Goal: Task Accomplishment & Management: Use online tool/utility

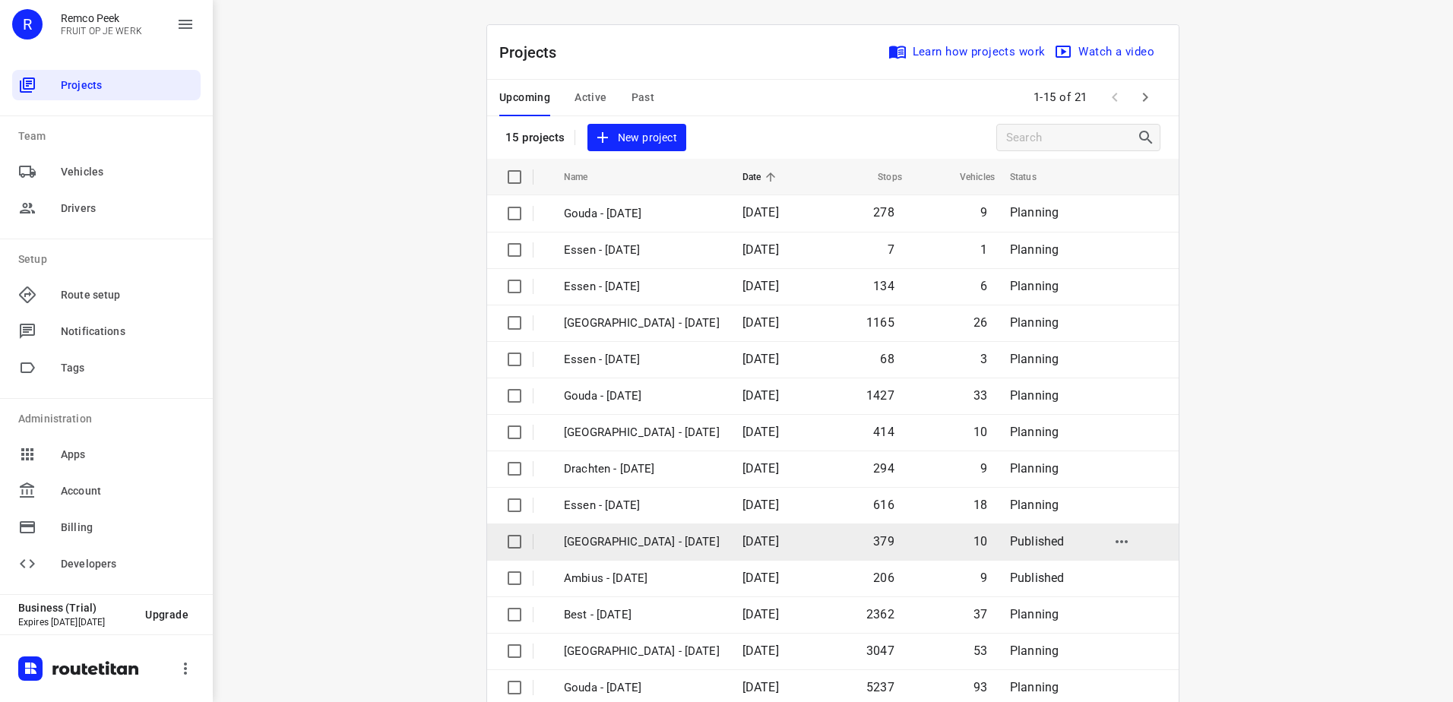
click at [632, 538] on p "[GEOGRAPHIC_DATA] - [DATE]" at bounding box center [642, 542] width 156 height 17
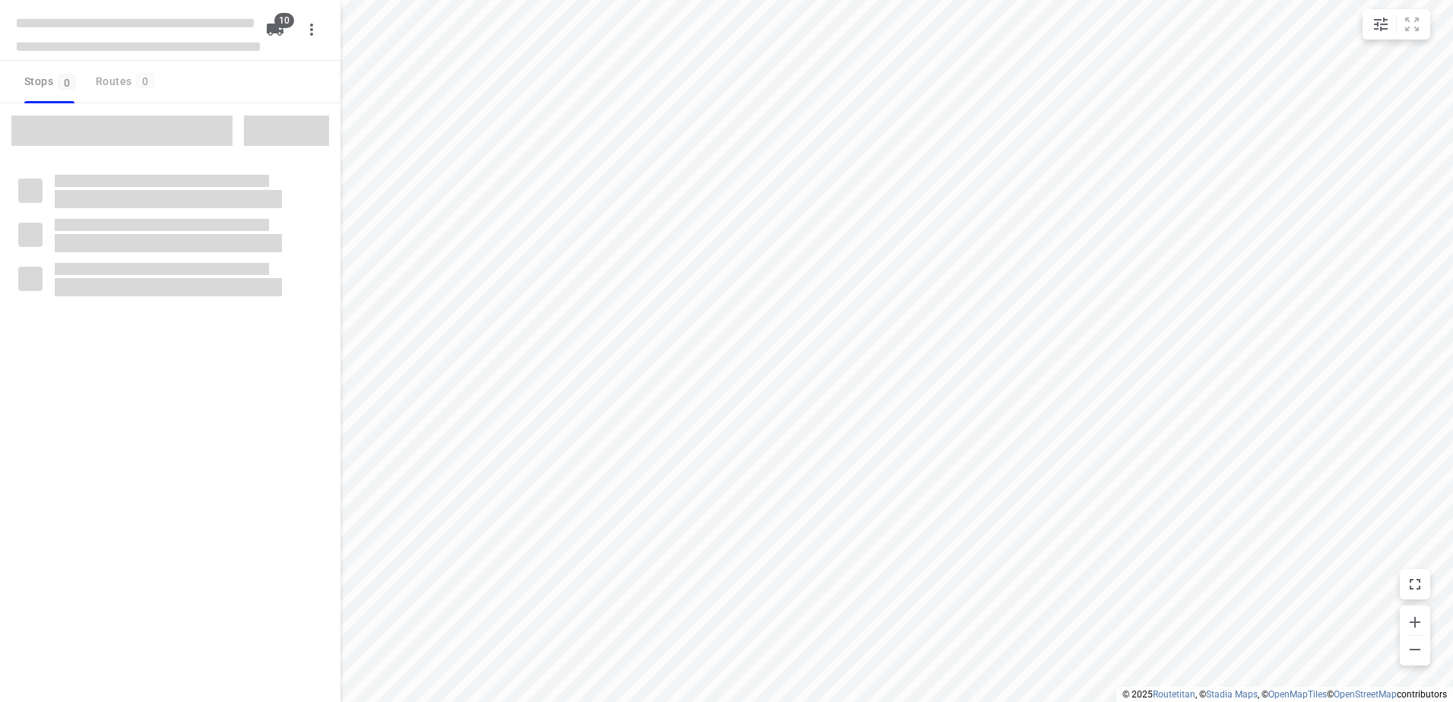
checkbox input "true"
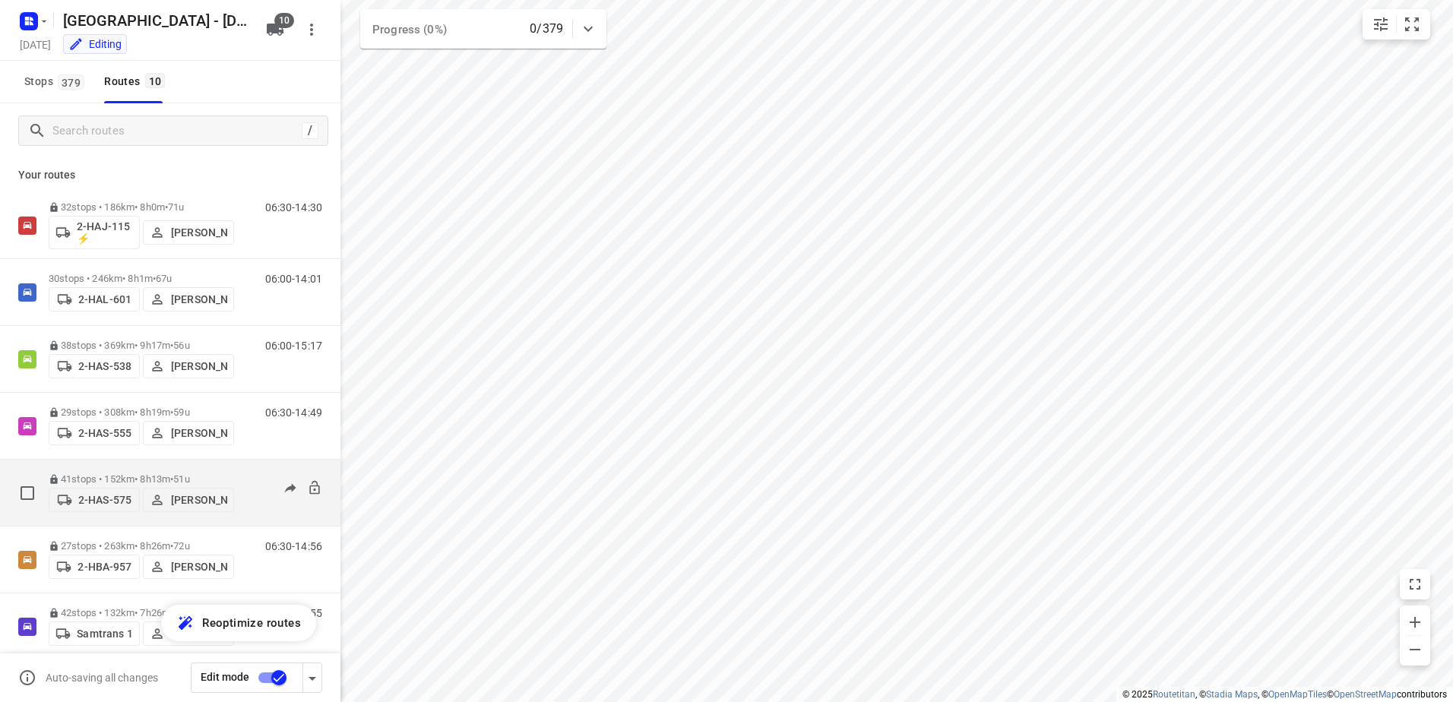
click at [109, 477] on p "41 stops • 152km • 8h13m • 51u" at bounding box center [141, 479] width 185 height 11
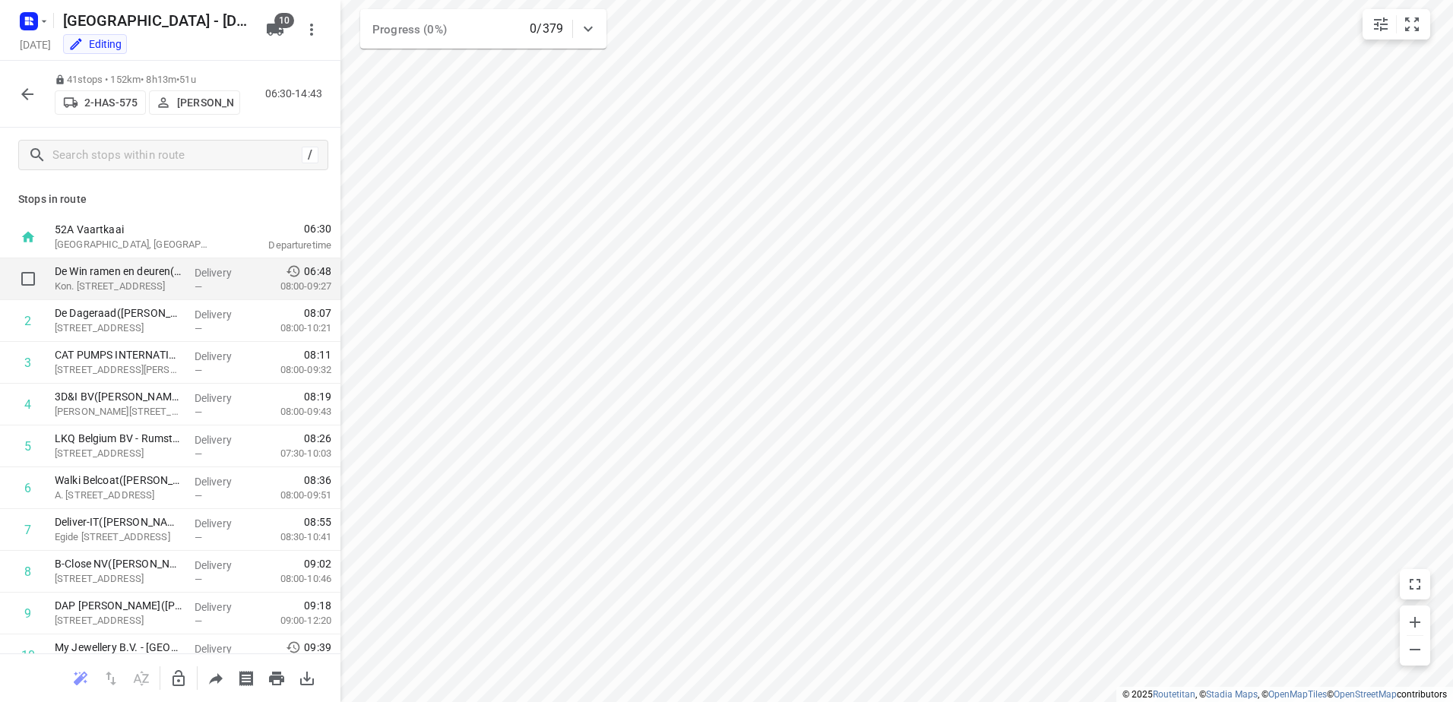
click at [277, 287] on p "08:00-09:27" at bounding box center [293, 286] width 75 height 15
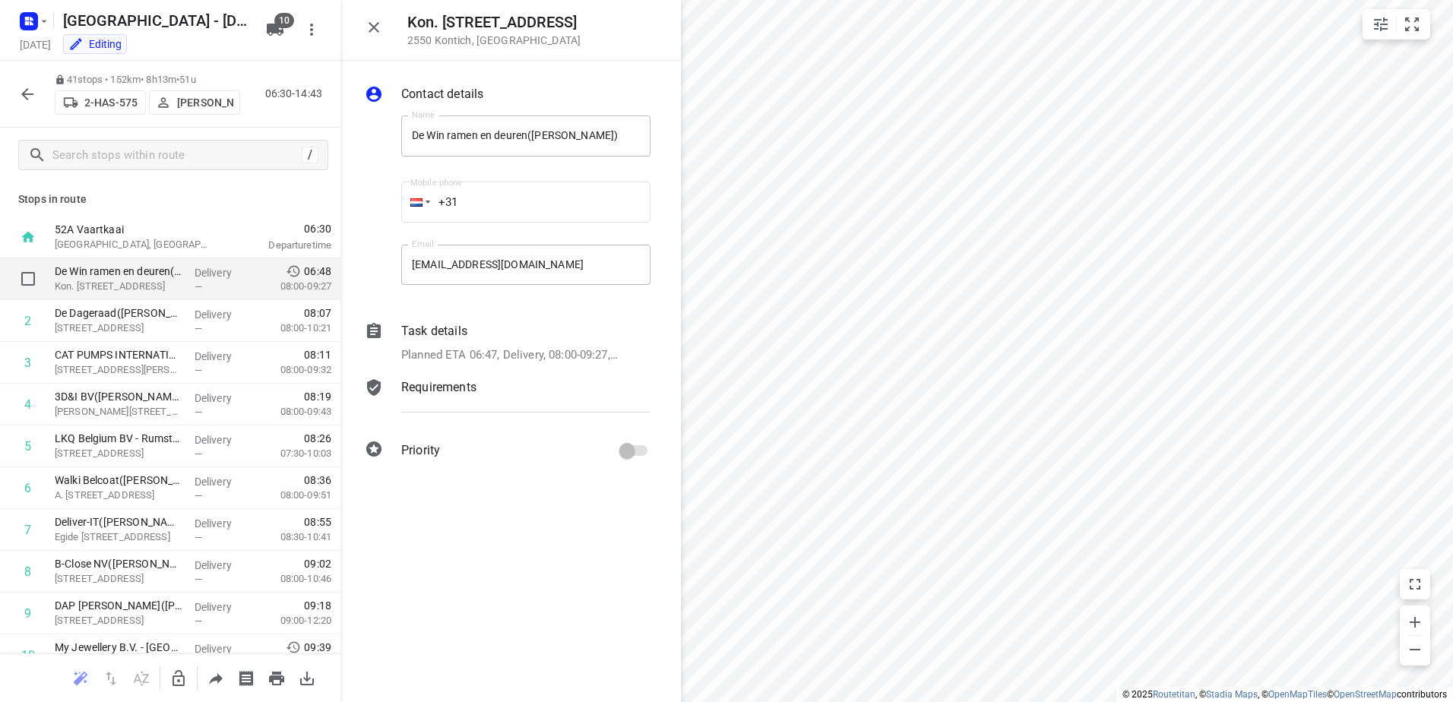
click at [277, 287] on p "08:00-09:27" at bounding box center [293, 286] width 75 height 15
click at [370, 33] on icon "button" at bounding box center [374, 27] width 18 height 18
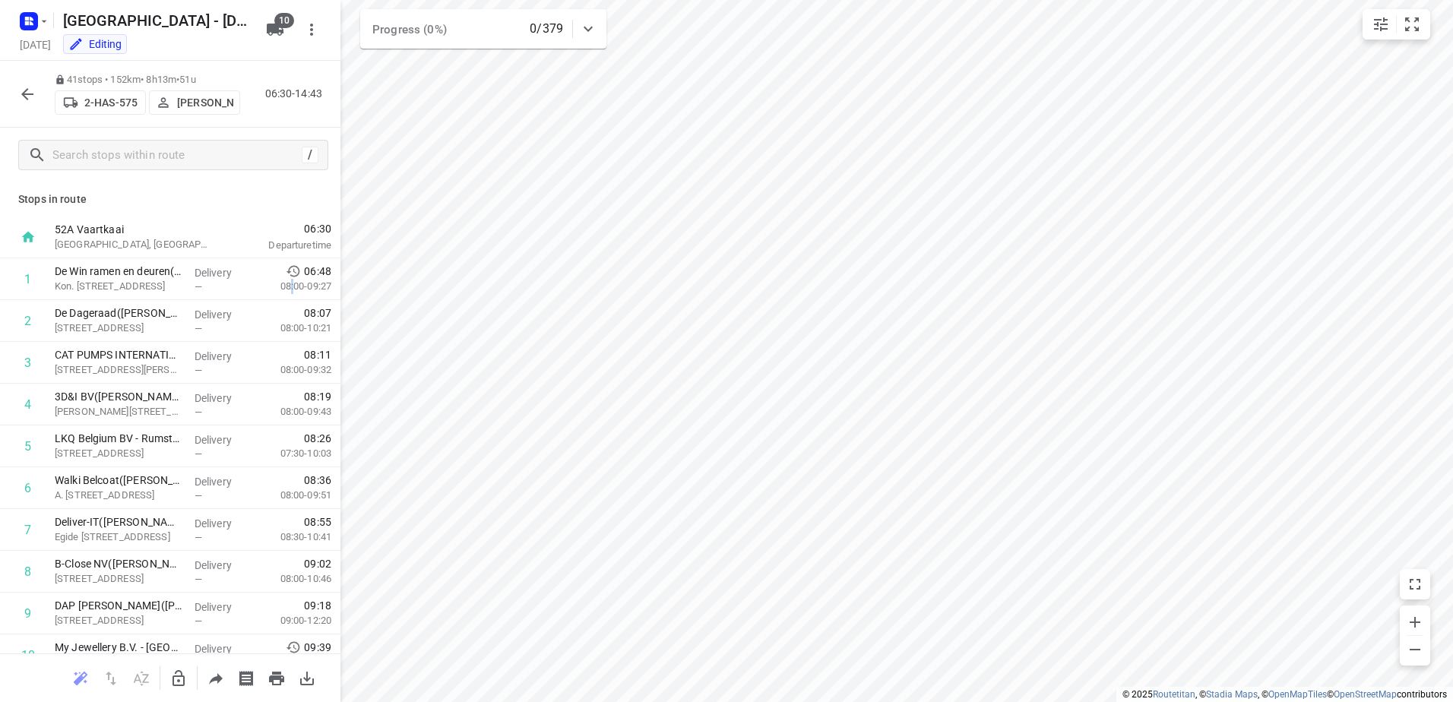
scroll to position [22, 0]
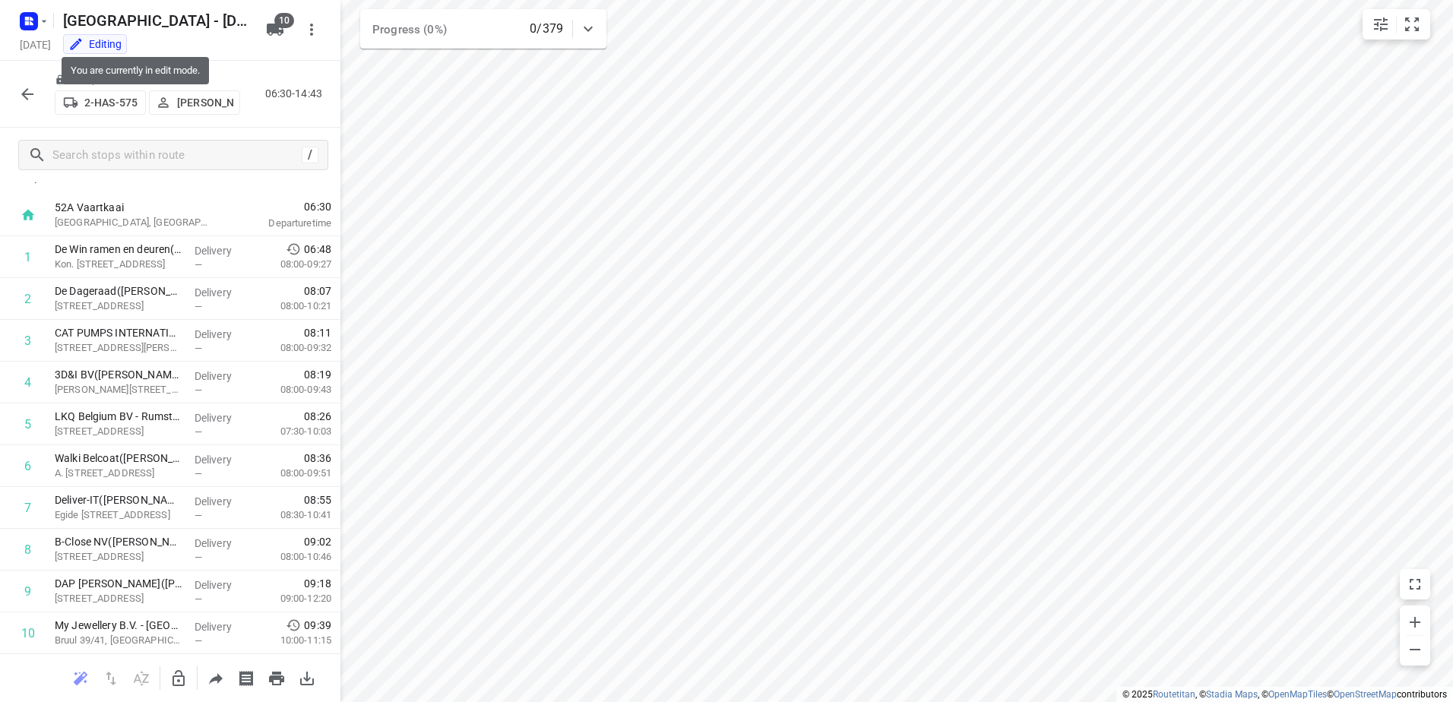
click at [122, 47] on div "Editing" at bounding box center [94, 43] width 53 height 15
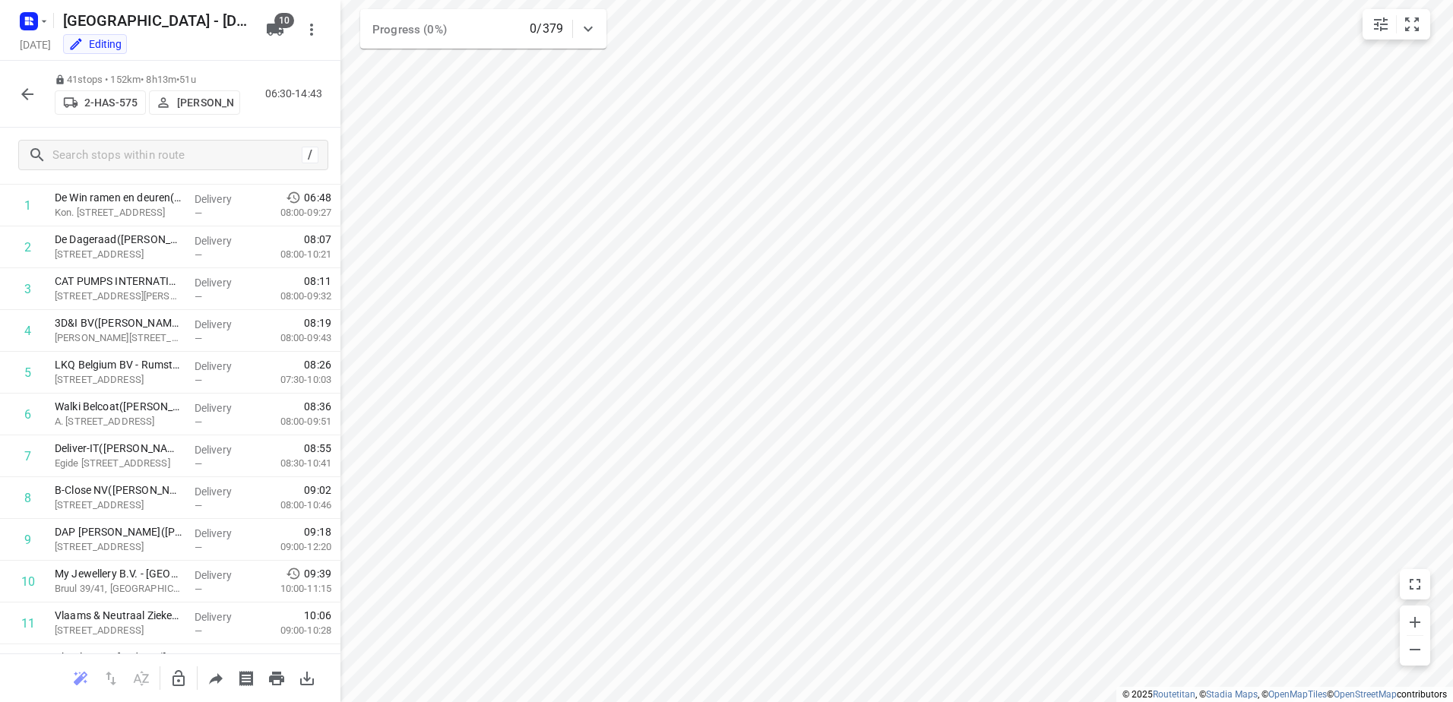
scroll to position [67, 0]
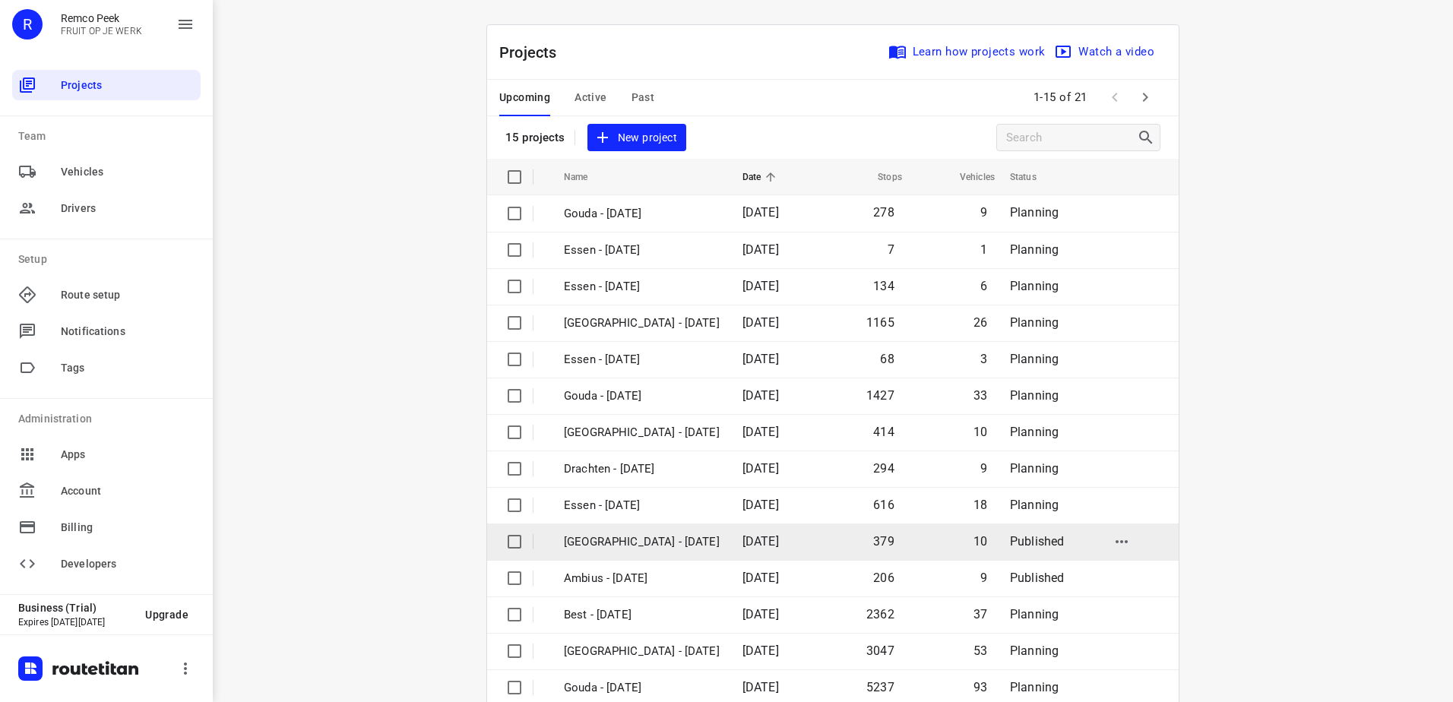
click at [604, 541] on p "[GEOGRAPHIC_DATA] - [DATE]" at bounding box center [642, 542] width 156 height 17
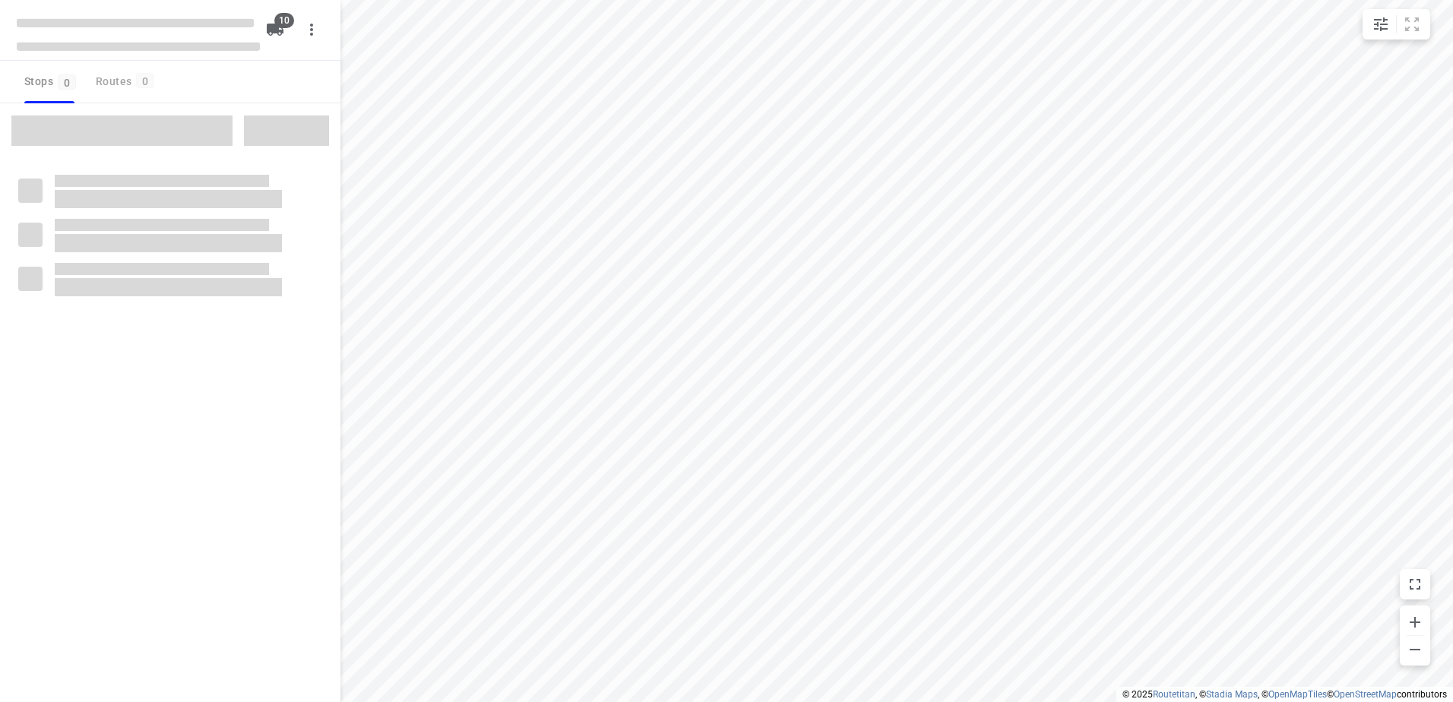
checkbox input "true"
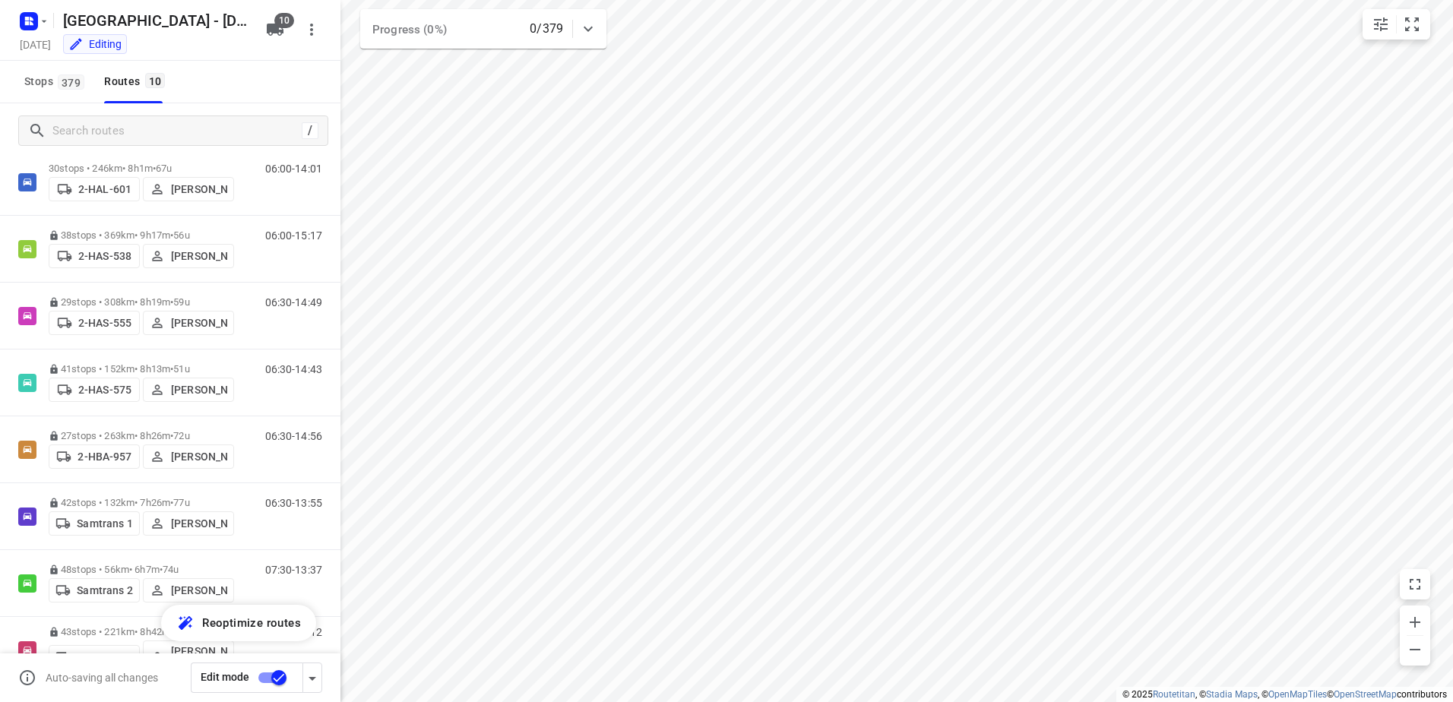
scroll to position [154, 0]
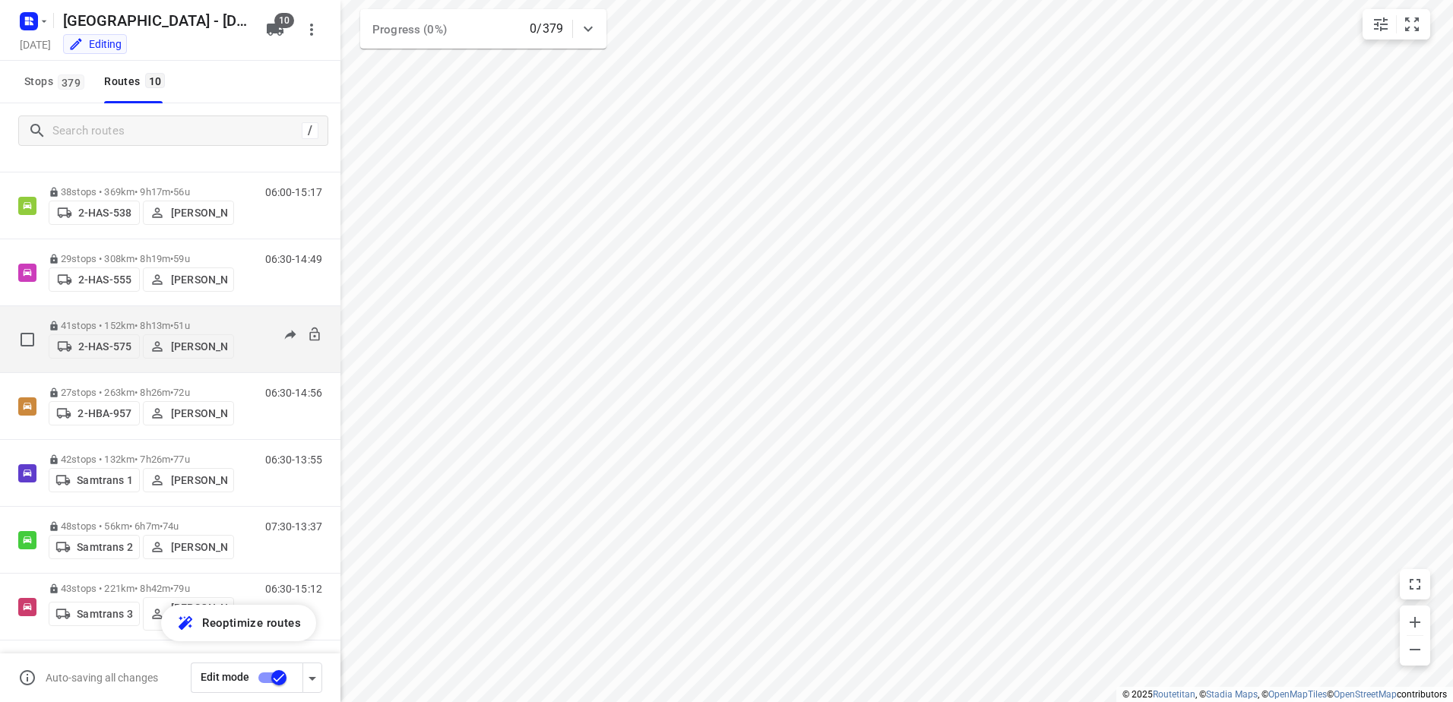
click at [79, 321] on p "41 stops • 152km • 8h13m • 51u" at bounding box center [141, 325] width 185 height 11
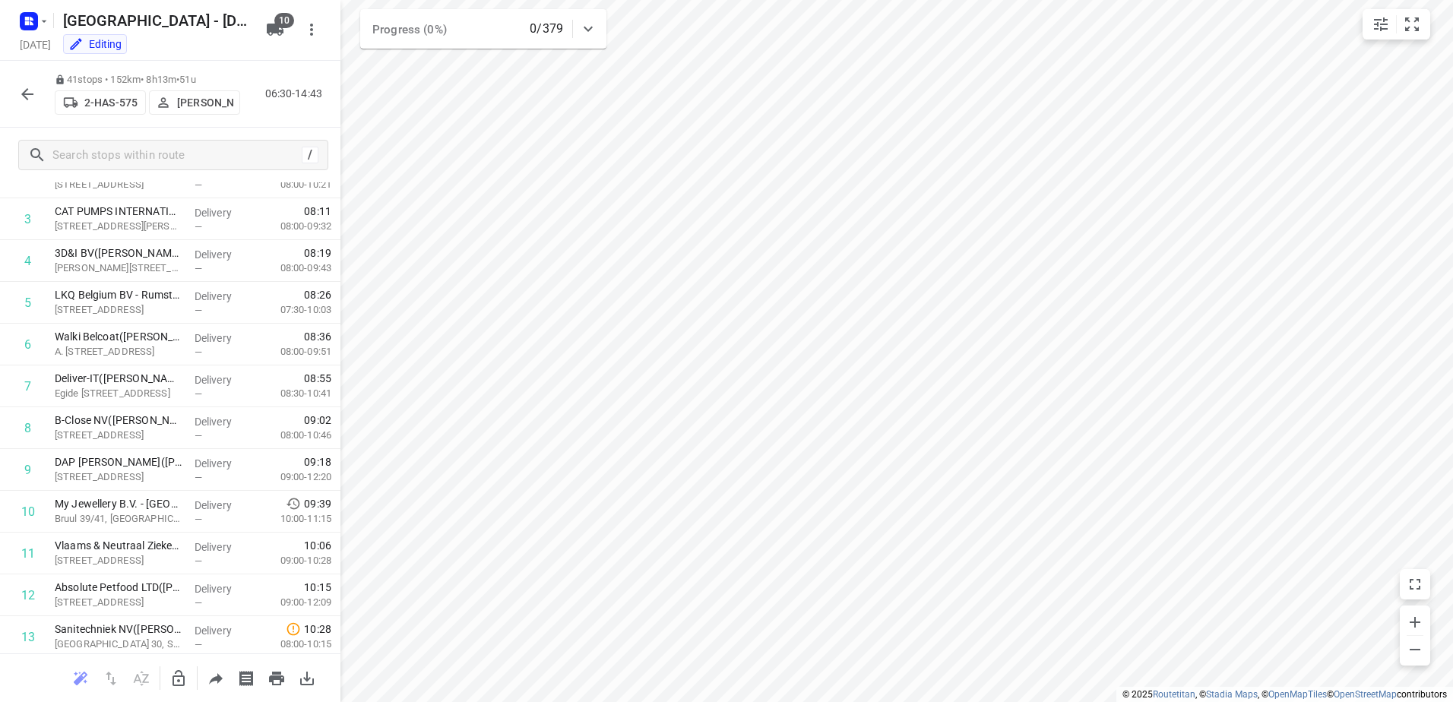
scroll to position [157, 0]
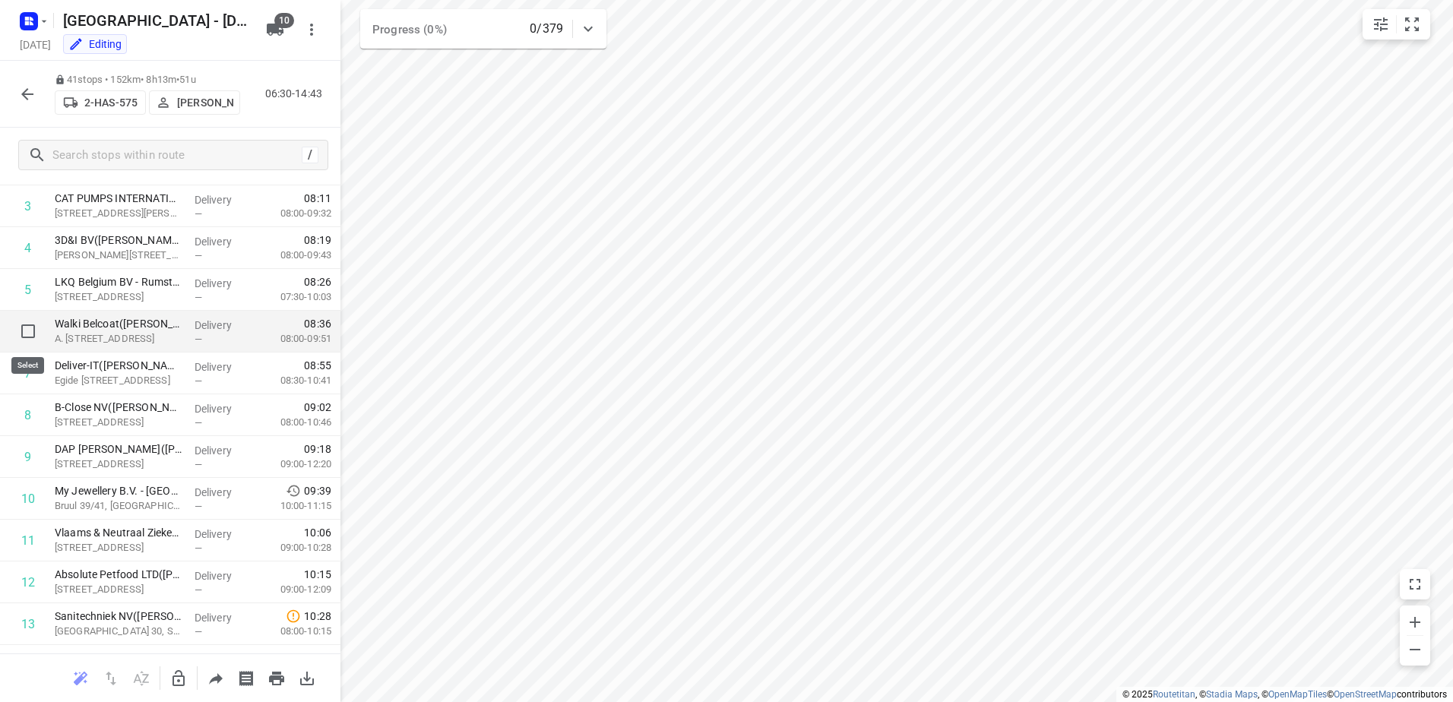
click at [27, 328] on input "checkbox" at bounding box center [28, 331] width 30 height 30
checkbox input "true"
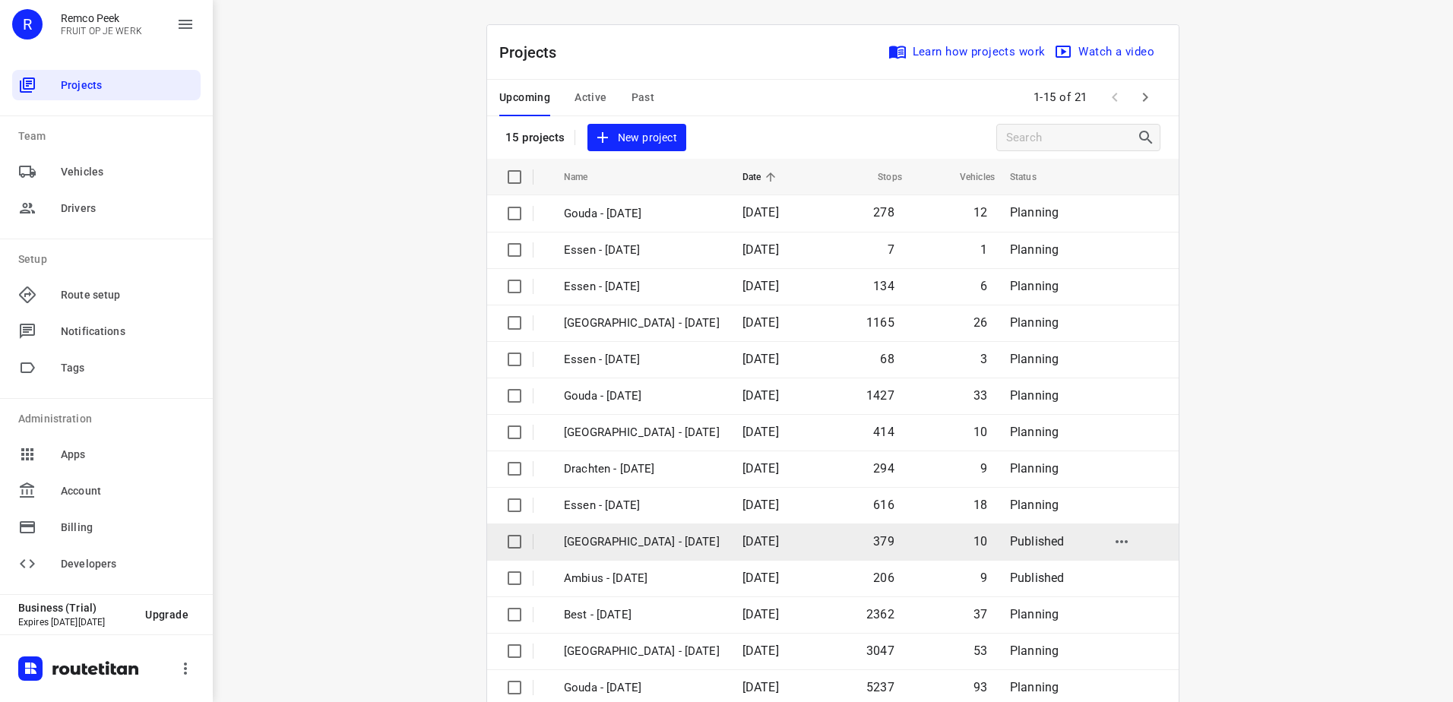
click at [604, 528] on td "[GEOGRAPHIC_DATA] - [DATE]" at bounding box center [640, 542] width 182 height 36
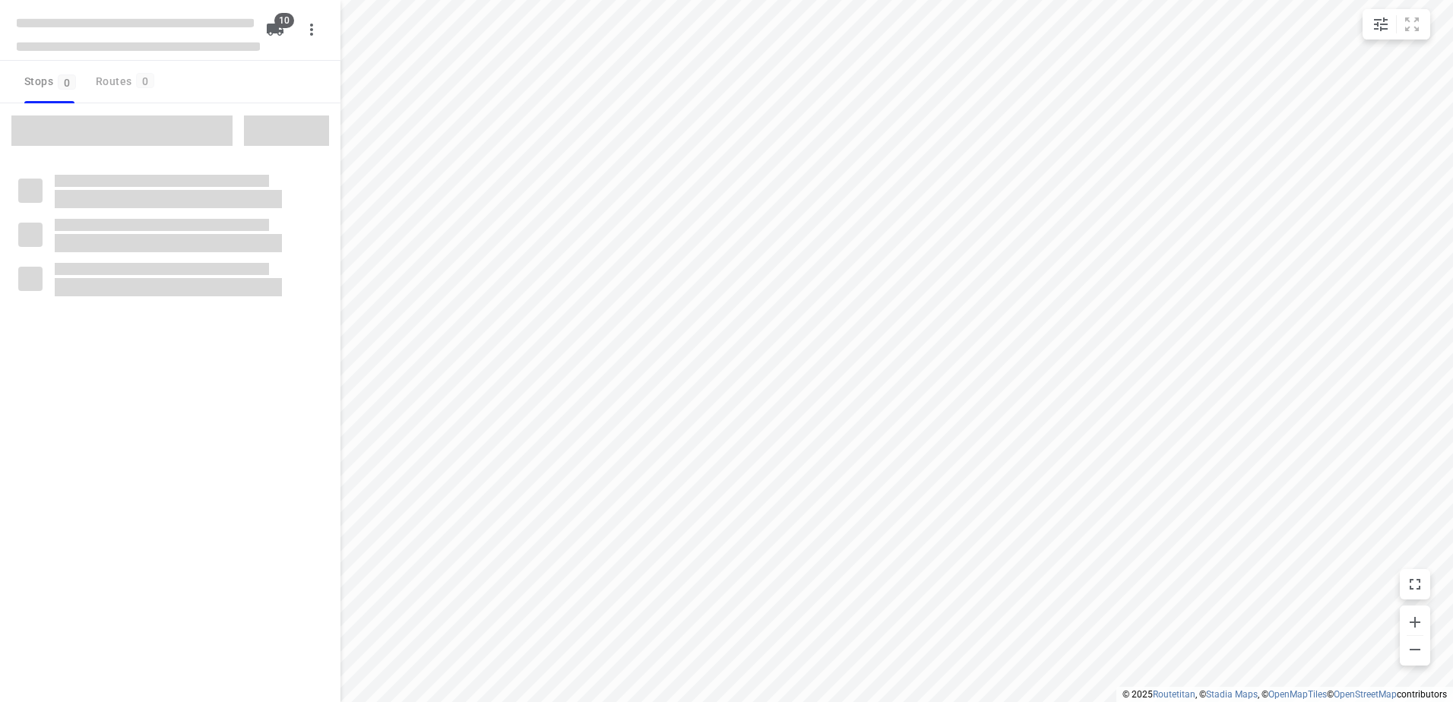
checkbox input "true"
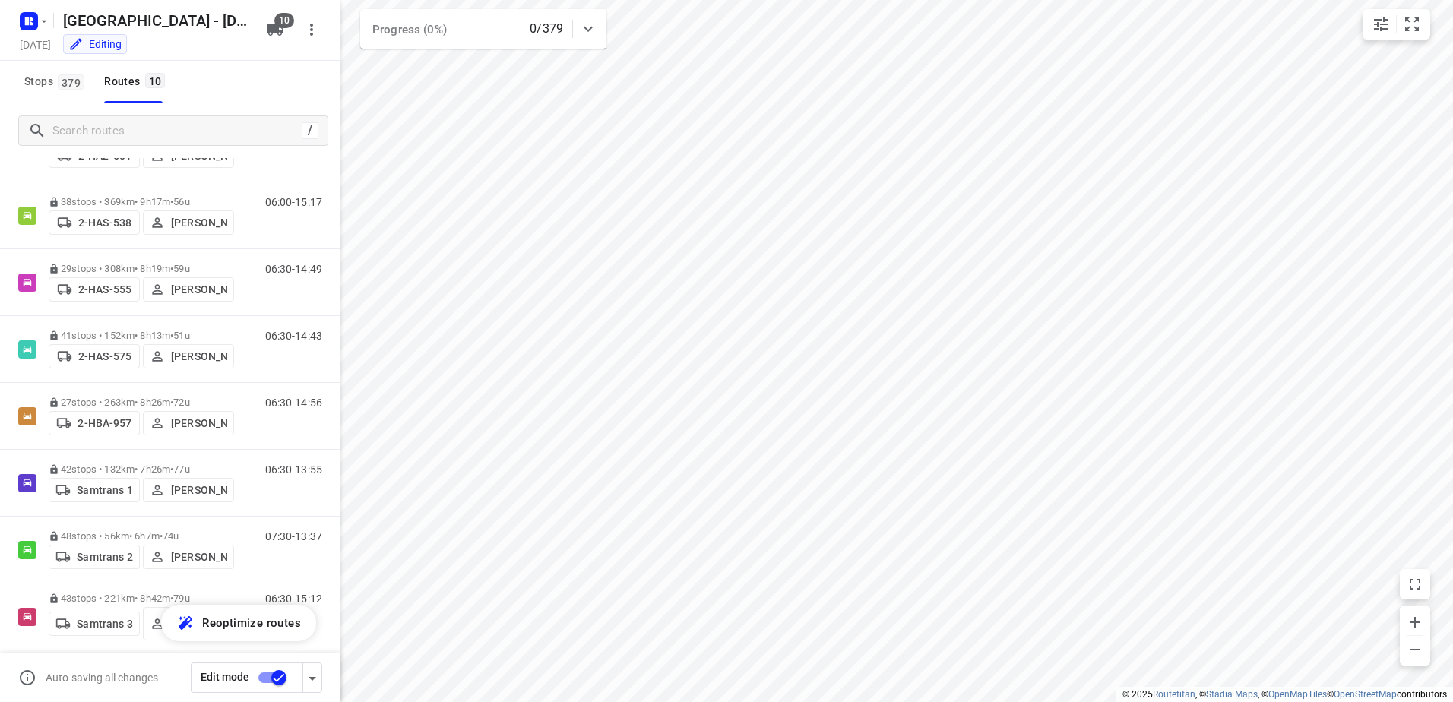
scroll to position [148, 0]
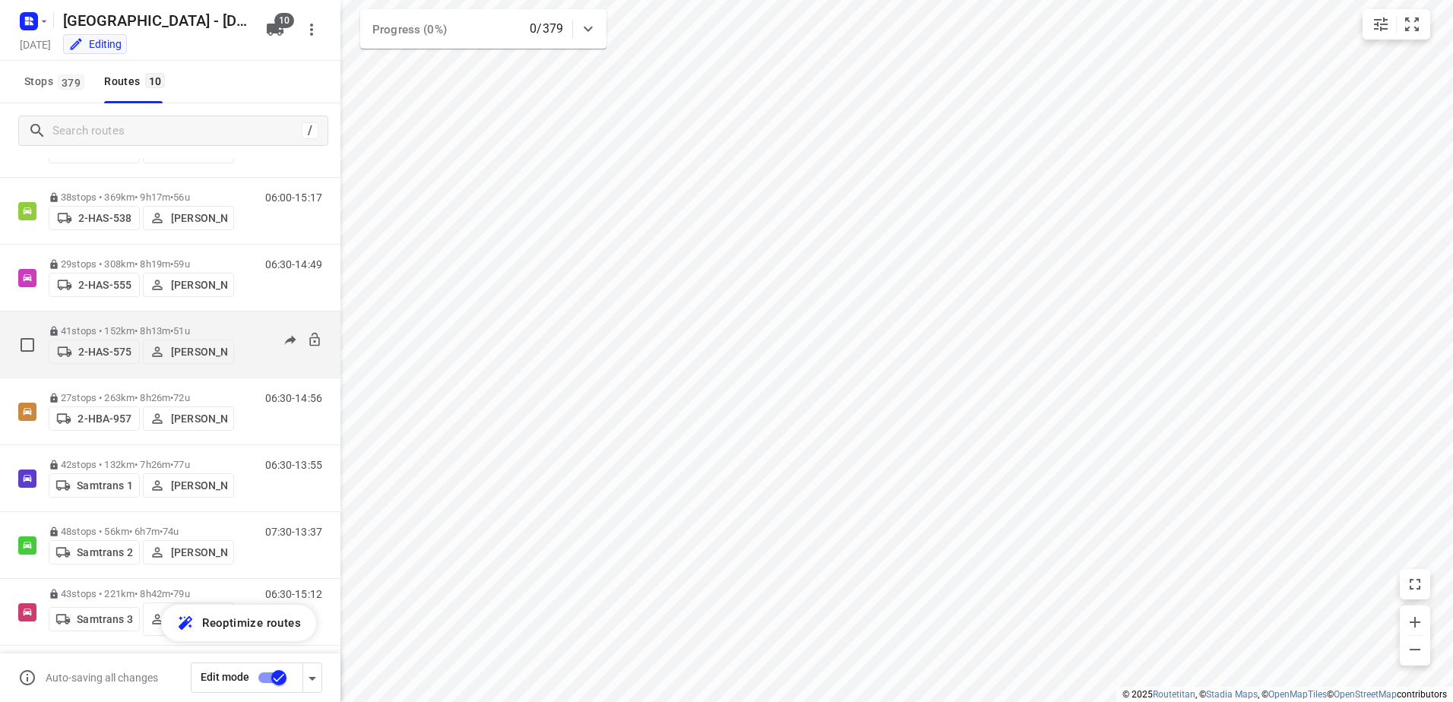
click at [88, 328] on p "41 stops • 152km • 8h13m • 51u" at bounding box center [141, 330] width 185 height 11
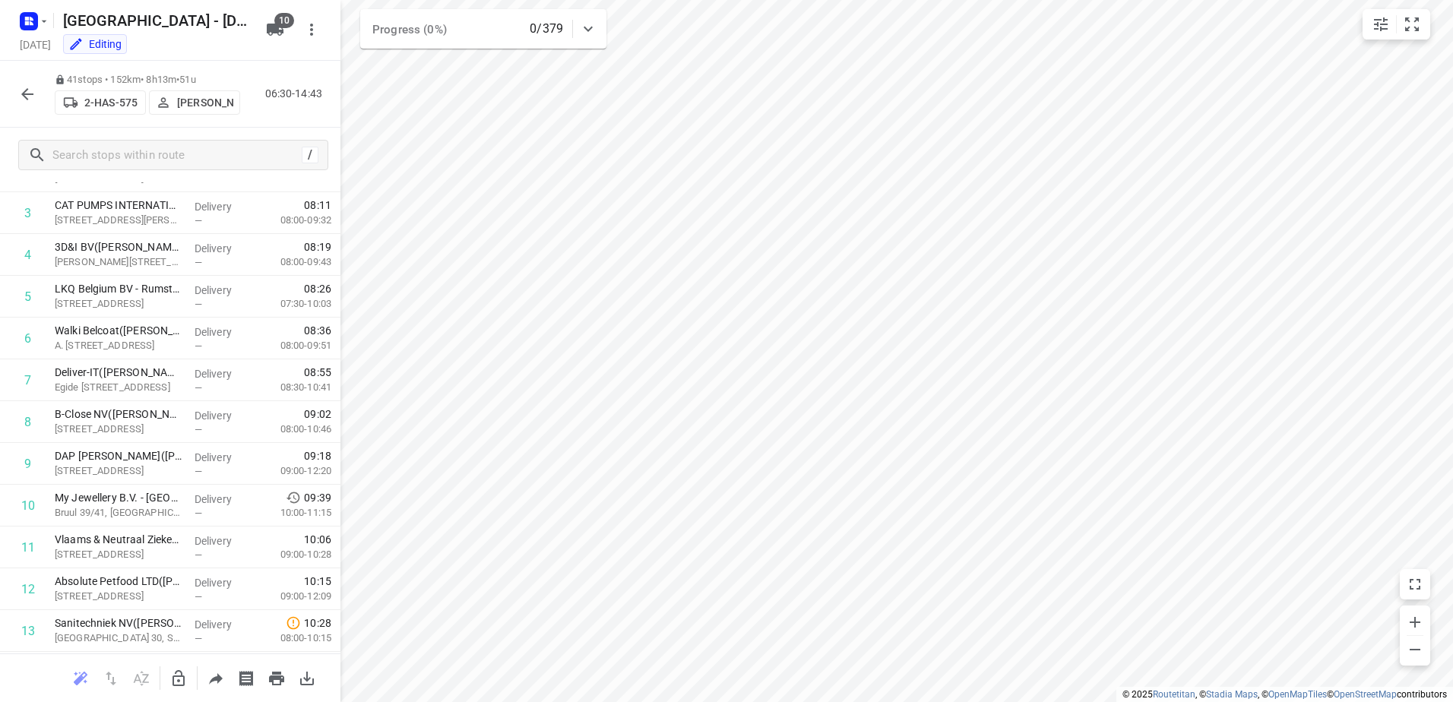
scroll to position [147, 0]
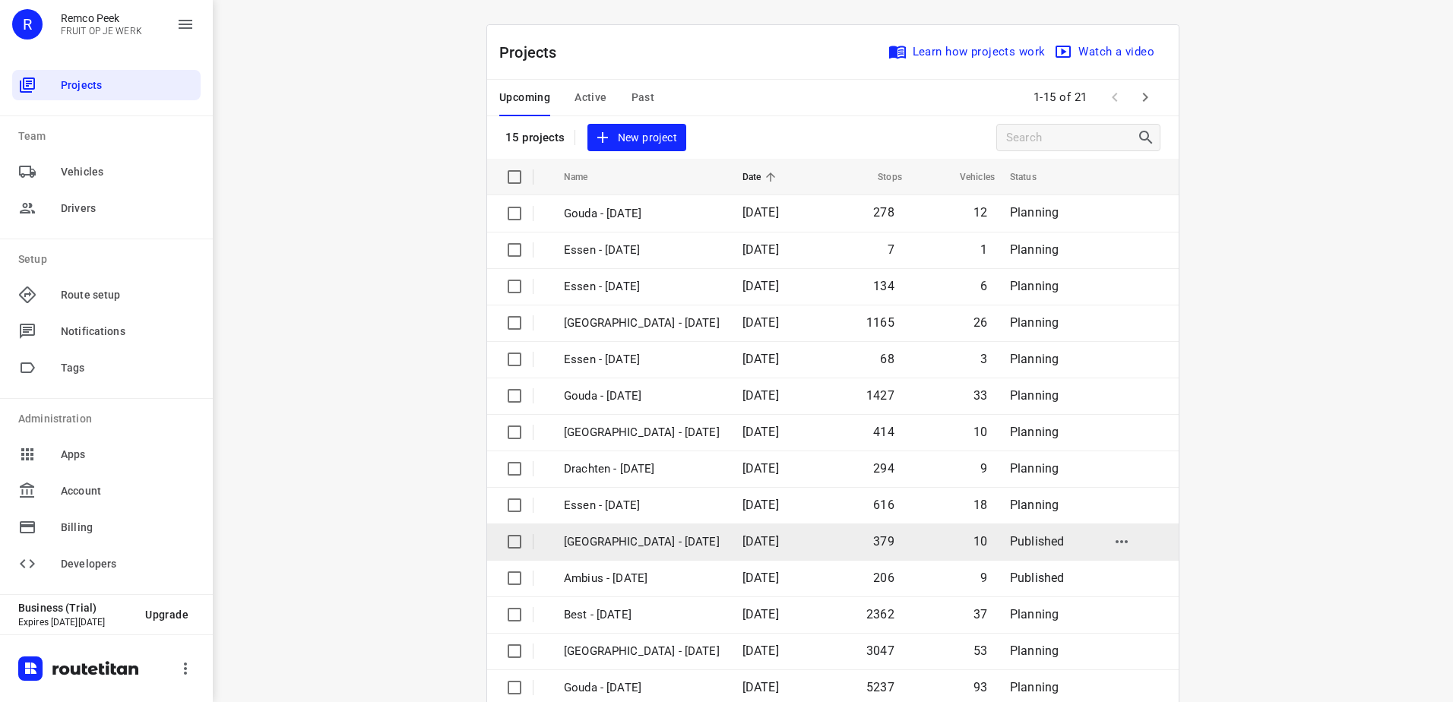
click at [634, 535] on p "[GEOGRAPHIC_DATA] - [DATE]" at bounding box center [642, 542] width 156 height 17
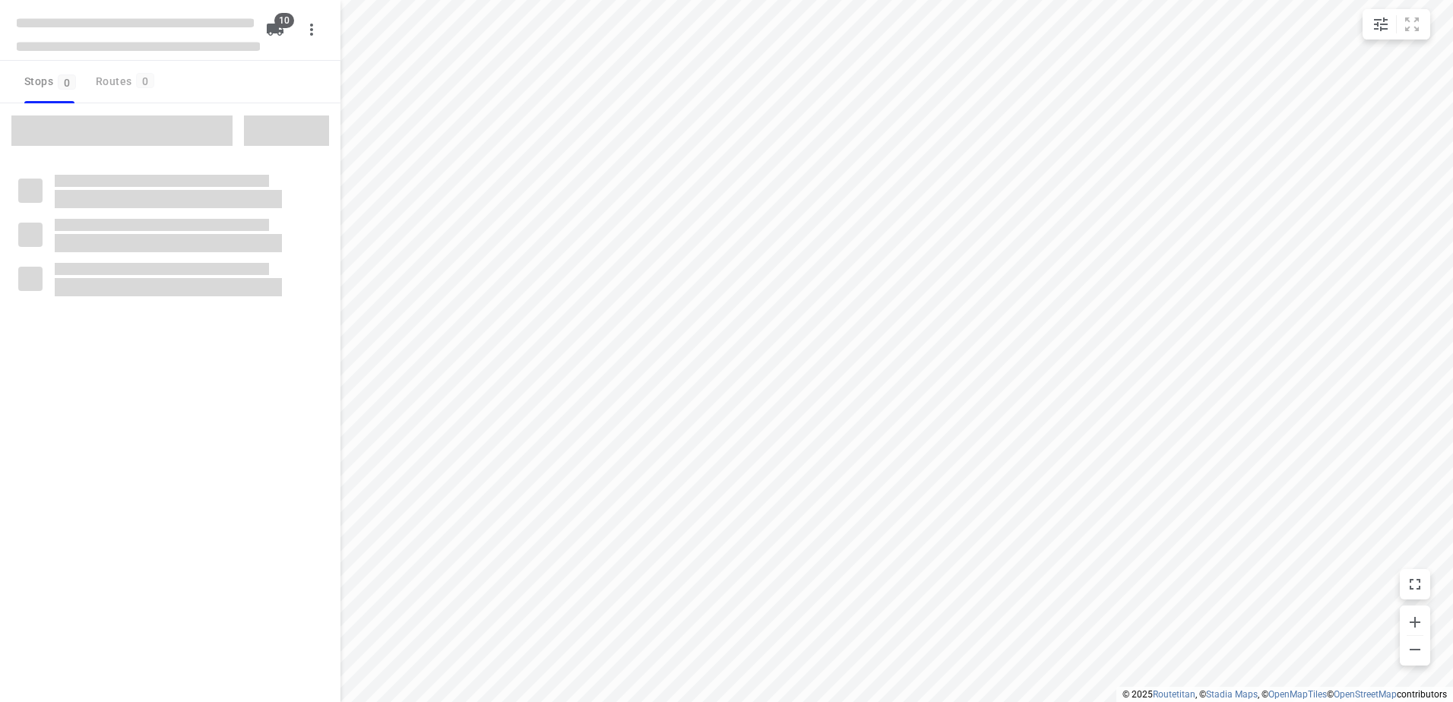
checkbox input "true"
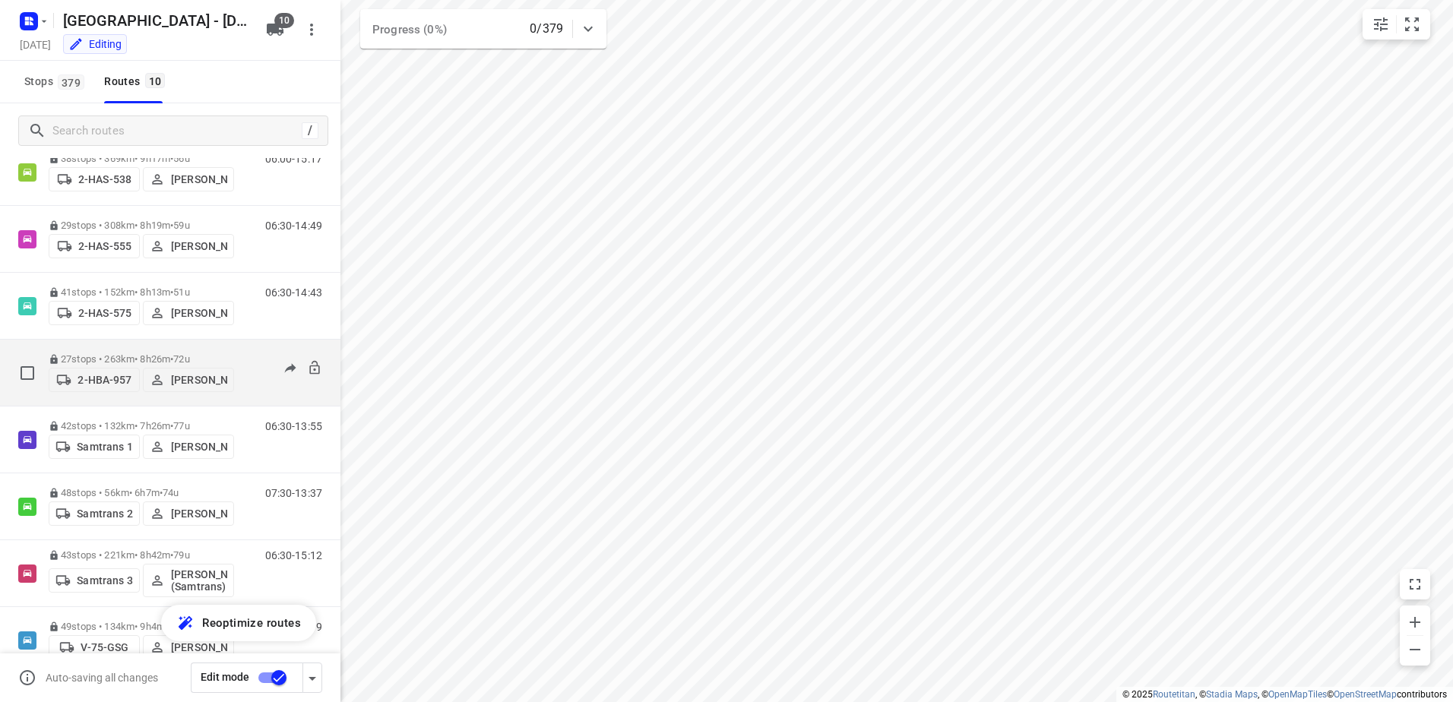
scroll to position [223, 0]
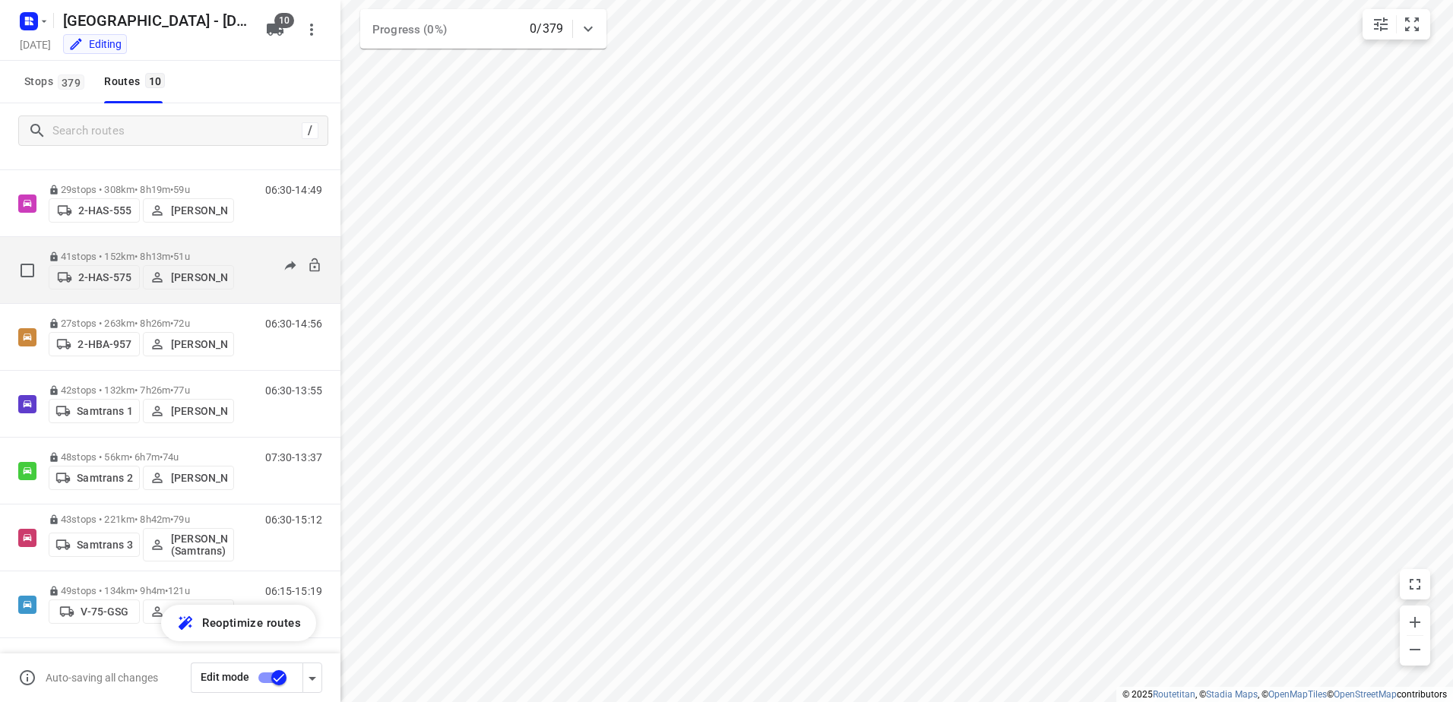
click at [95, 251] on p "41 stops • 152km • 8h13m • 51u" at bounding box center [141, 256] width 185 height 11
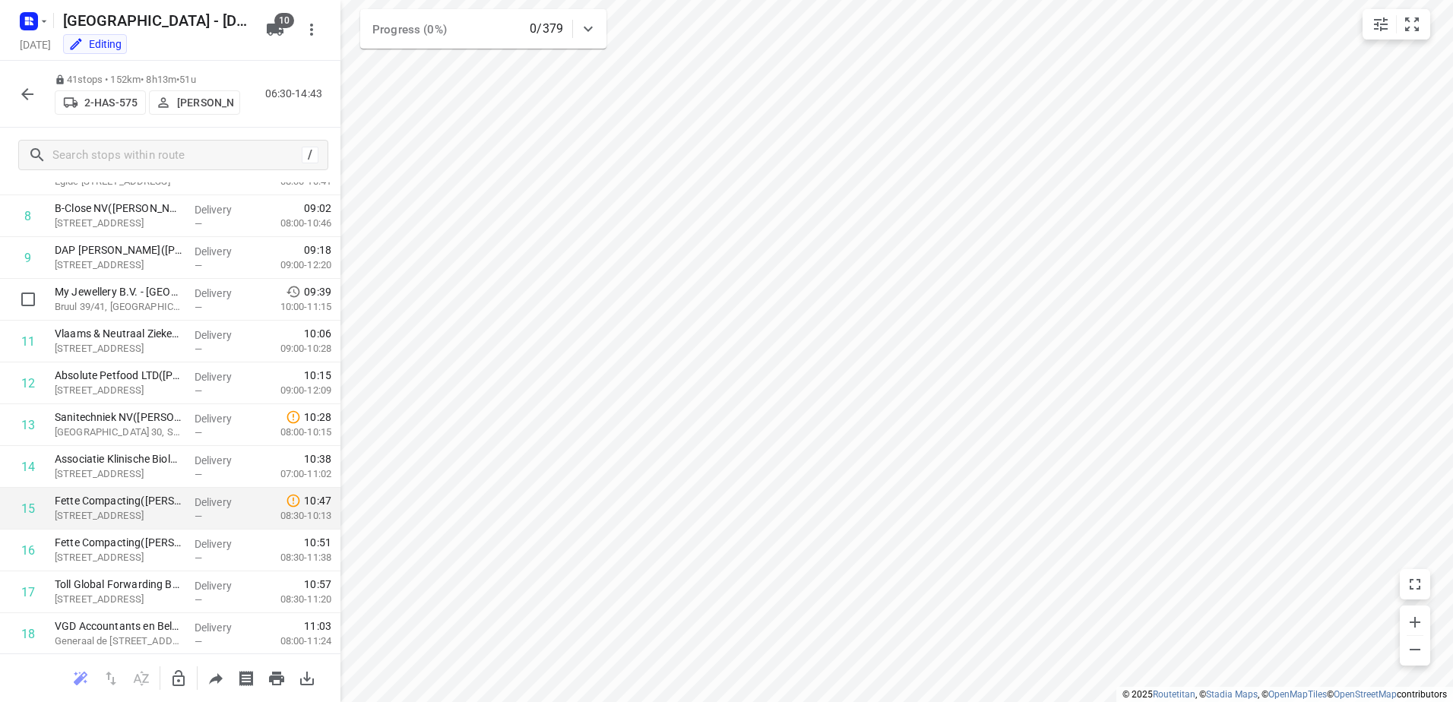
scroll to position [380, 0]
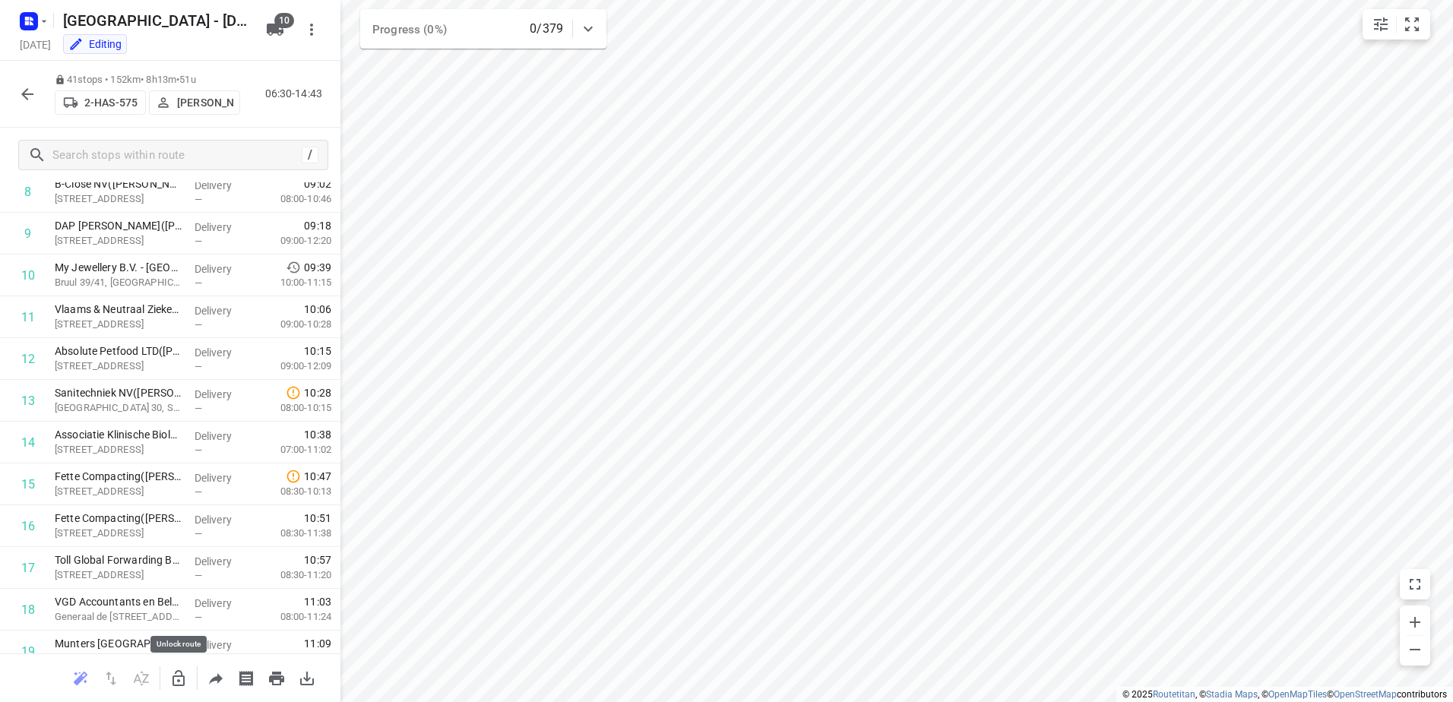
click at [177, 680] on icon "button" at bounding box center [179, 679] width 18 height 18
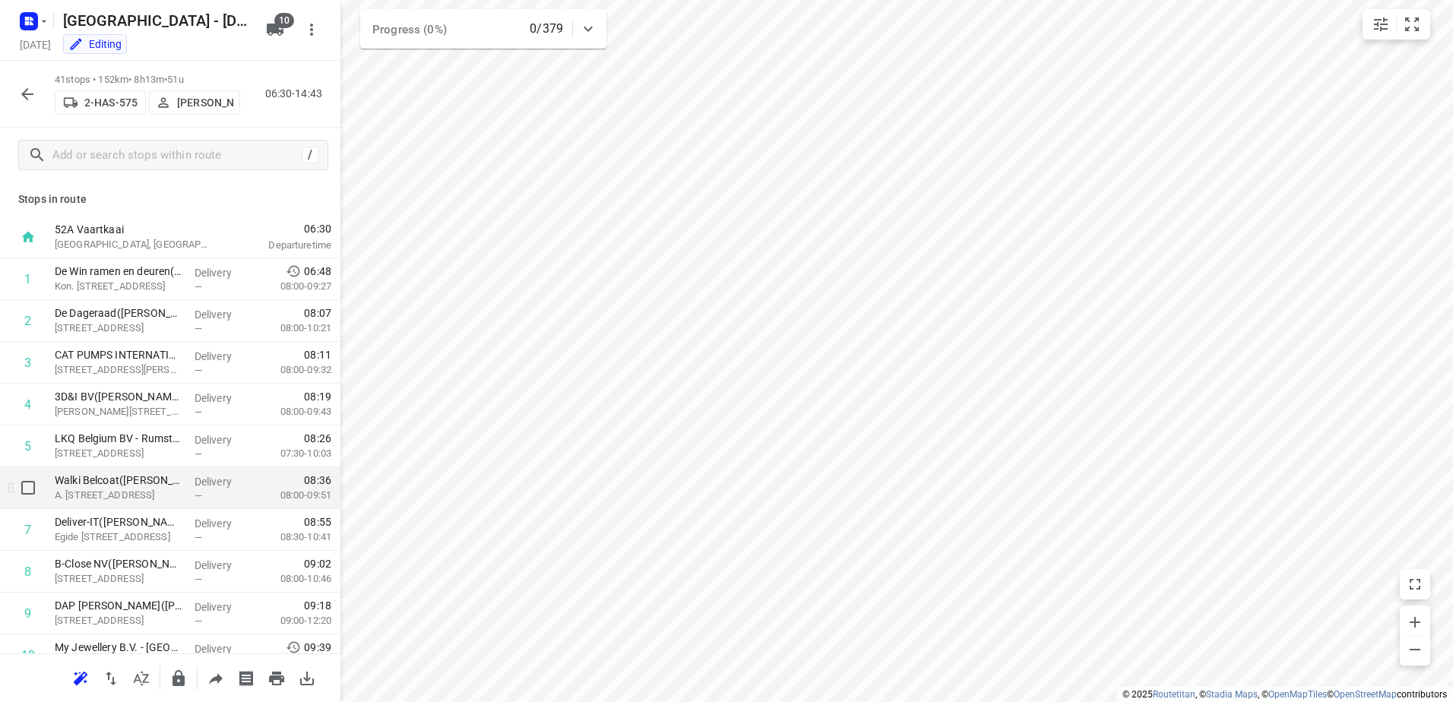
scroll to position [76, 0]
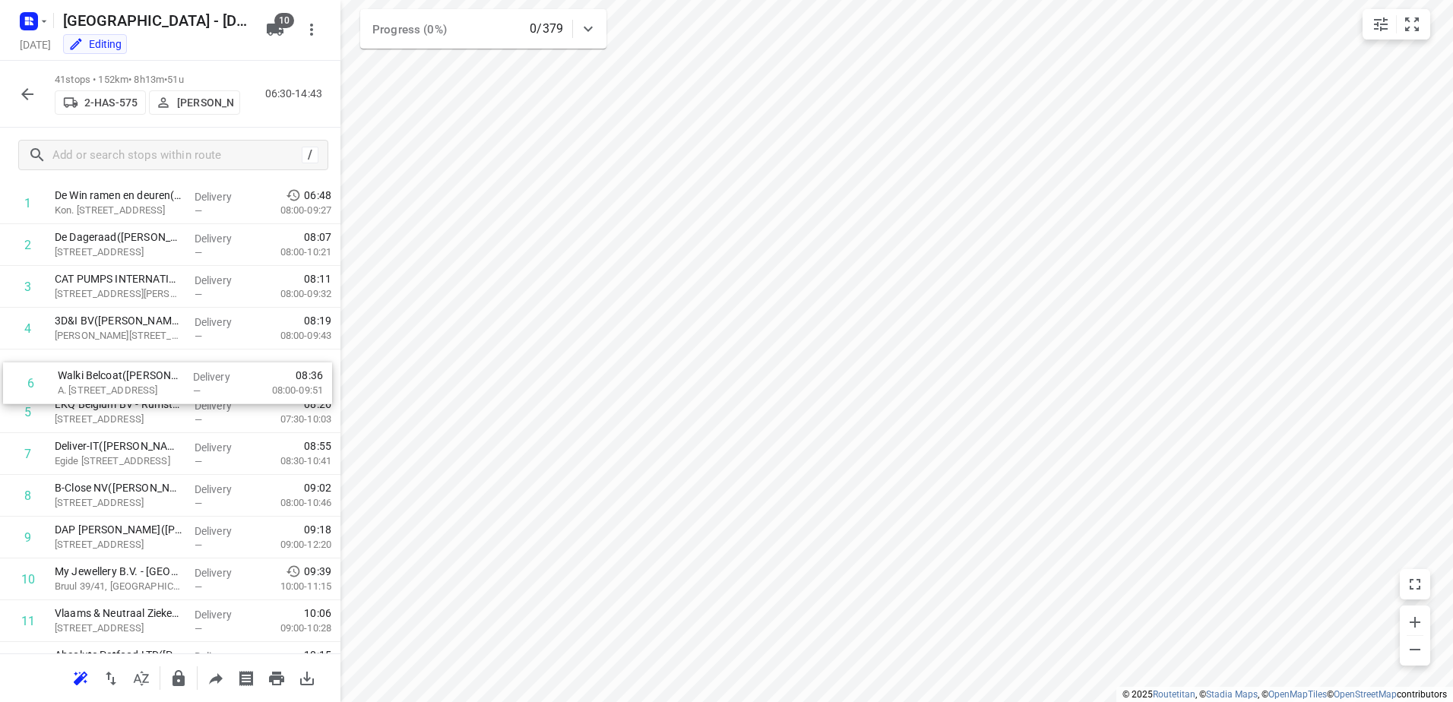
drag, startPoint x: 101, startPoint y: 412, endPoint x: 103, endPoint y: 379, distance: 32.7
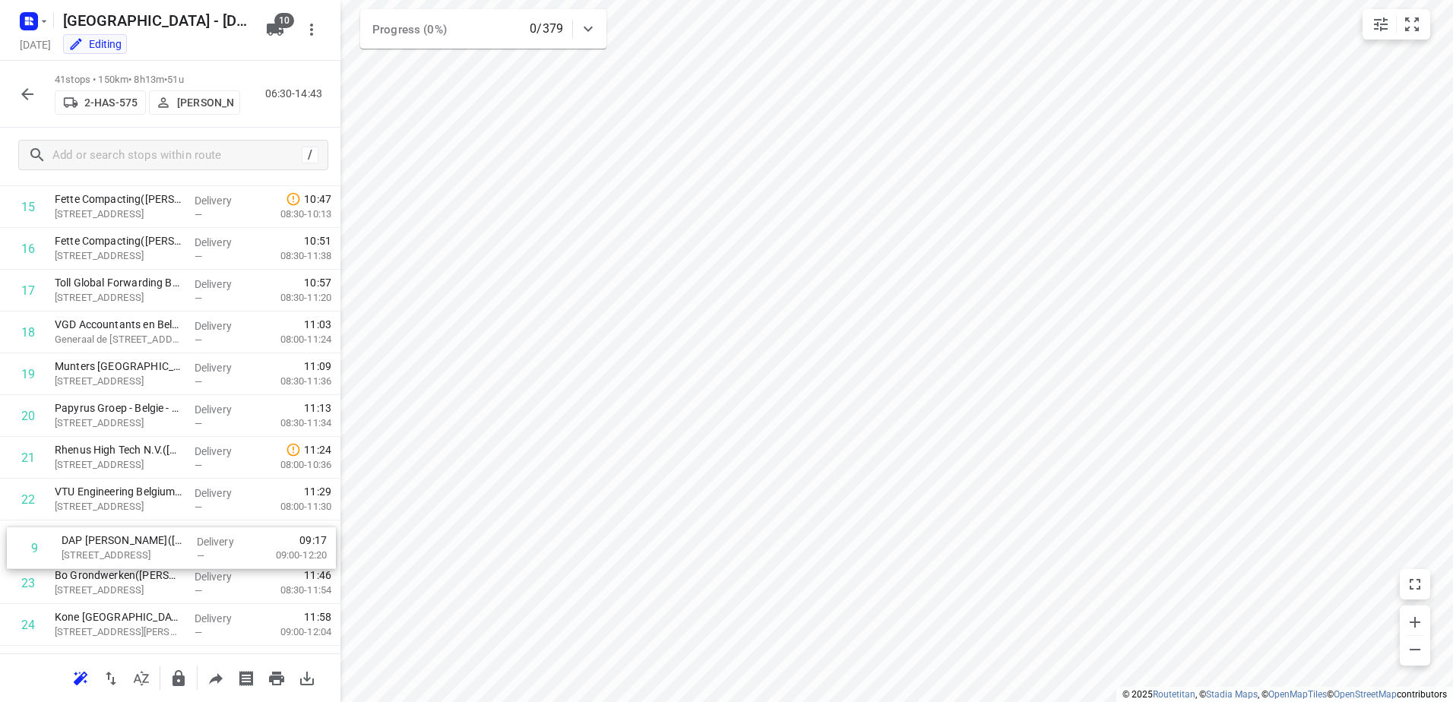
scroll to position [617, 0]
drag, startPoint x: 110, startPoint y: 310, endPoint x: 115, endPoint y: 506, distance: 196.2
click at [115, 506] on div "1 De Win ramen en deuren([PERSON_NAME]) Kon. [STREET_ADDRESS] Delivery — 06:48 …" at bounding box center [170, 499] width 341 height 1714
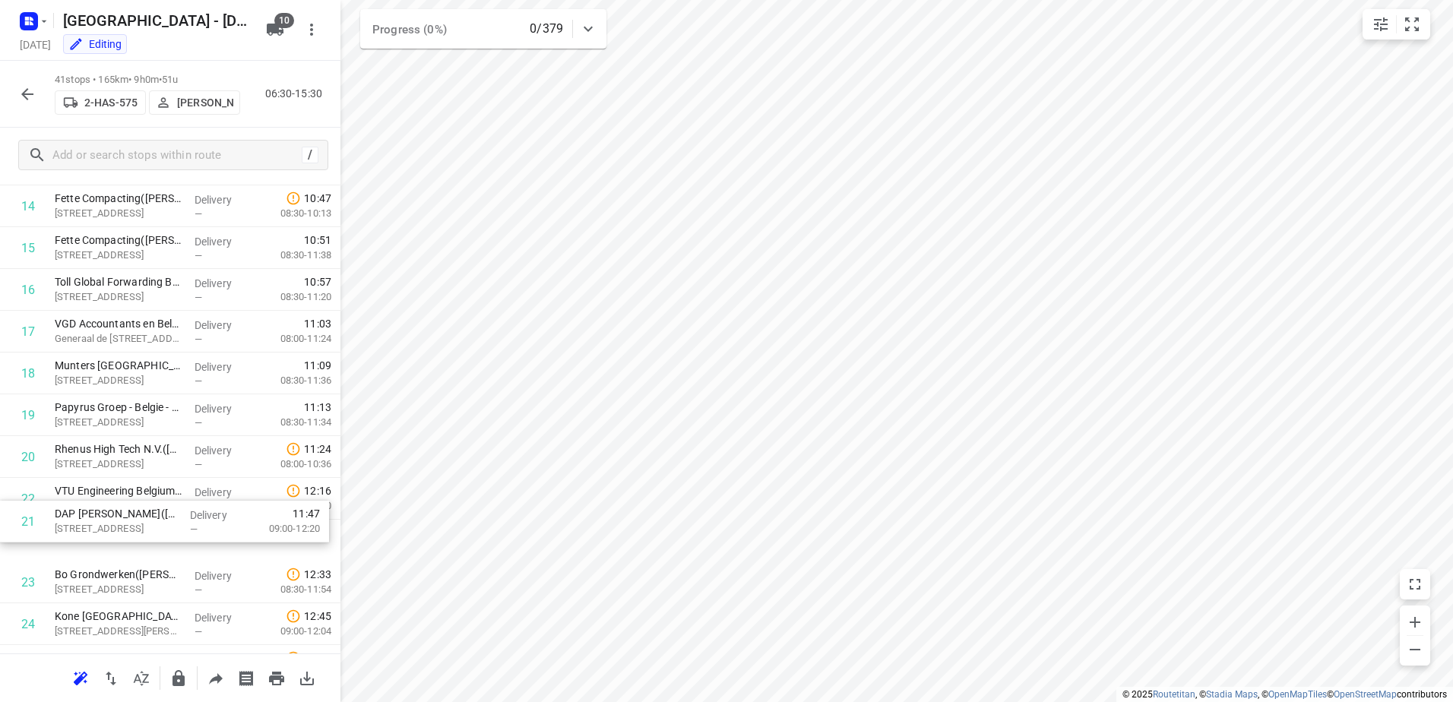
drag, startPoint x: 114, startPoint y: 502, endPoint x: 115, endPoint y: 529, distance: 26.6
click at [115, 529] on div "1 De Win ramen en deuren([PERSON_NAME]) Kon. [STREET_ADDRESS] Delivery — 06:48 …" at bounding box center [170, 499] width 341 height 1714
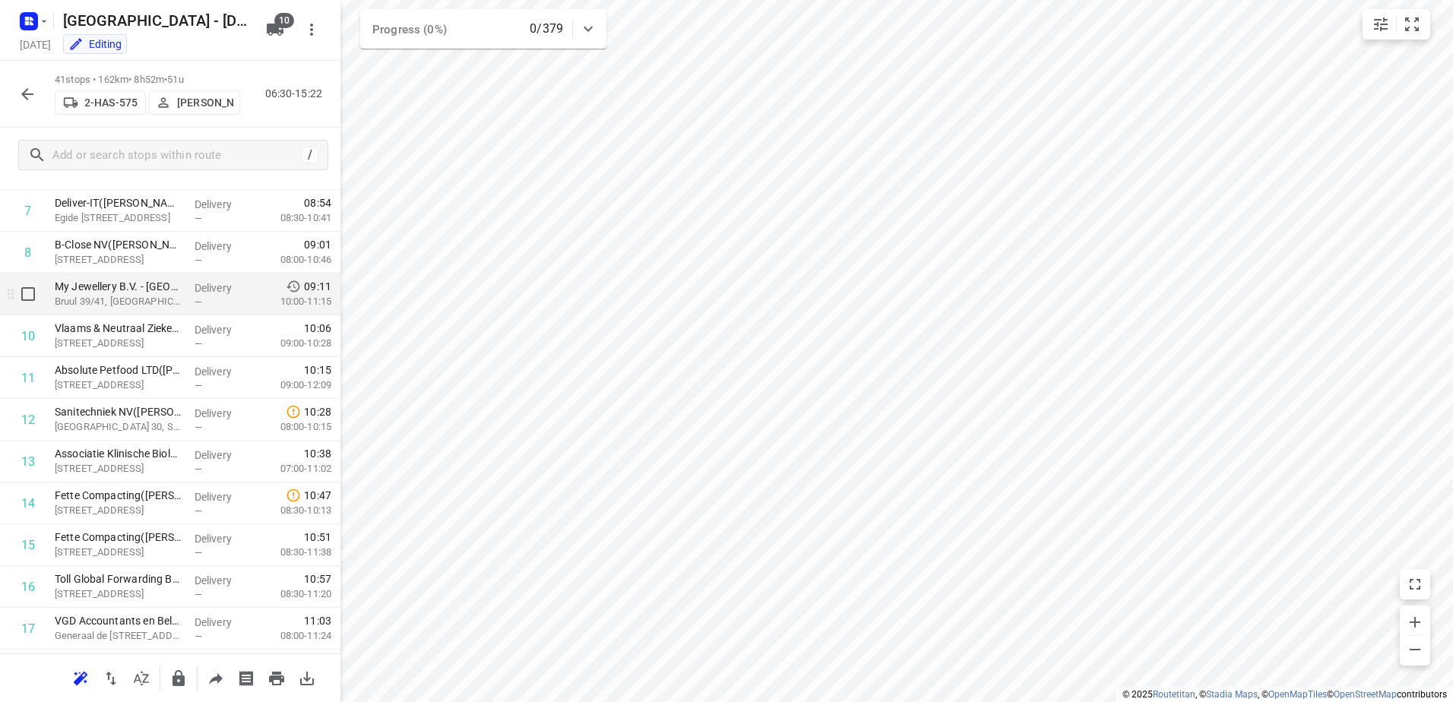
scroll to position [304, 0]
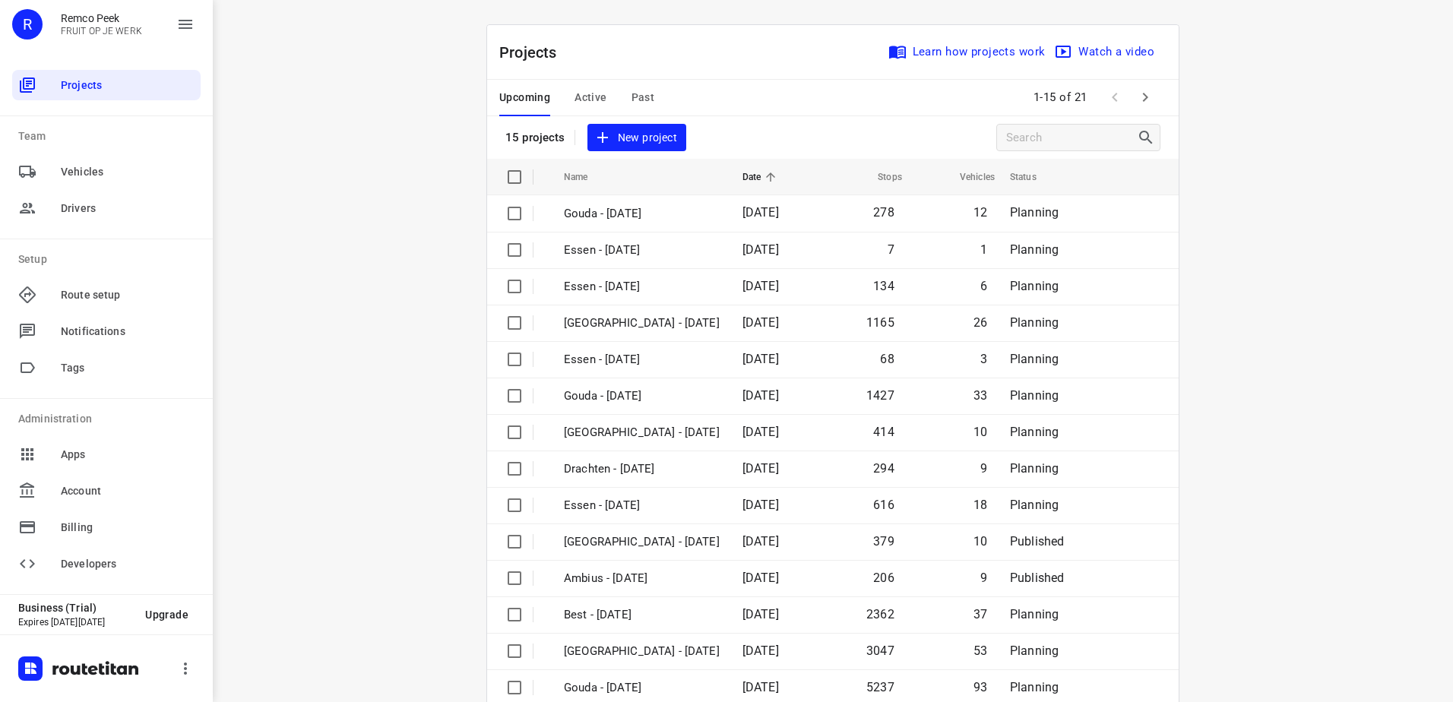
click at [640, 94] on span "Past" at bounding box center [644, 97] width 24 height 19
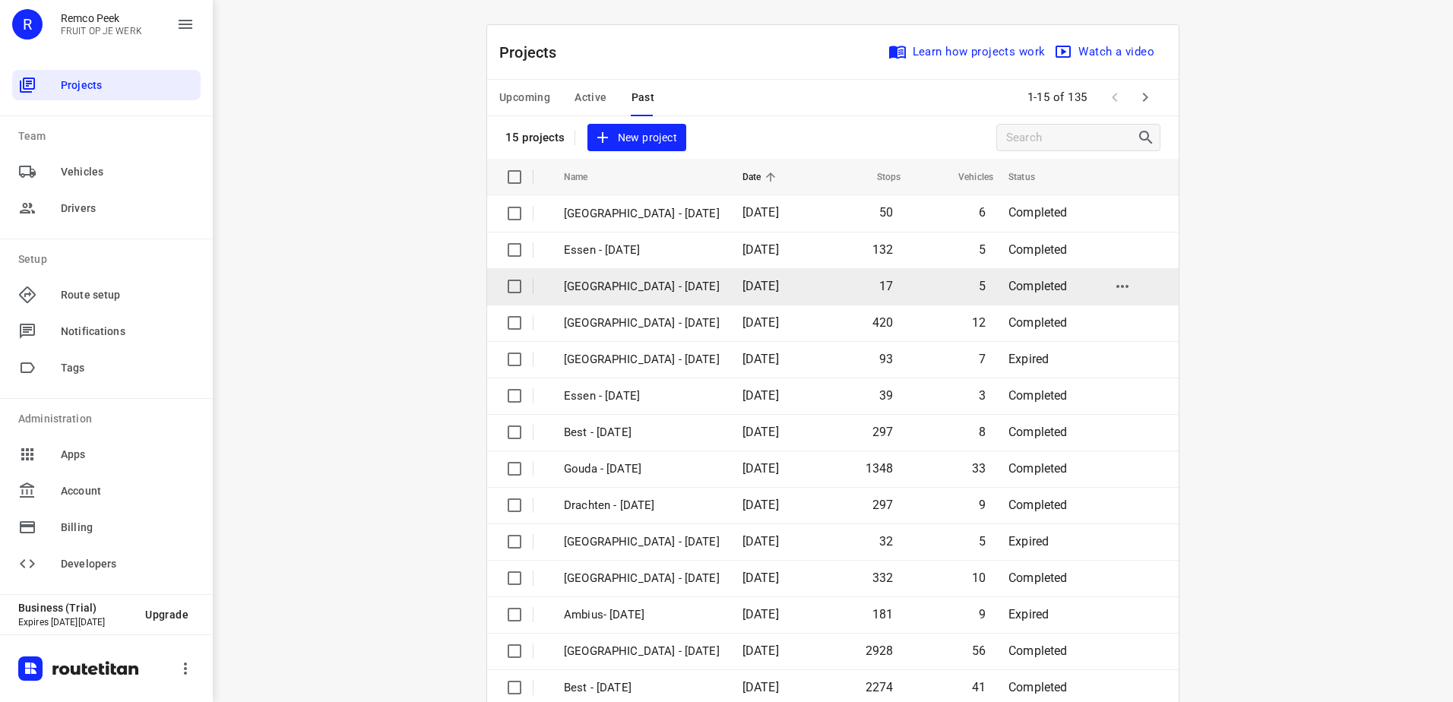
click at [634, 278] on p "Antwerpen - Tuesday" at bounding box center [642, 286] width 156 height 17
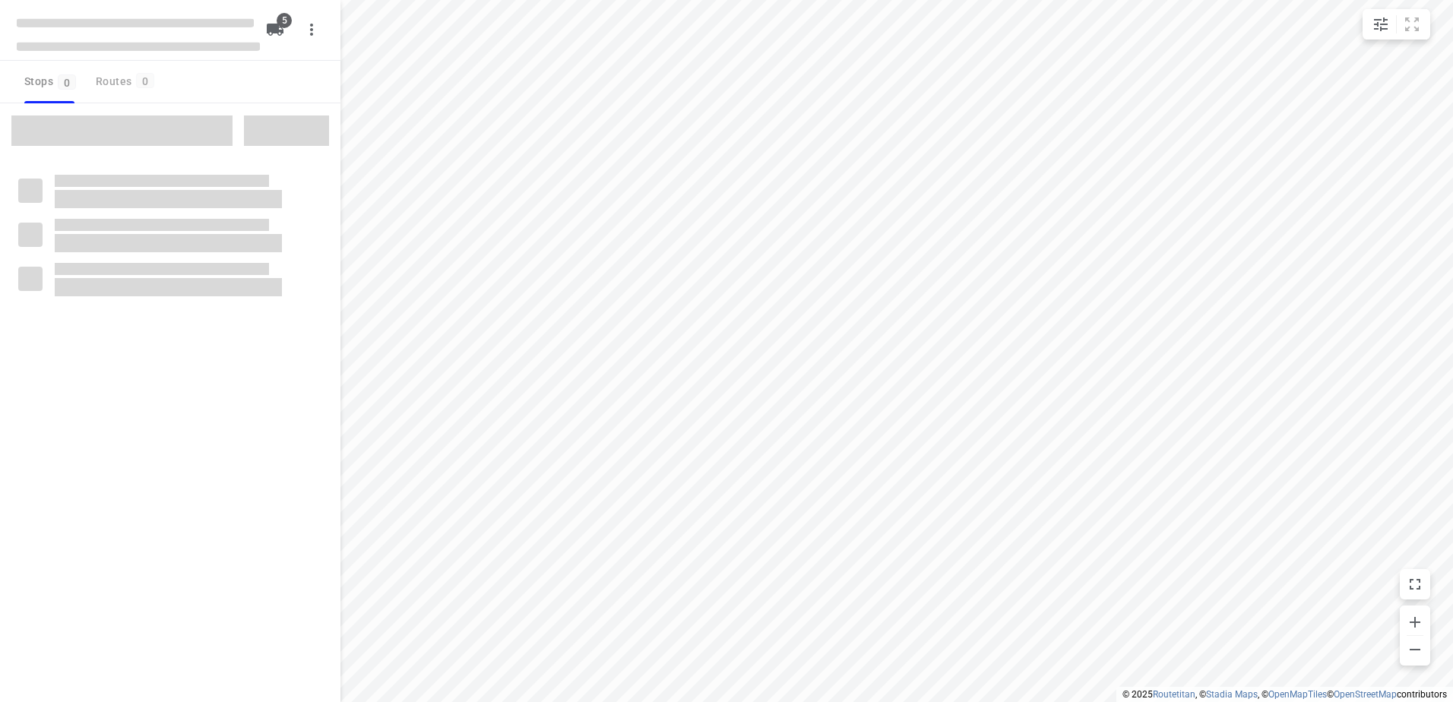
checkbox input "true"
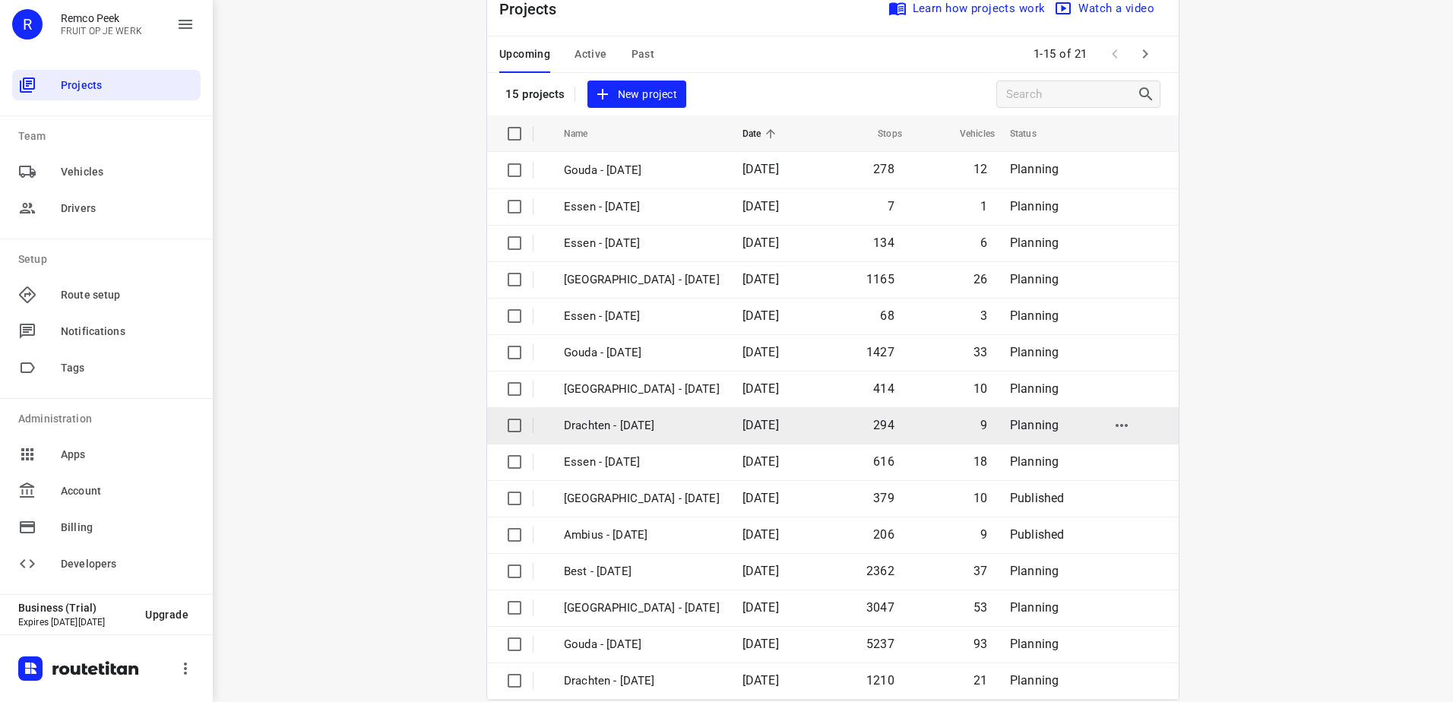
scroll to position [66, 0]
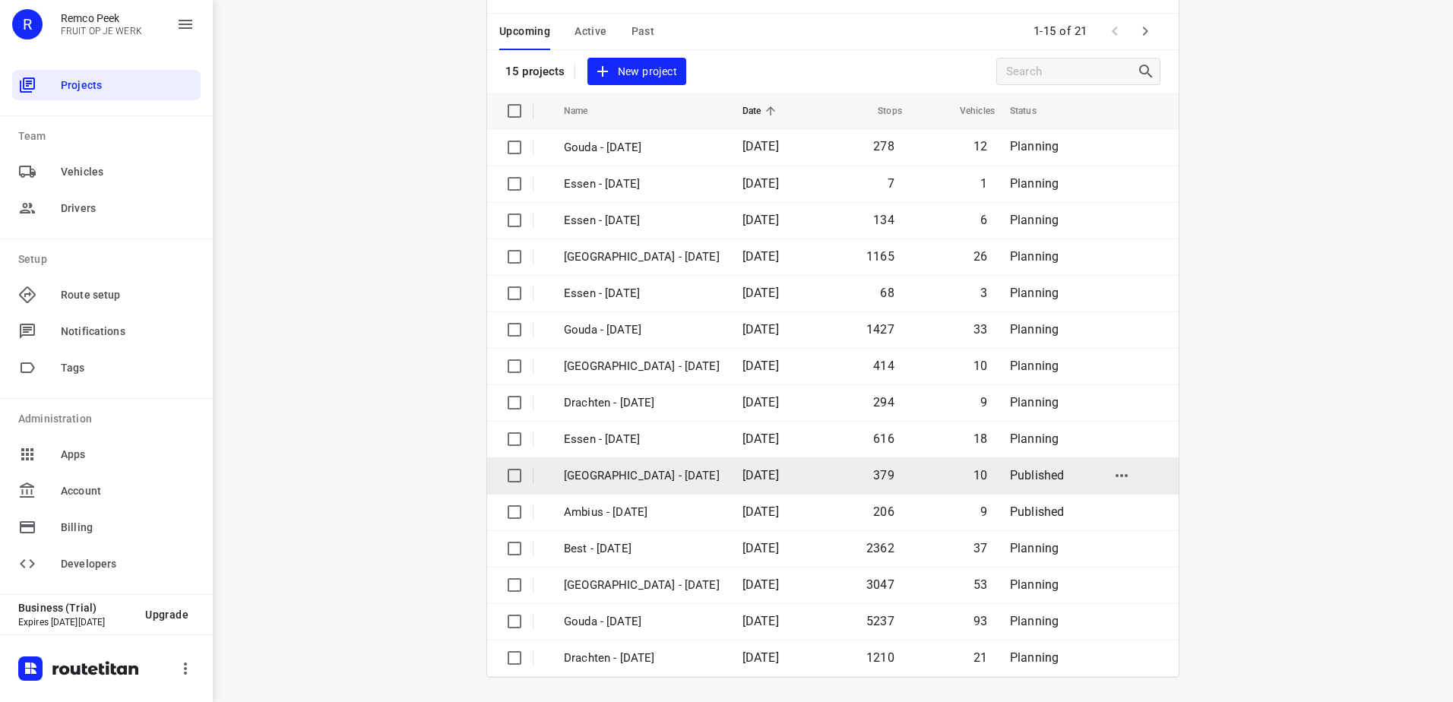
click at [635, 480] on p "[GEOGRAPHIC_DATA] - [DATE]" at bounding box center [642, 476] width 156 height 17
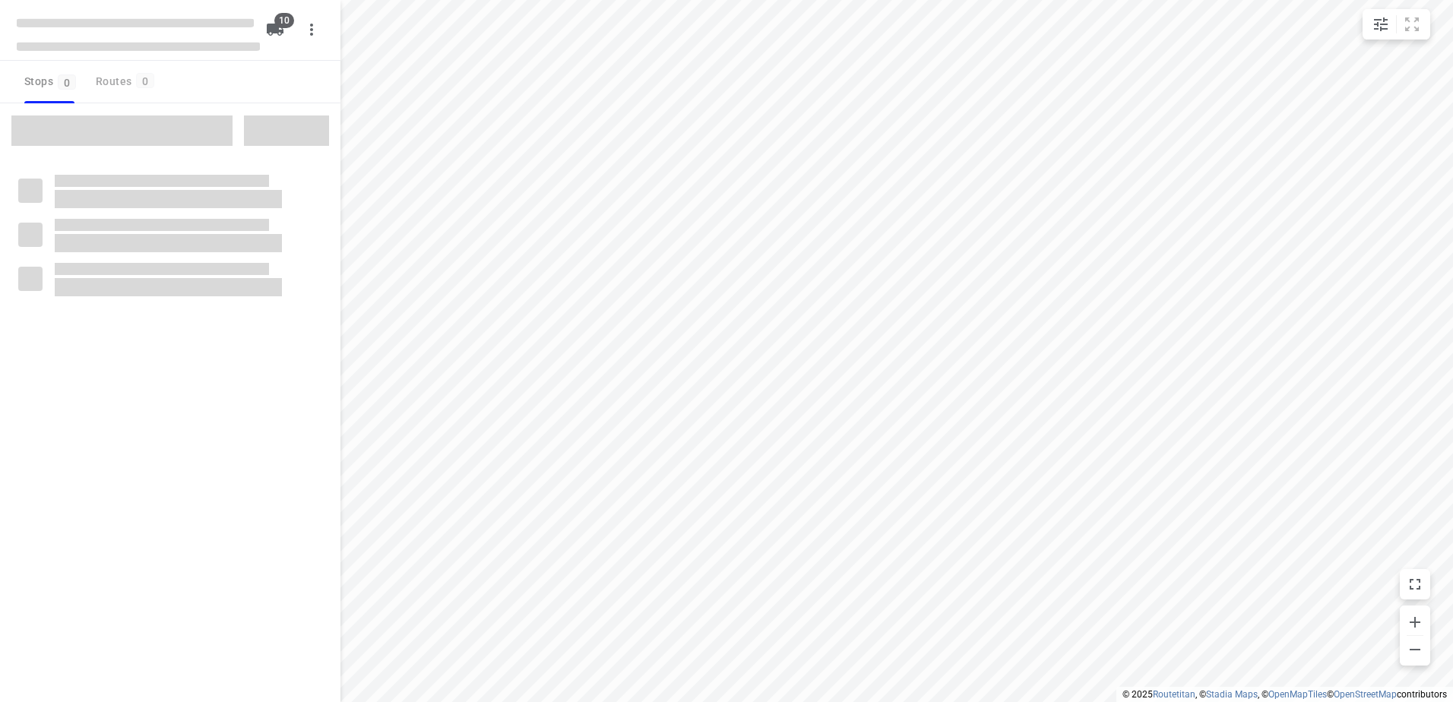
checkbox input "true"
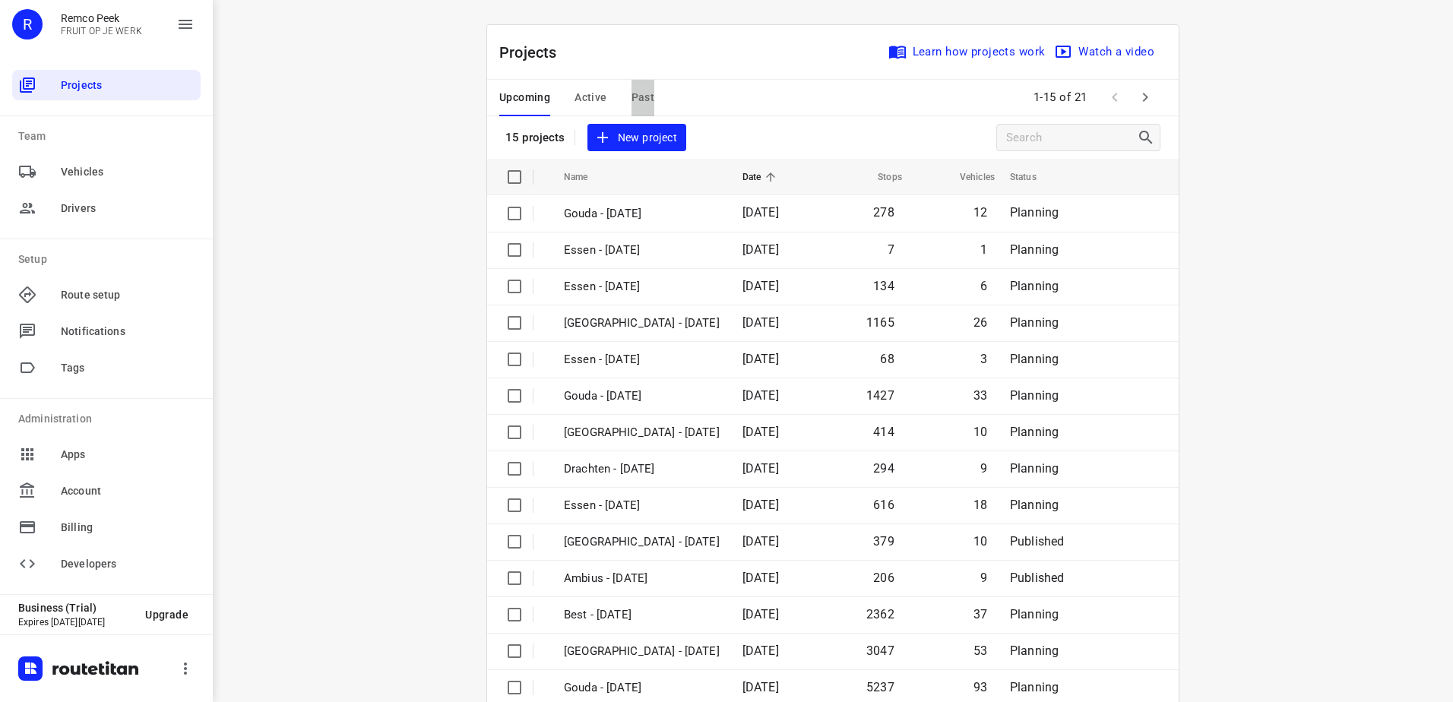
click at [632, 97] on span "Past" at bounding box center [644, 97] width 24 height 19
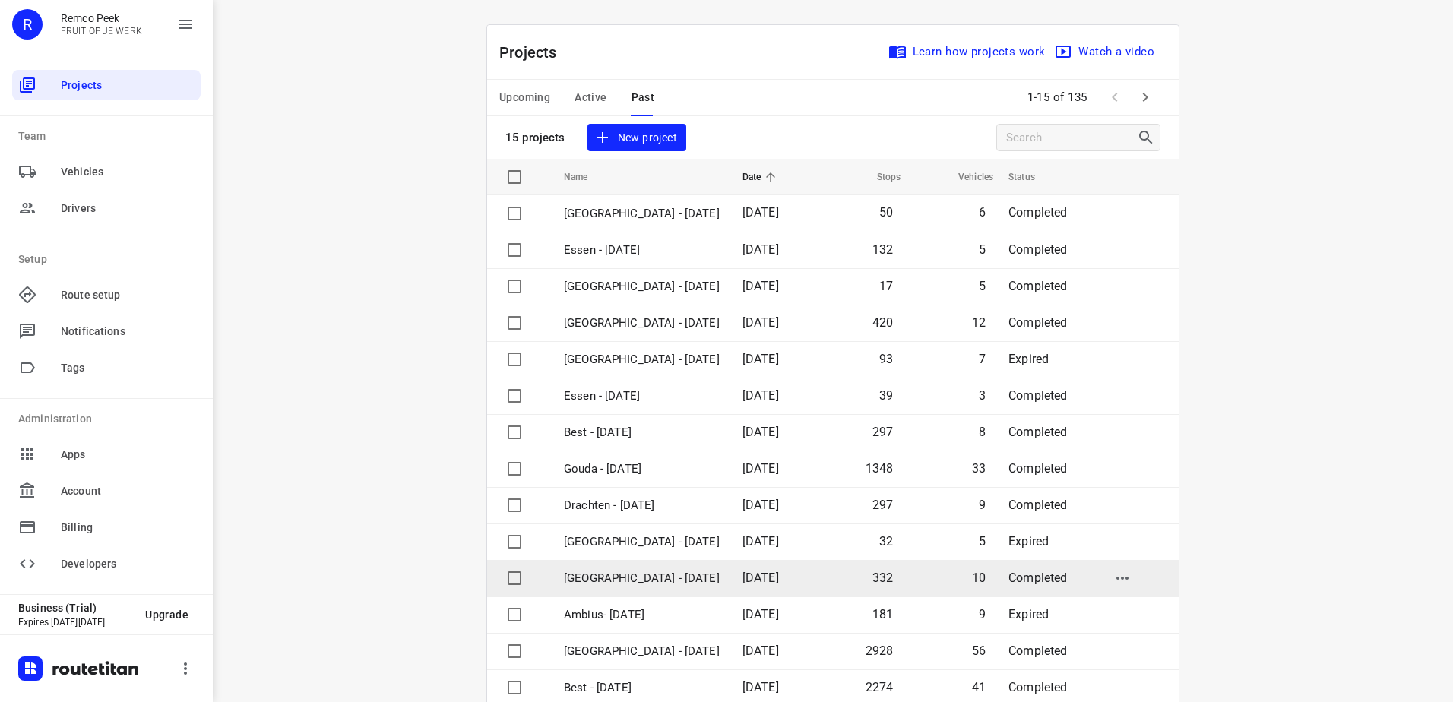
click at [651, 586] on p "[GEOGRAPHIC_DATA] - [DATE]" at bounding box center [642, 578] width 156 height 17
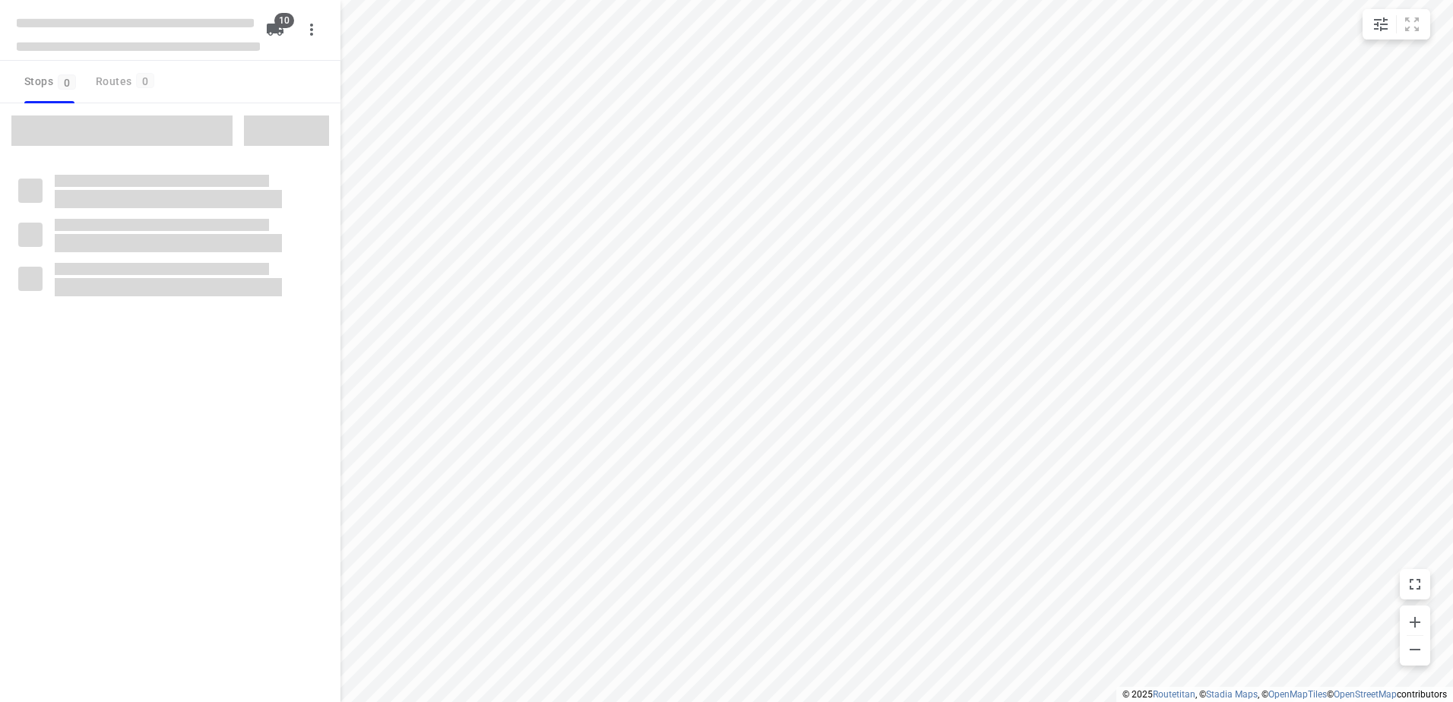
checkbox input "true"
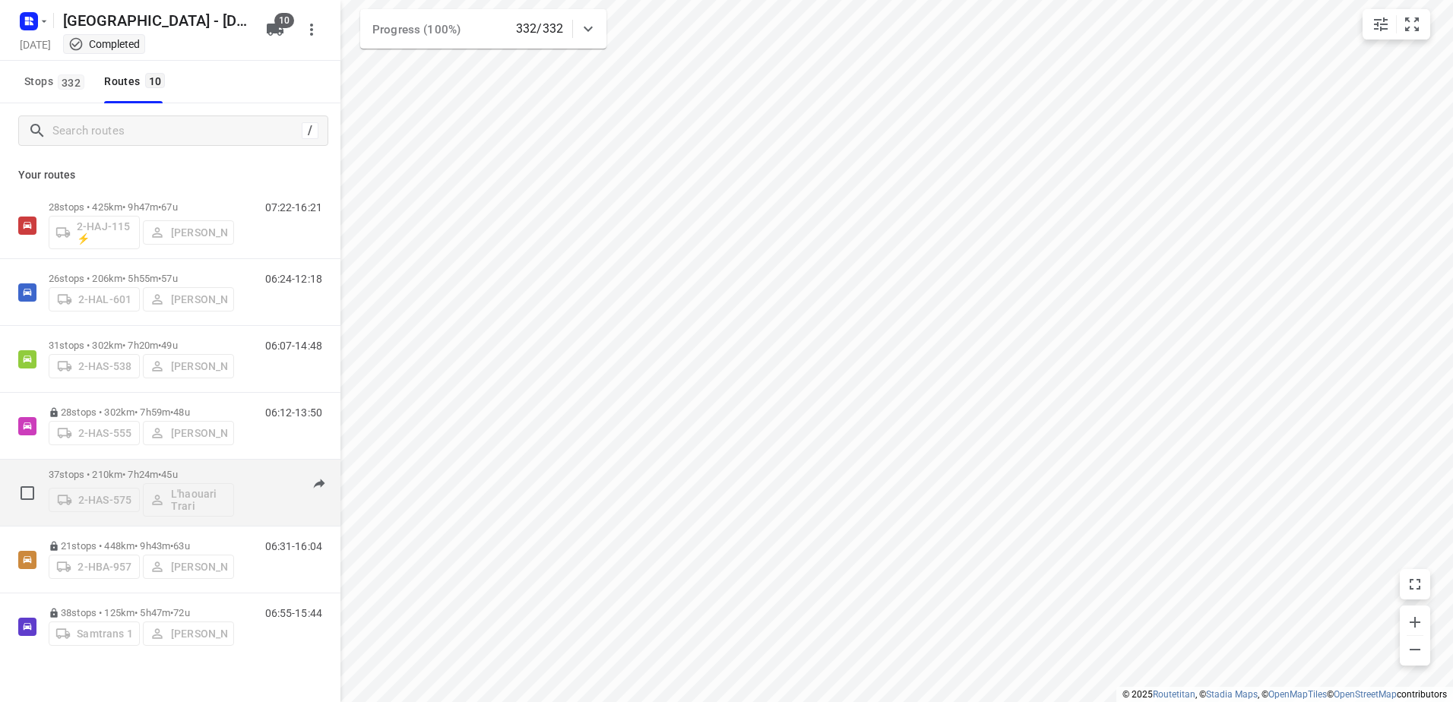
click at [83, 475] on p "37 stops • 210km • 7h24m • 45u" at bounding box center [141, 474] width 185 height 11
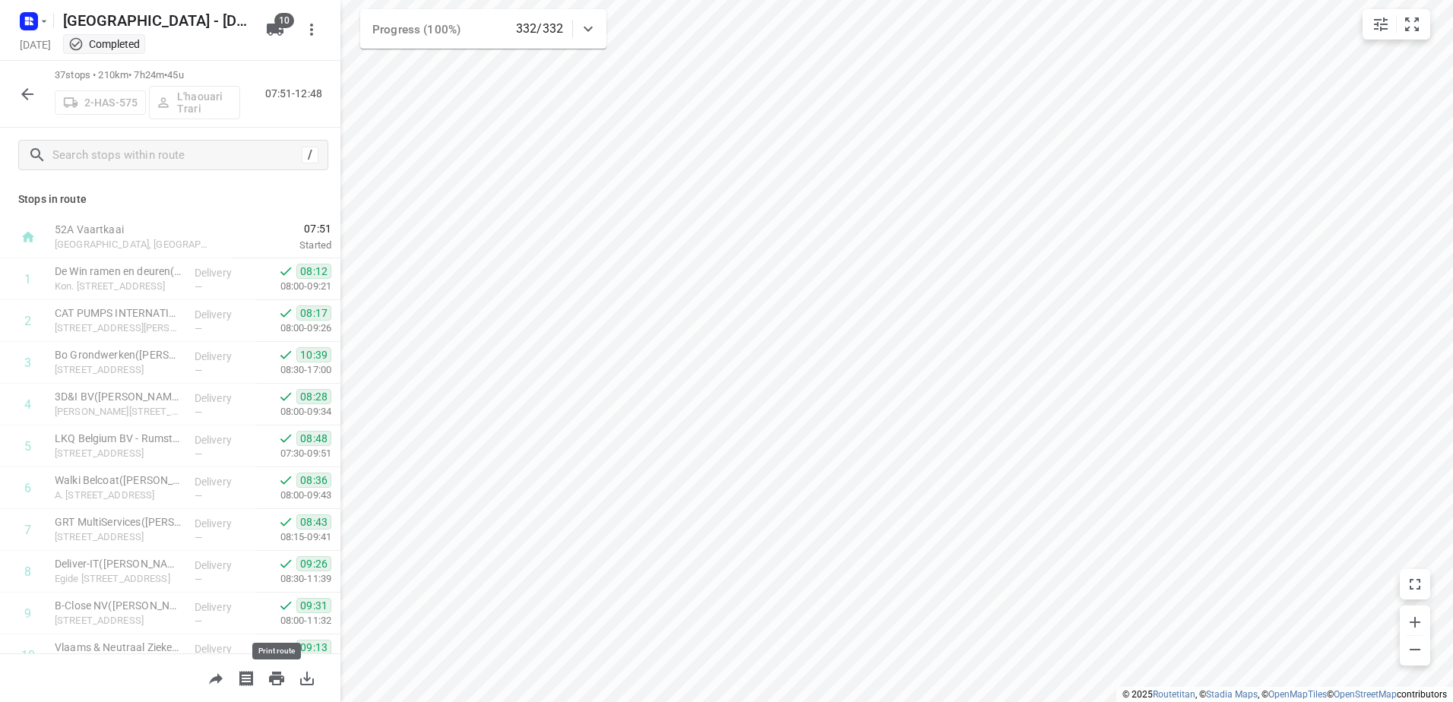
click at [281, 677] on icon "button" at bounding box center [276, 679] width 15 height 14
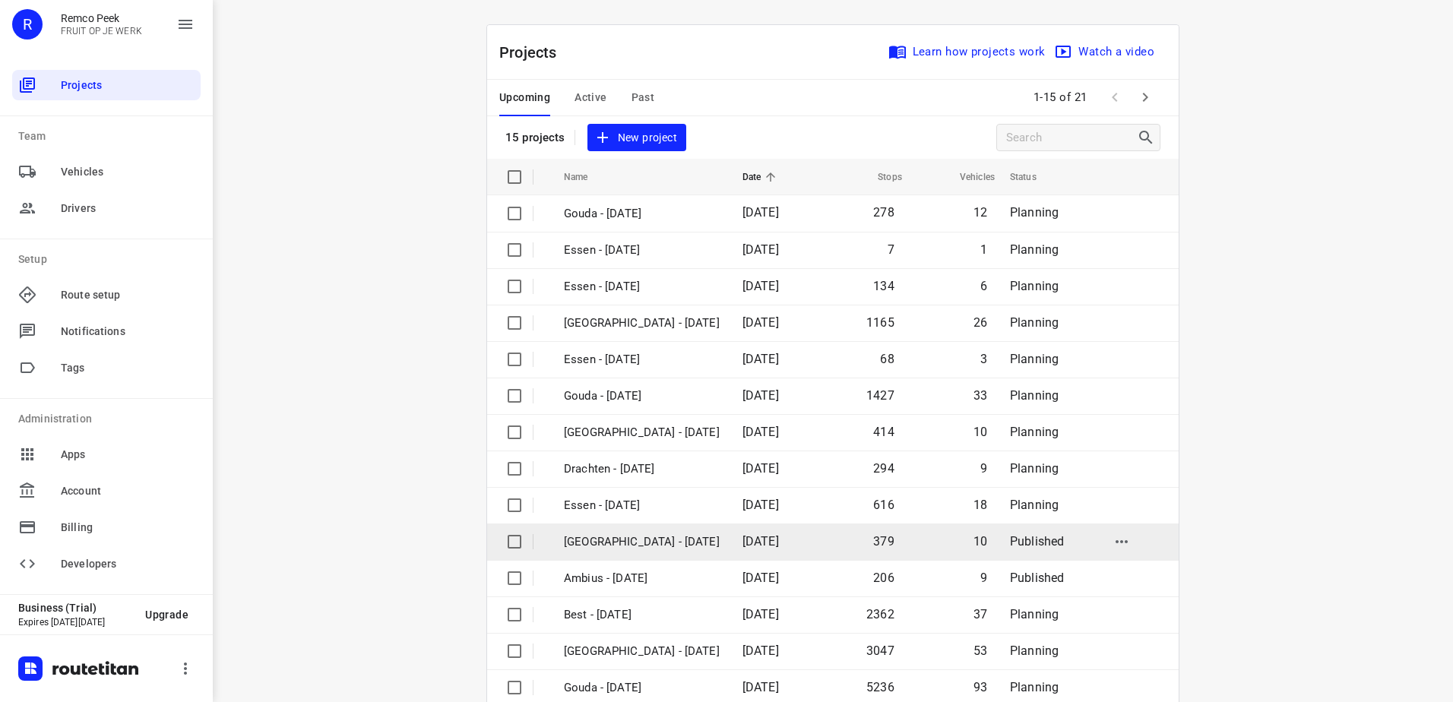
click at [613, 547] on p "[GEOGRAPHIC_DATA] - [DATE]" at bounding box center [642, 542] width 156 height 17
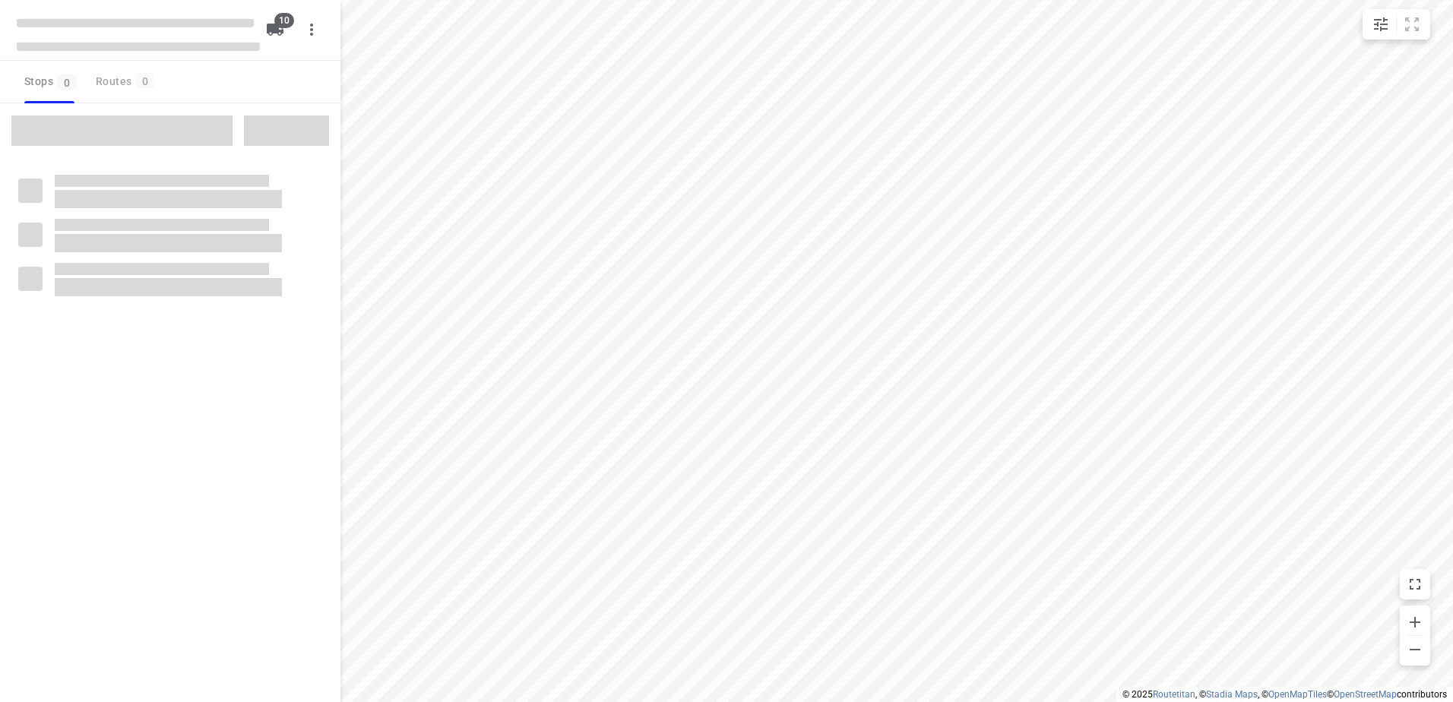
checkbox input "true"
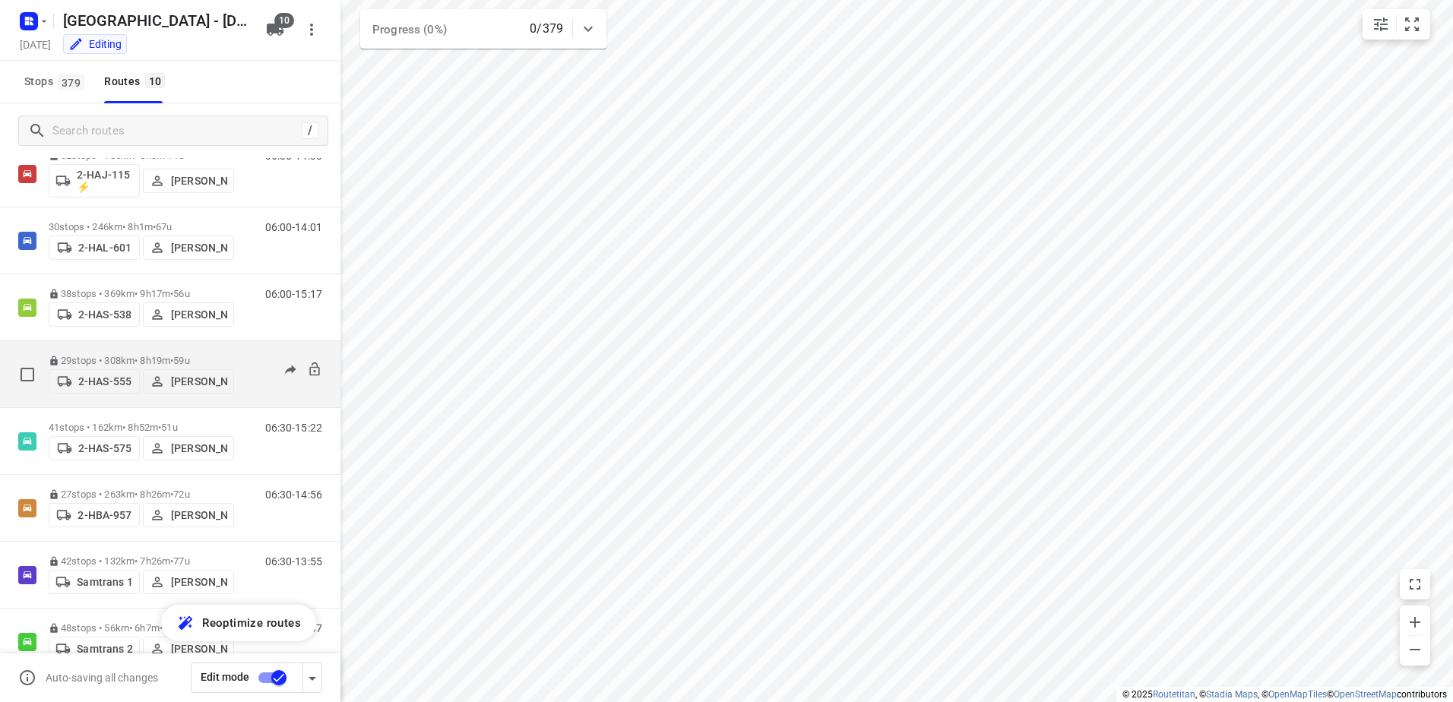
scroll to position [76, 0]
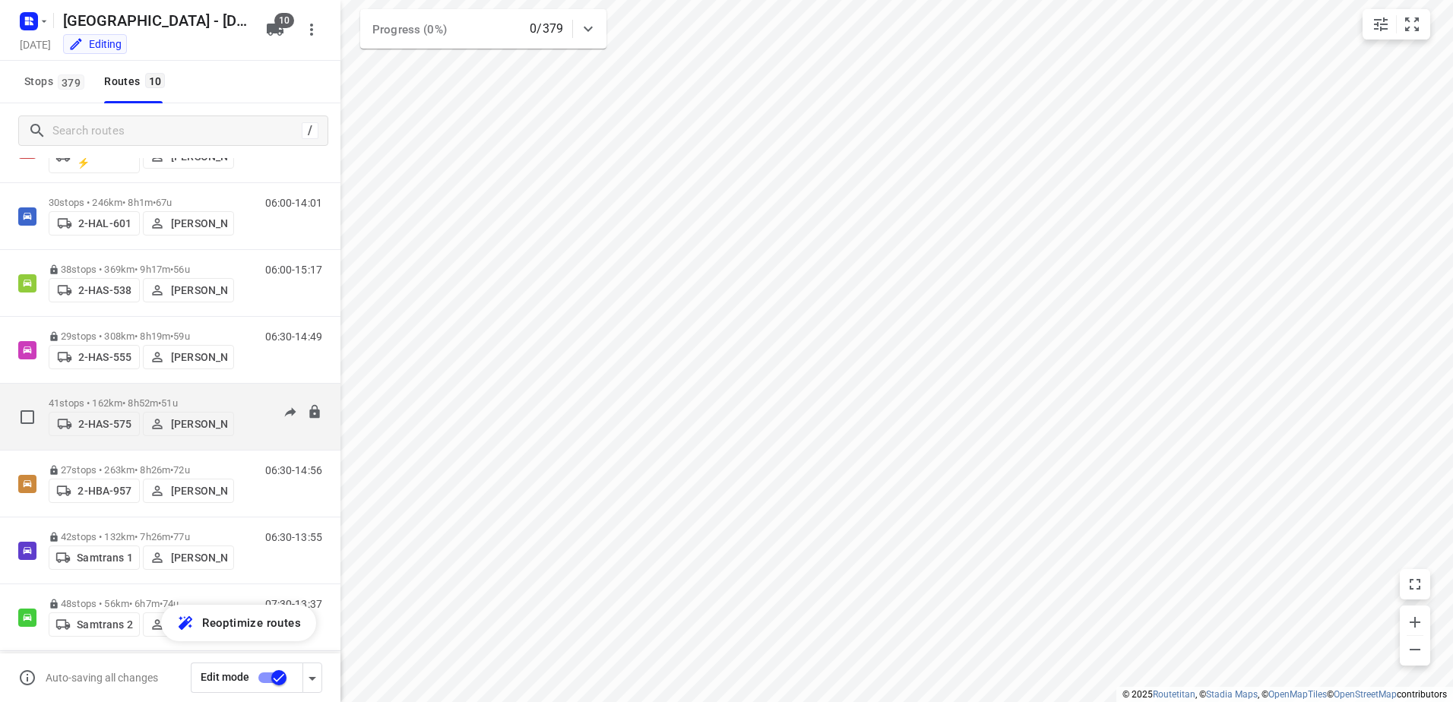
click at [111, 403] on p "41 stops • 162km • 8h52m • 51u" at bounding box center [141, 403] width 185 height 11
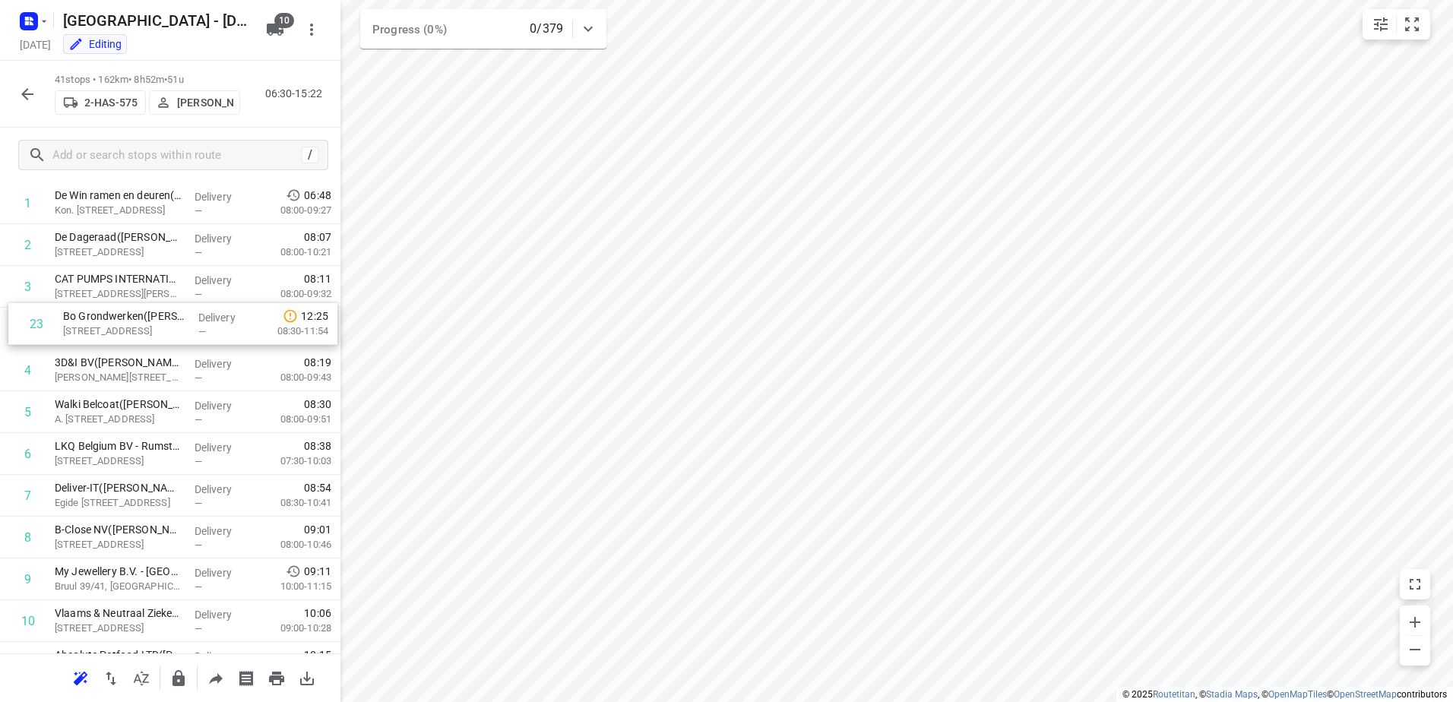
drag, startPoint x: 118, startPoint y: 518, endPoint x: 125, endPoint y: 319, distance: 199.3
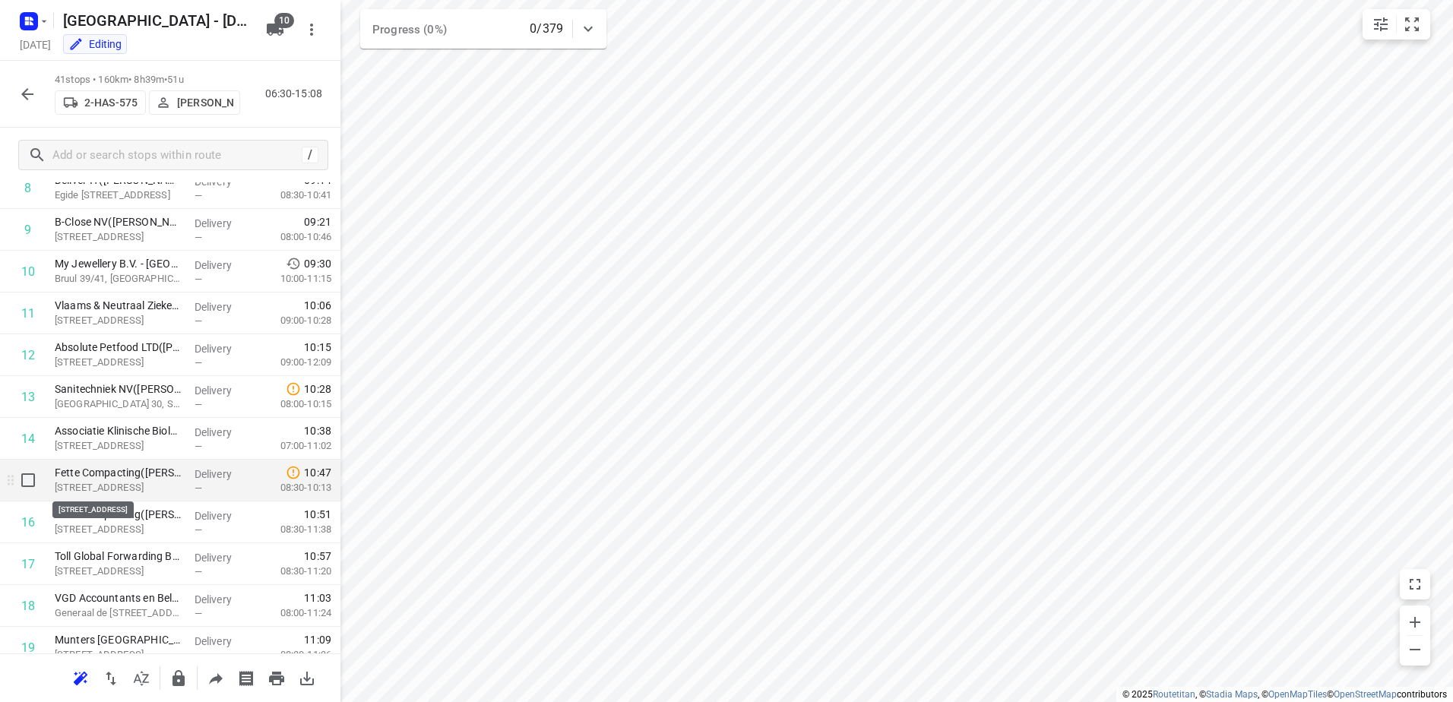
scroll to position [380, 0]
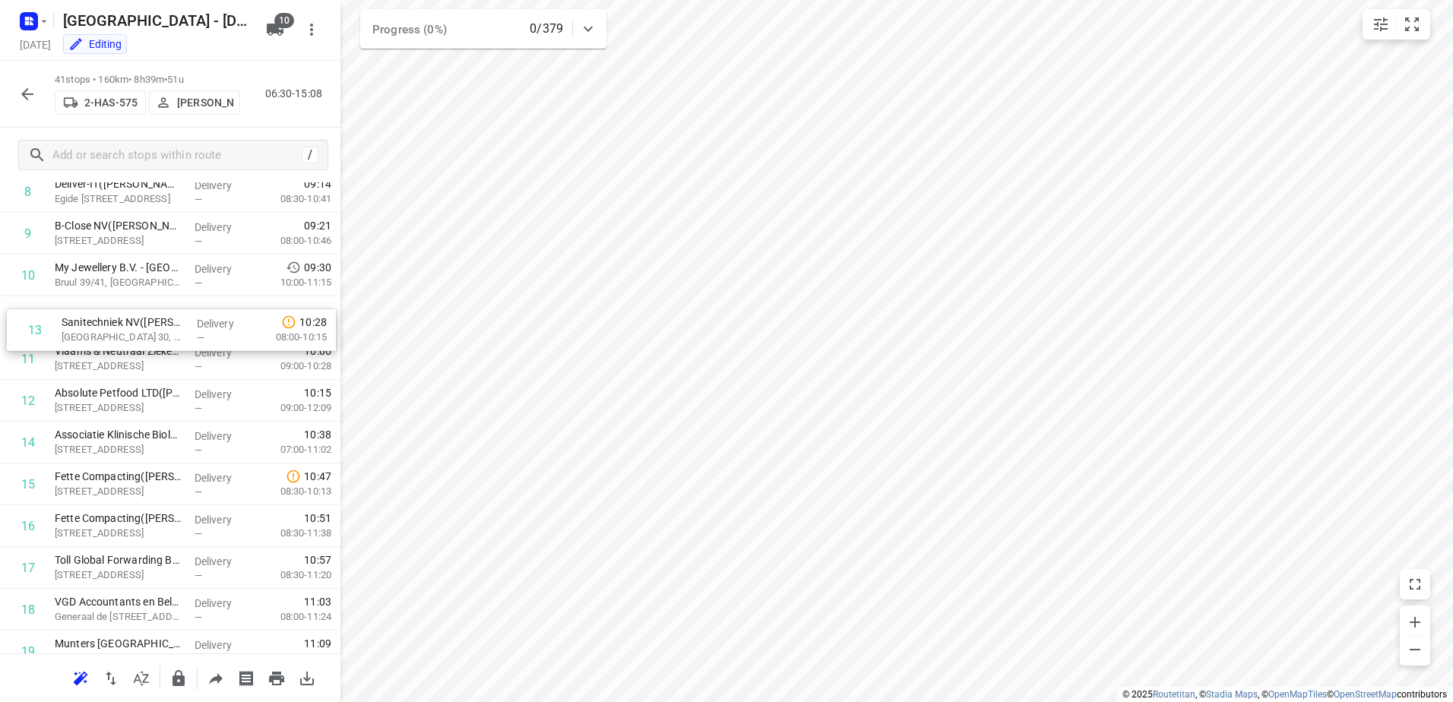
drag, startPoint x: 123, startPoint y: 398, endPoint x: 130, endPoint y: 321, distance: 77.1
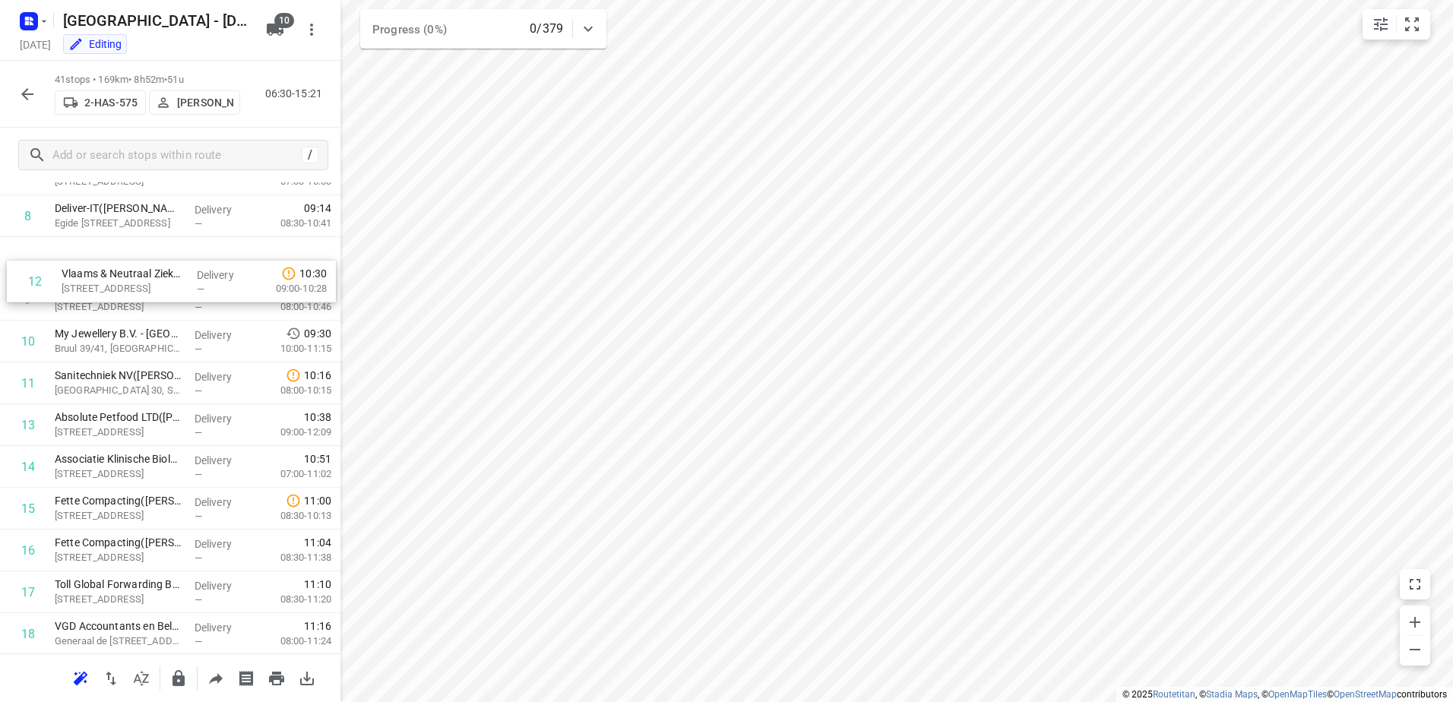
drag, startPoint x: 123, startPoint y: 361, endPoint x: 130, endPoint y: 280, distance: 81.6
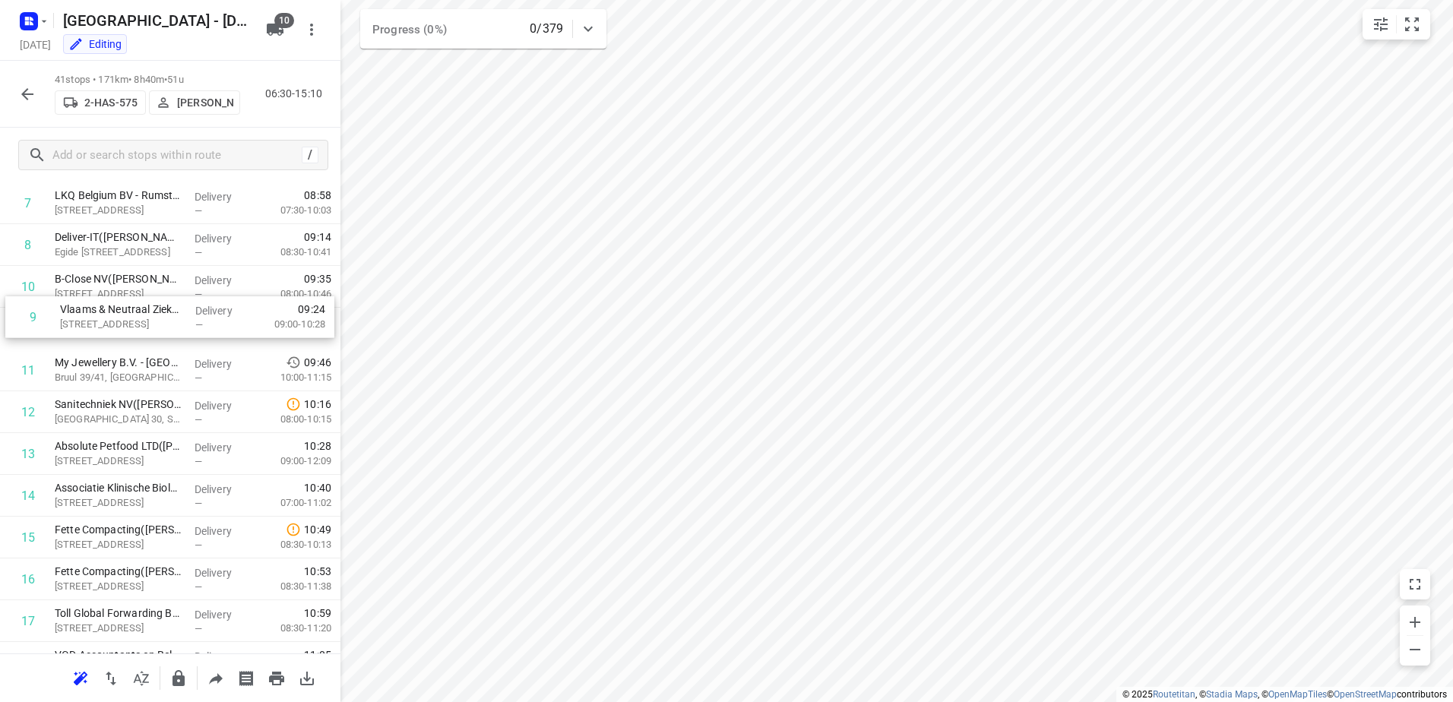
scroll to position [325, 0]
drag, startPoint x: 119, startPoint y: 261, endPoint x: 126, endPoint y: 319, distance: 57.4
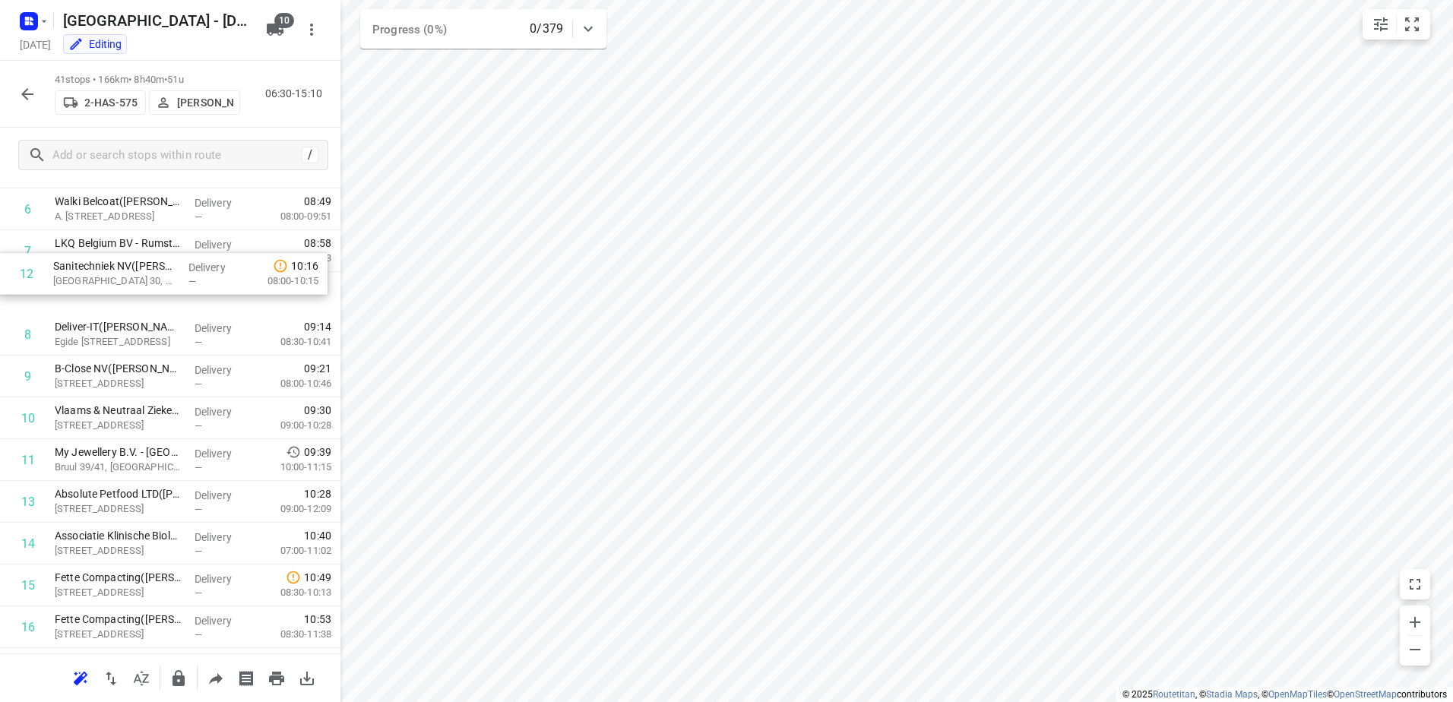
scroll to position [274, 0]
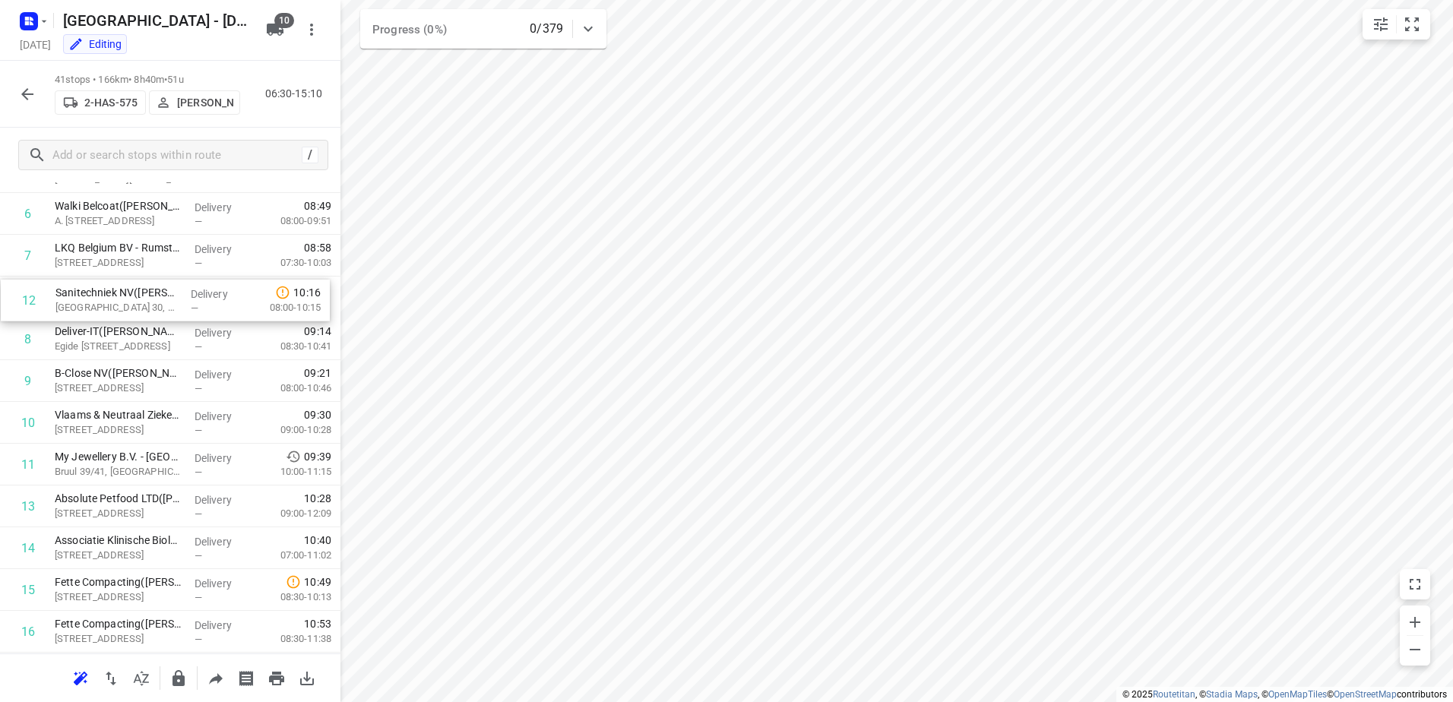
drag, startPoint x: 133, startPoint y: 424, endPoint x: 133, endPoint y: 294, distance: 130.0
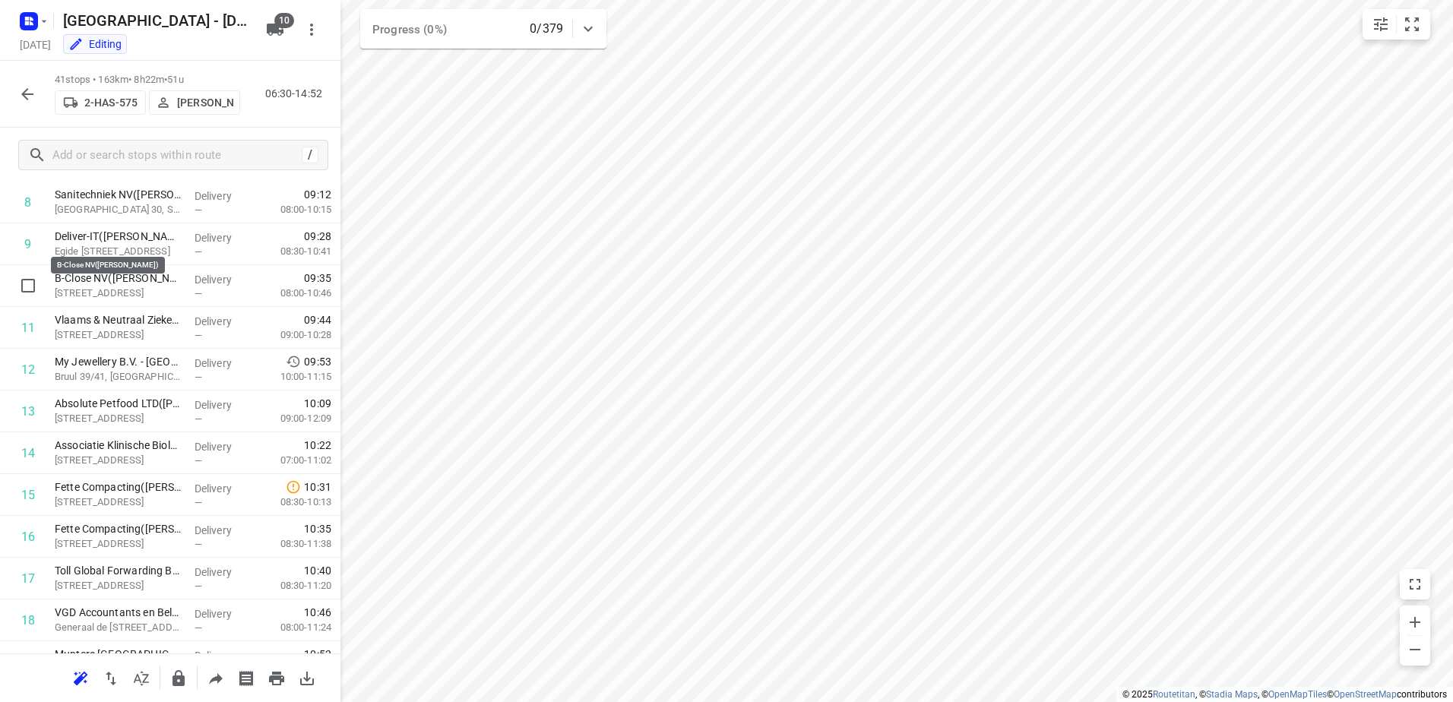
scroll to position [262, 0]
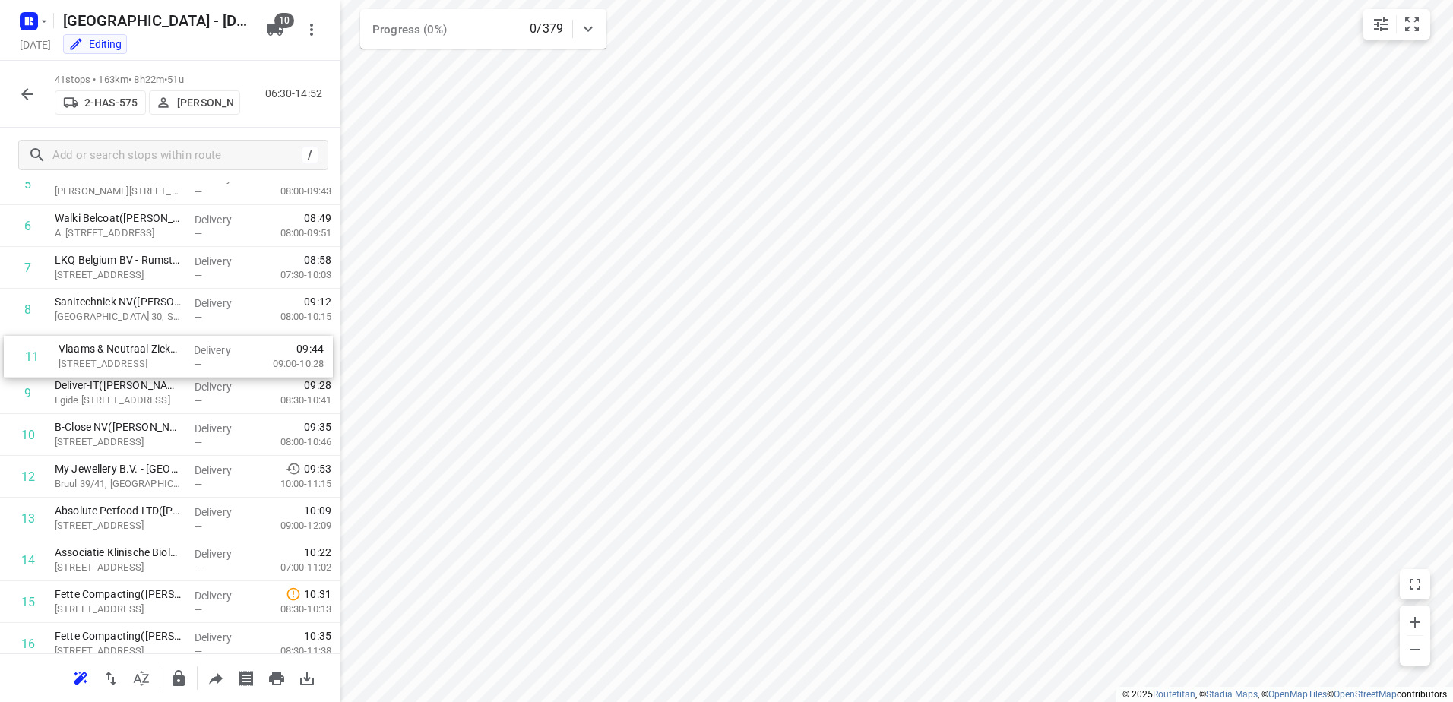
drag, startPoint x: 144, startPoint y: 431, endPoint x: 149, endPoint y: 349, distance: 82.3
drag, startPoint x: 142, startPoint y: 474, endPoint x: 145, endPoint y: 393, distance: 81.4
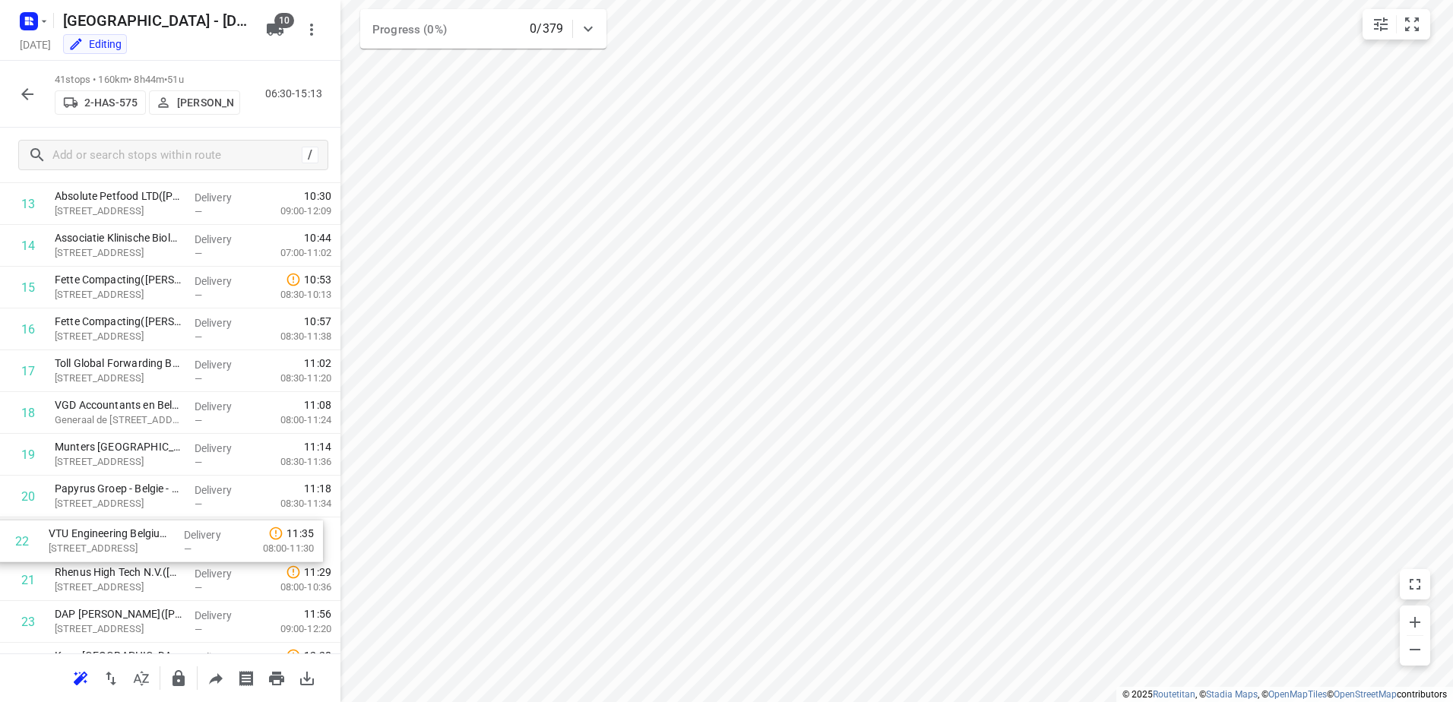
scroll to position [577, 0]
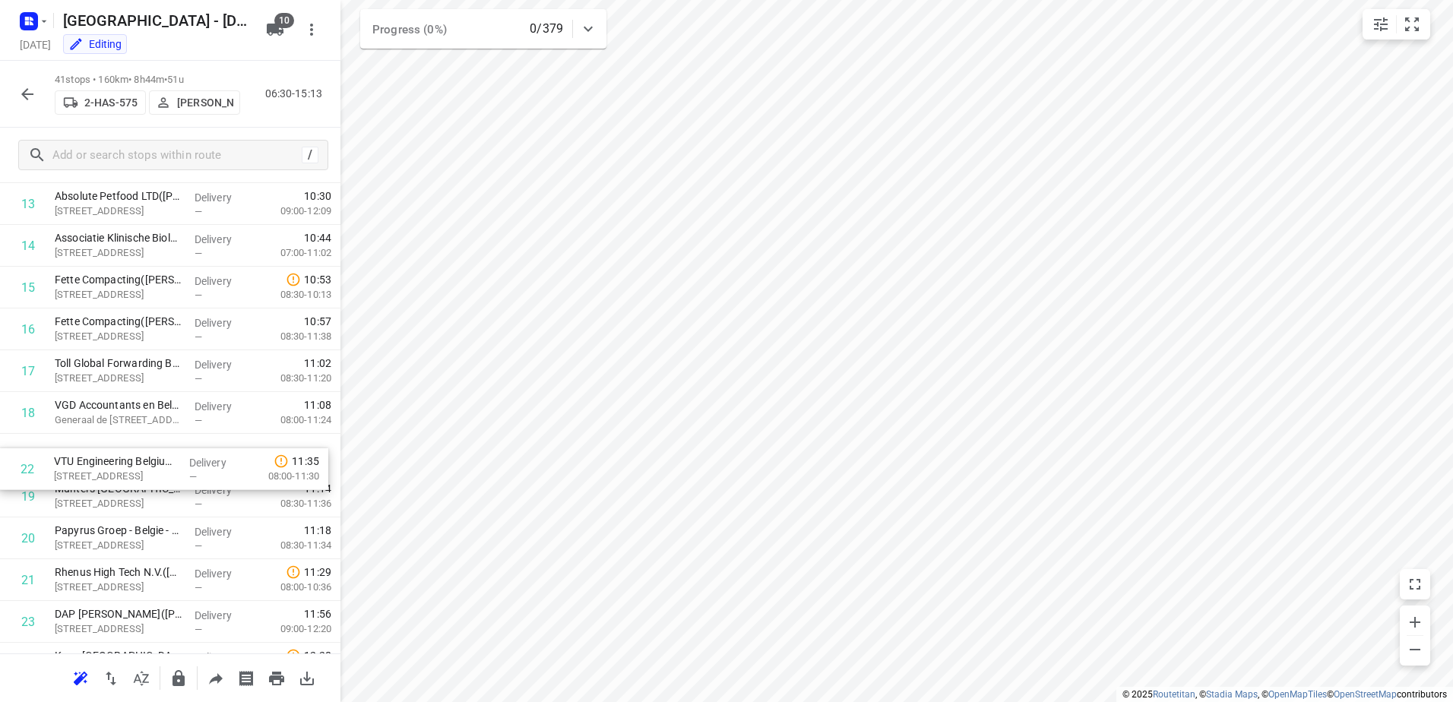
drag, startPoint x: 128, startPoint y: 588, endPoint x: 127, endPoint y: 458, distance: 129.2
click at [127, 458] on div "1 De Win ramen en deuren(Tom De Win) Kon. Astridlaan 54, Kontich Delivery — 06:…" at bounding box center [170, 538] width 341 height 1714
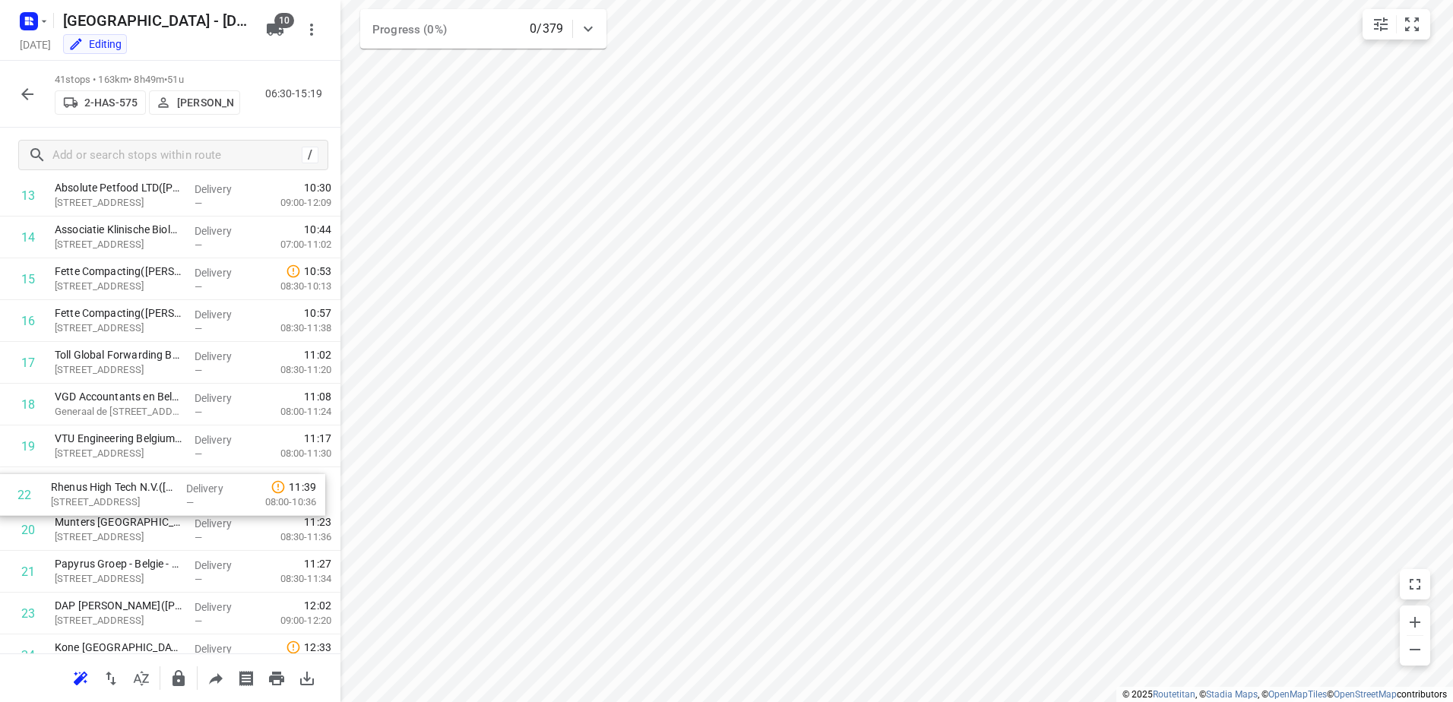
drag, startPoint x: 138, startPoint y: 579, endPoint x: 135, endPoint y: 486, distance: 93.6
click at [135, 486] on div "1 De Win ramen en deuren(Tom De Win) Kon. Astridlaan 54, Kontich Delivery — 06:…" at bounding box center [170, 530] width 341 height 1714
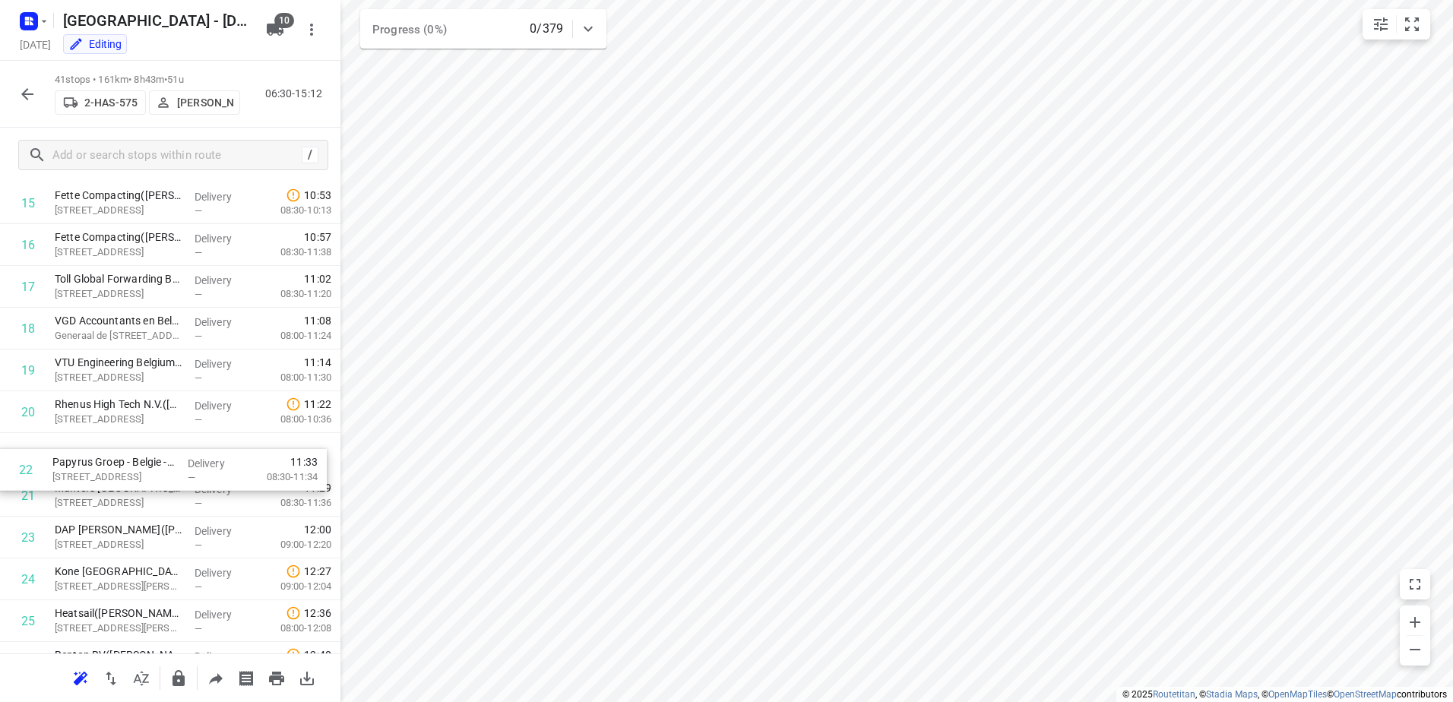
drag, startPoint x: 147, startPoint y: 496, endPoint x: 144, endPoint y: 464, distance: 32.8
click at [144, 464] on div "1 De Win ramen en deuren(Tom De Win) Kon. Astridlaan 54, Kontich Delivery — 06:…" at bounding box center [170, 454] width 341 height 1714
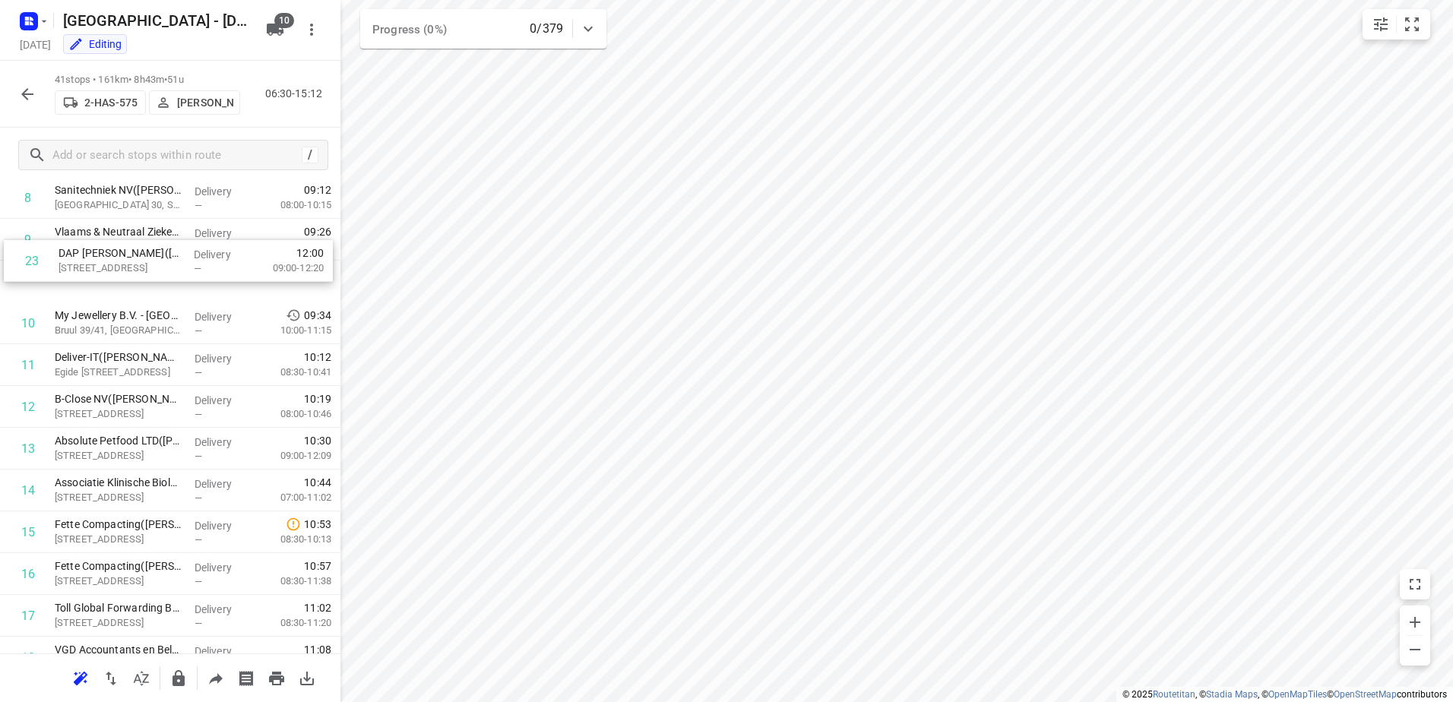
scroll to position [366, 0]
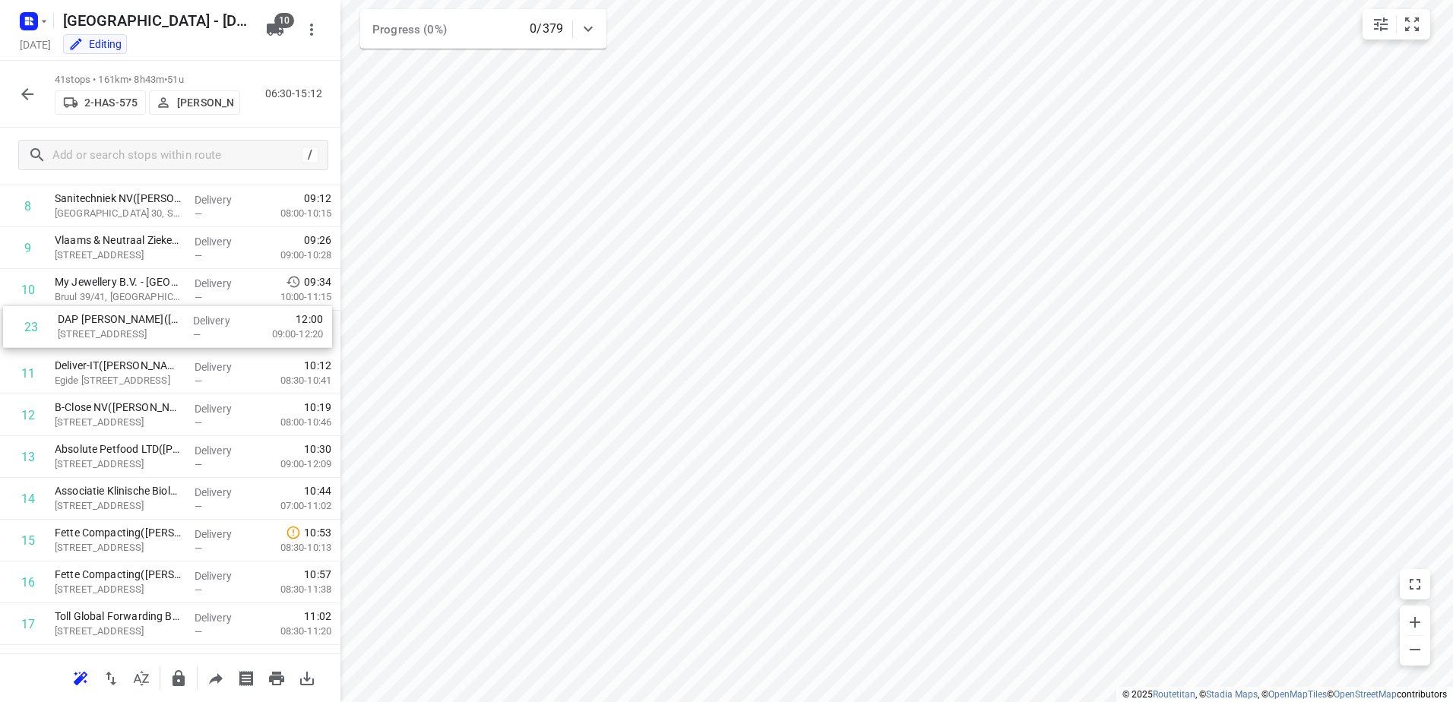
drag, startPoint x: 107, startPoint y: 539, endPoint x: 110, endPoint y: 323, distance: 215.9
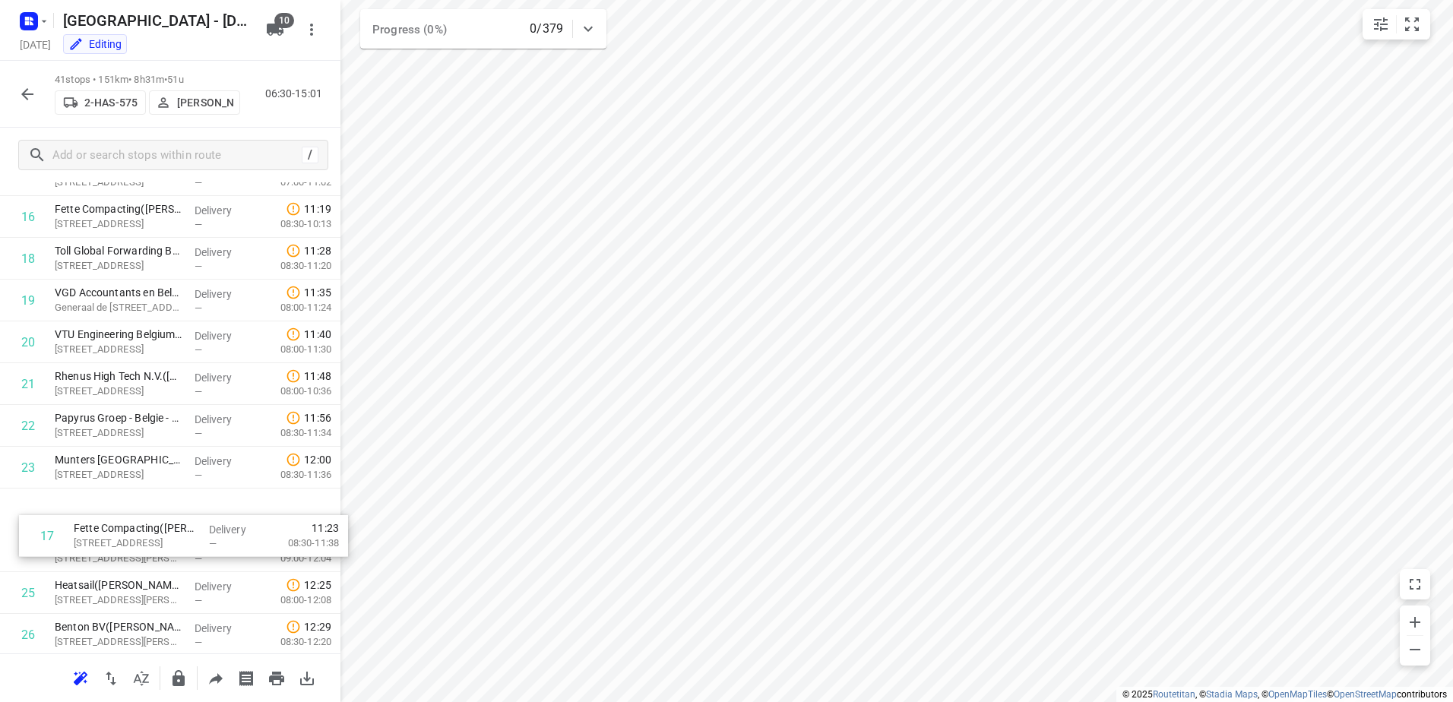
scroll to position [690, 0]
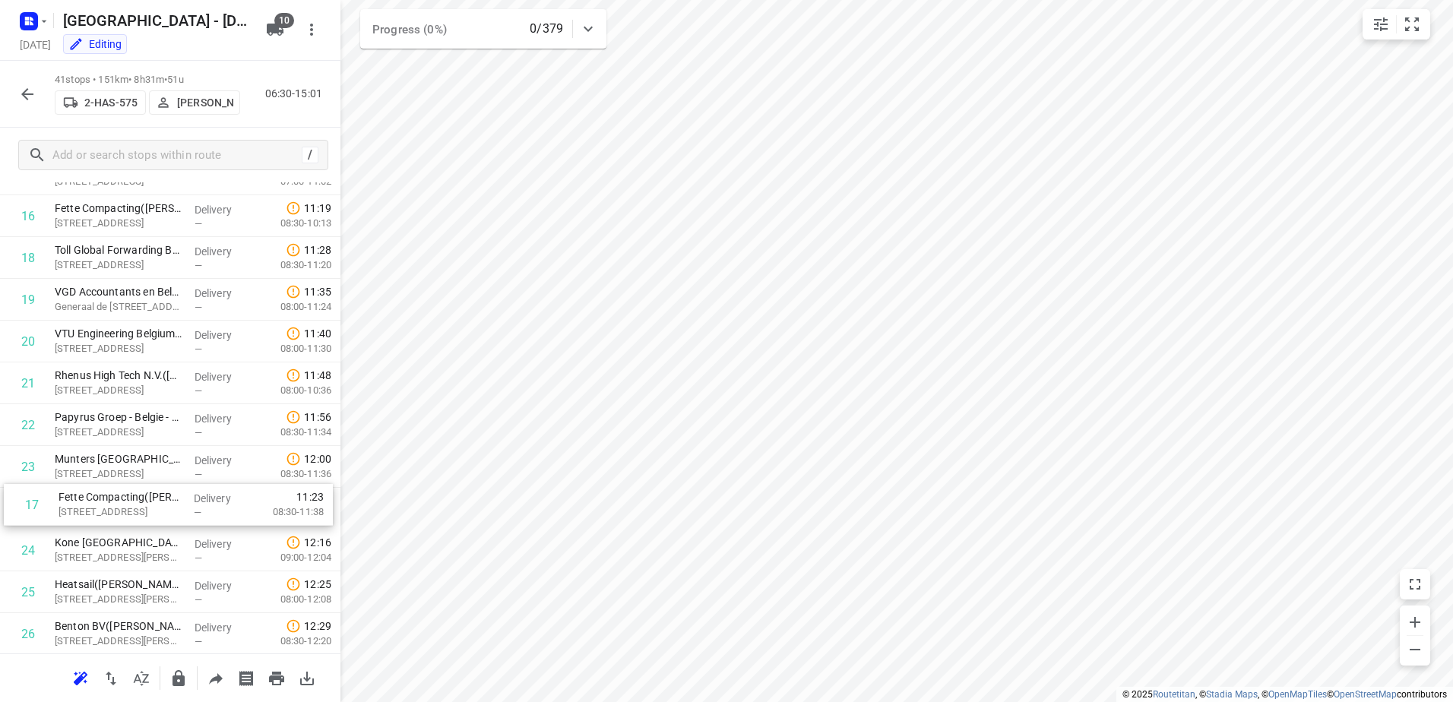
drag, startPoint x: 116, startPoint y: 263, endPoint x: 125, endPoint y: 511, distance: 248.0
click at [125, 511] on div "1 De Win ramen en deuren(Tom De Win) Kon. Astridlaan 54, Kontich Delivery — 06:…" at bounding box center [170, 425] width 341 height 1714
drag, startPoint x: 119, startPoint y: 213, endPoint x: 131, endPoint y: 503, distance: 290.6
click at [131, 503] on div "1 De Win ramen en deuren(Tom De Win) Kon. Astridlaan 54, Kontich Delivery — 06:…" at bounding box center [170, 423] width 341 height 1714
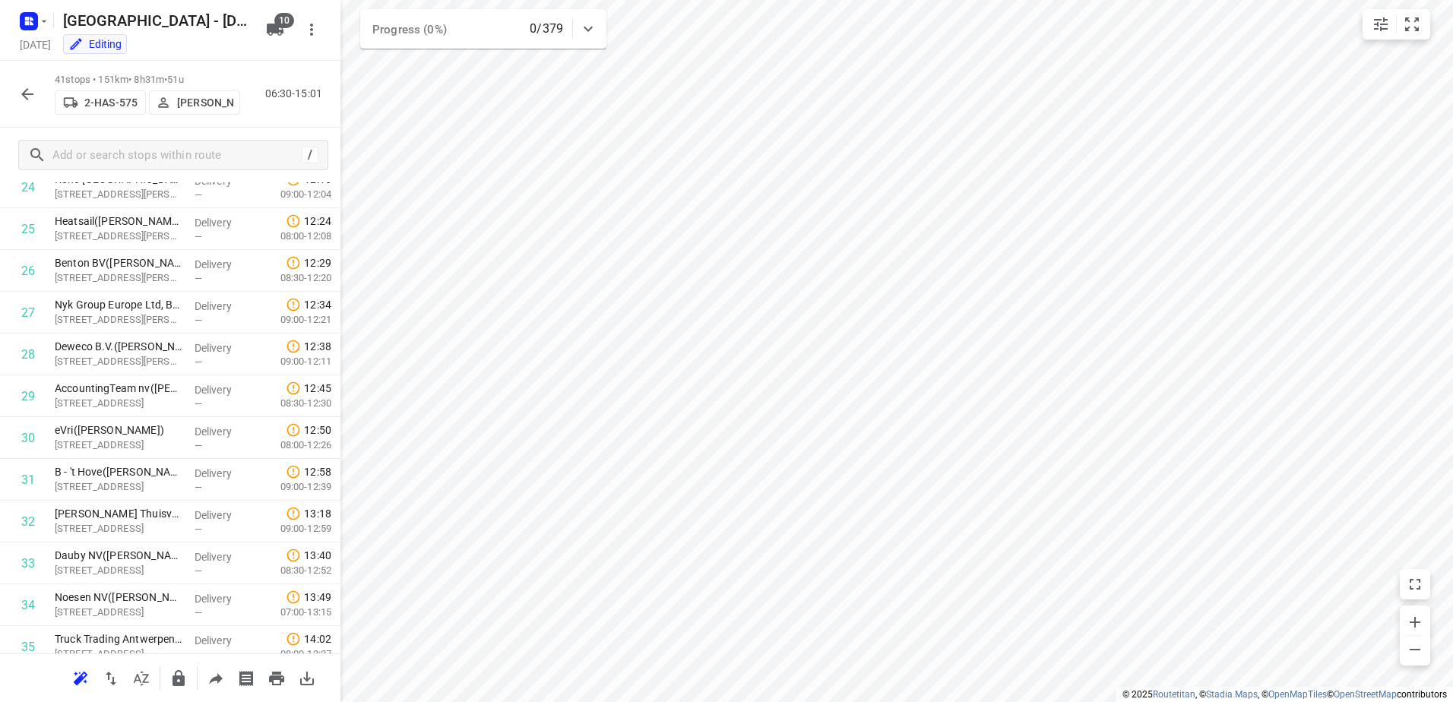
scroll to position [1022, 0]
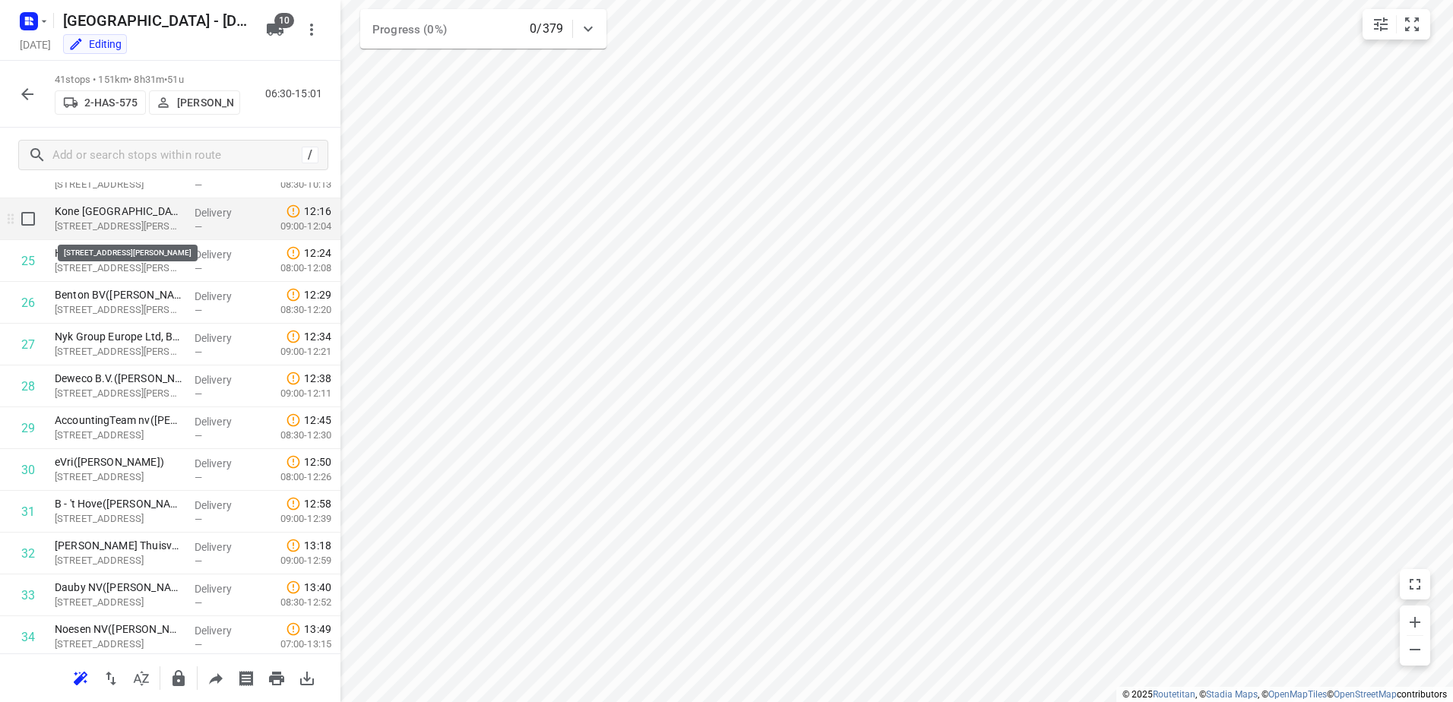
click at [133, 223] on p "[STREET_ADDRESS][PERSON_NAME]" at bounding box center [119, 226] width 128 height 15
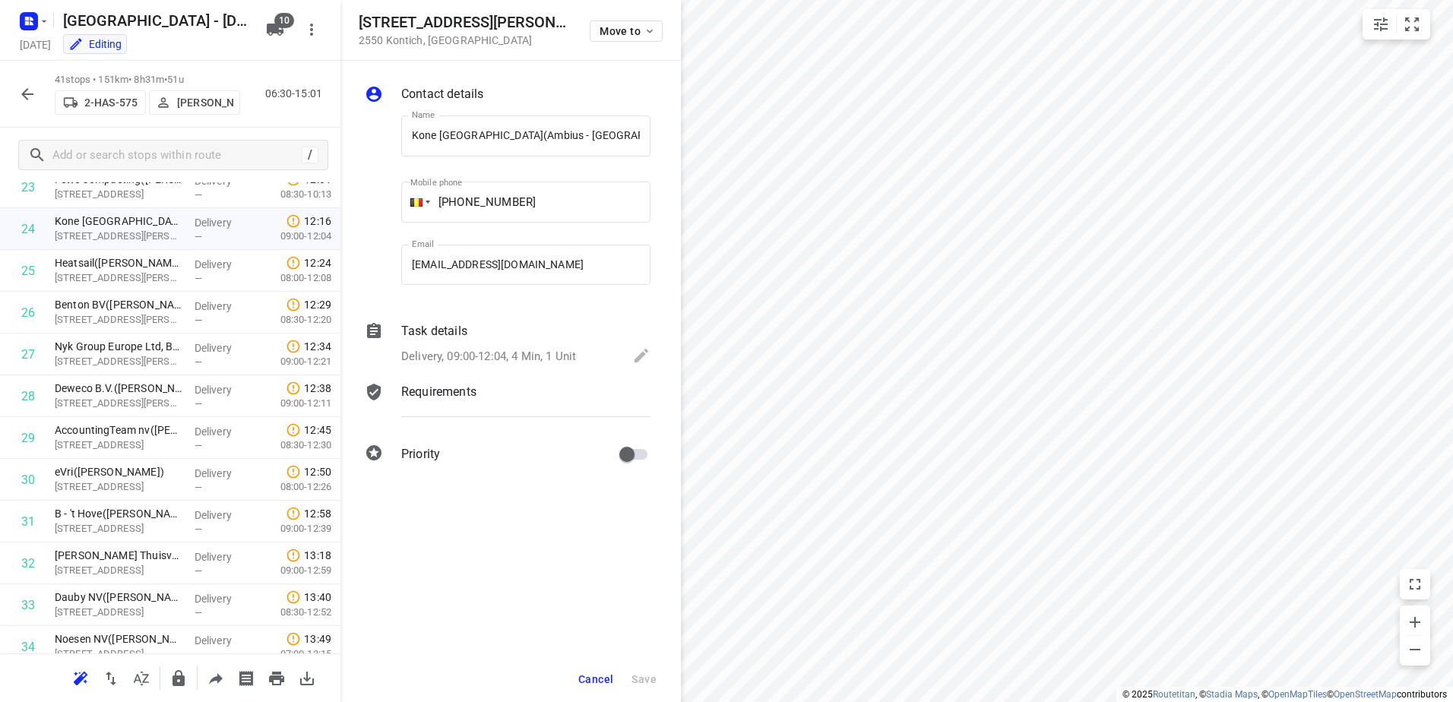
scroll to position [1003, 0]
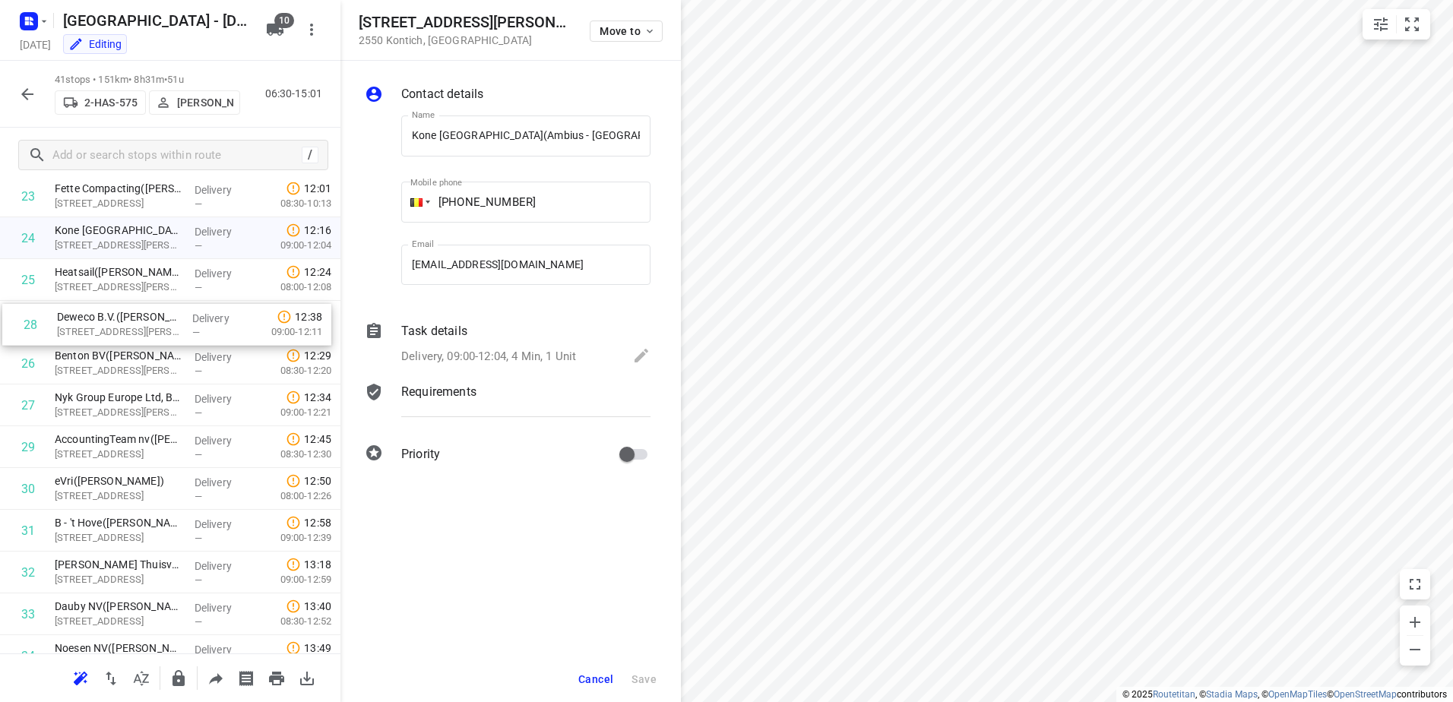
drag, startPoint x: 120, startPoint y: 408, endPoint x: 121, endPoint y: 322, distance: 85.9
click at [121, 322] on div "1 De Win ramen en deuren(Tom De Win) Kon. Astridlaan 54, Kontich Delivery — 06:…" at bounding box center [170, 113] width 341 height 1714
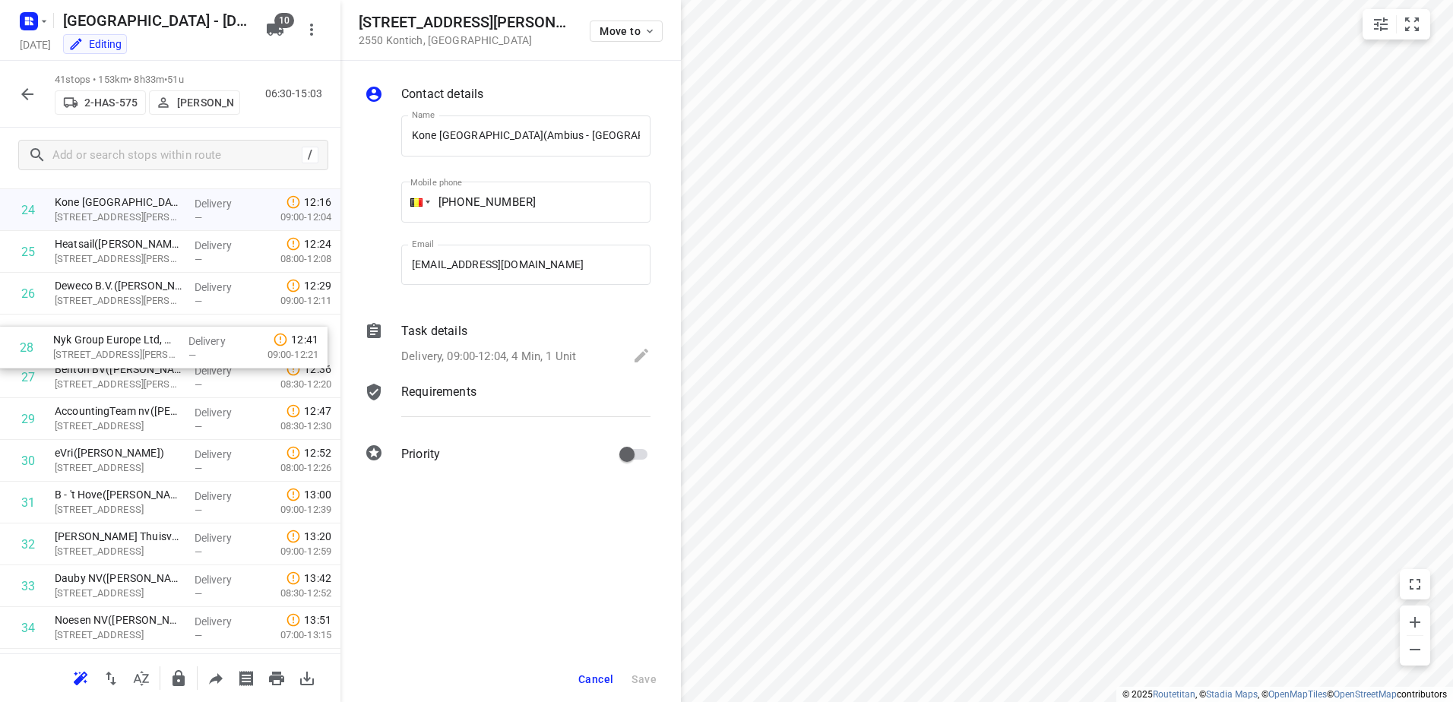
drag, startPoint x: 125, startPoint y: 380, endPoint x: 124, endPoint y: 346, distance: 34.2
click at [124, 346] on div "1 De Win ramen en deuren(Tom De Win) Kon. Astridlaan 54, Kontich Delivery — 06:…" at bounding box center [170, 85] width 341 height 1714
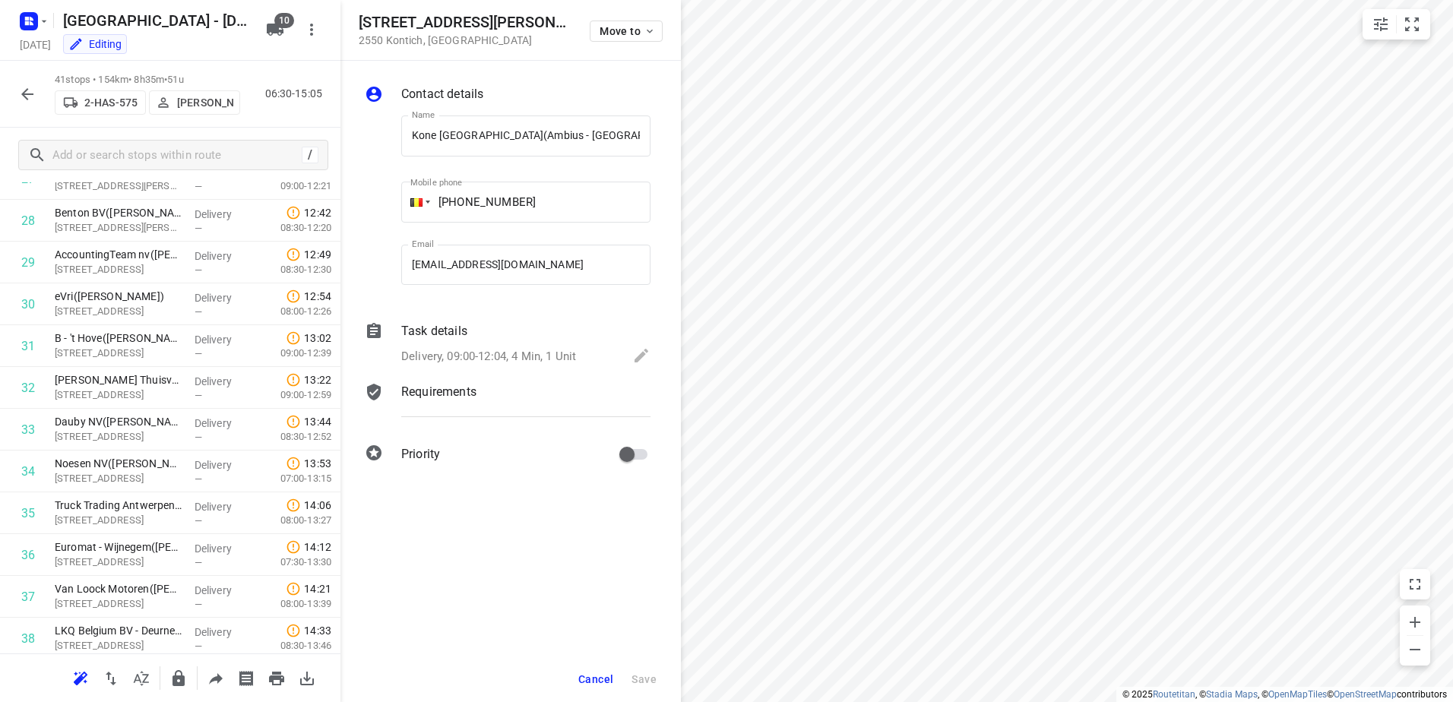
scroll to position [1197, 0]
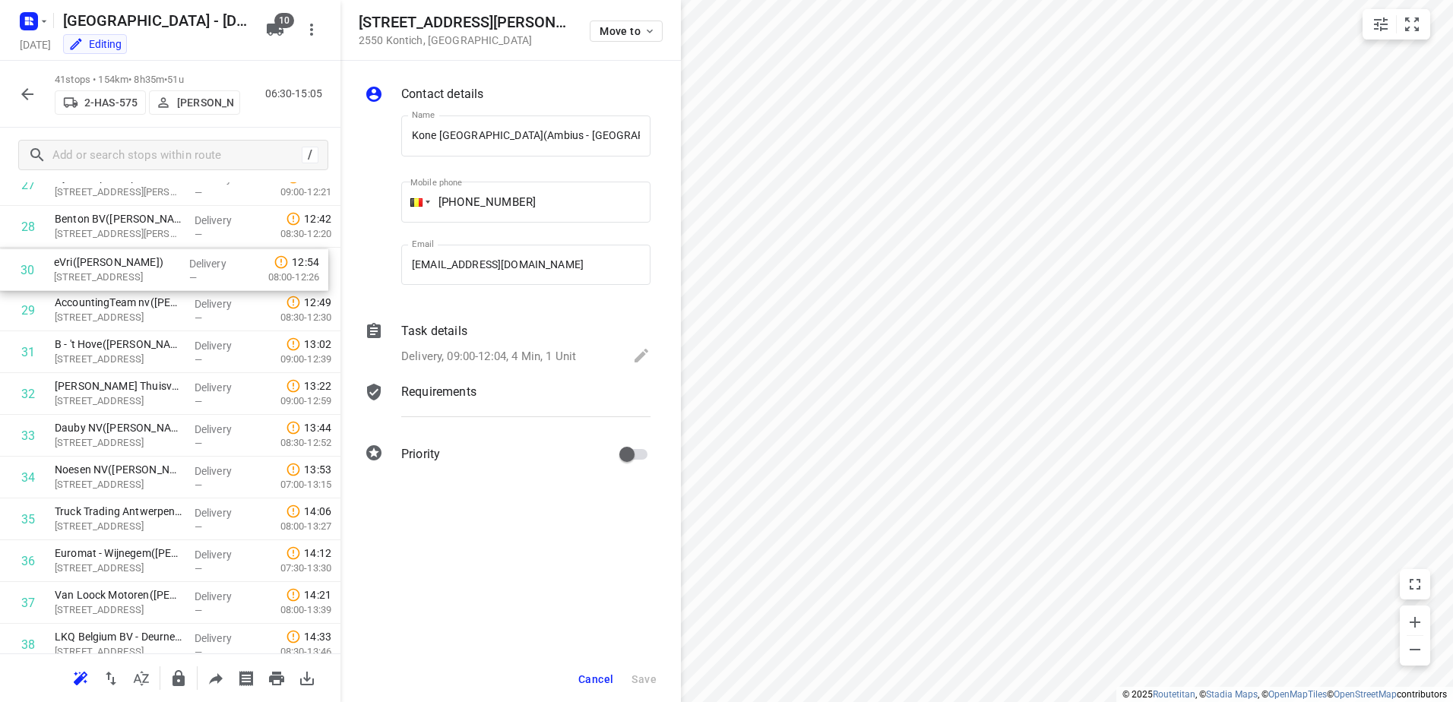
drag, startPoint x: 120, startPoint y: 299, endPoint x: 120, endPoint y: 270, distance: 28.9
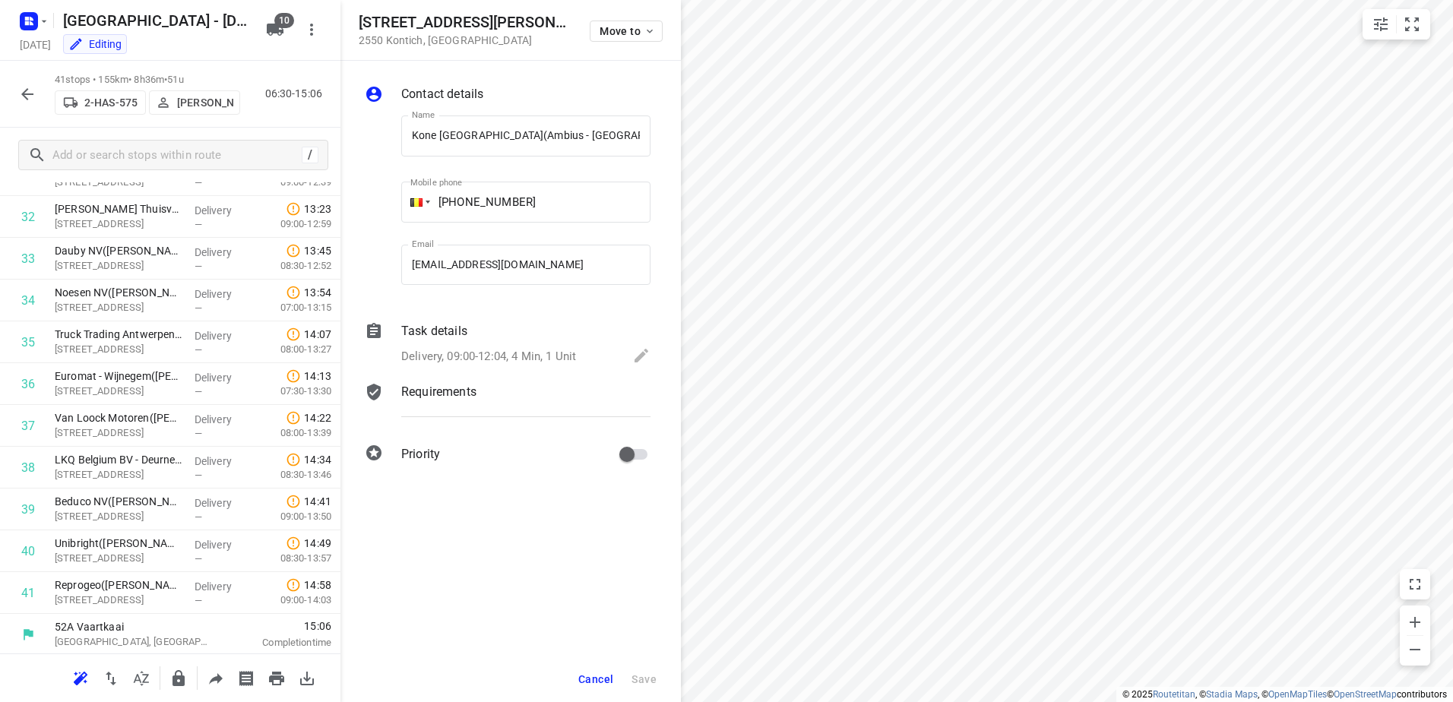
scroll to position [1361, 0]
click at [128, 466] on p "[STREET_ADDRESS]" at bounding box center [119, 472] width 128 height 15
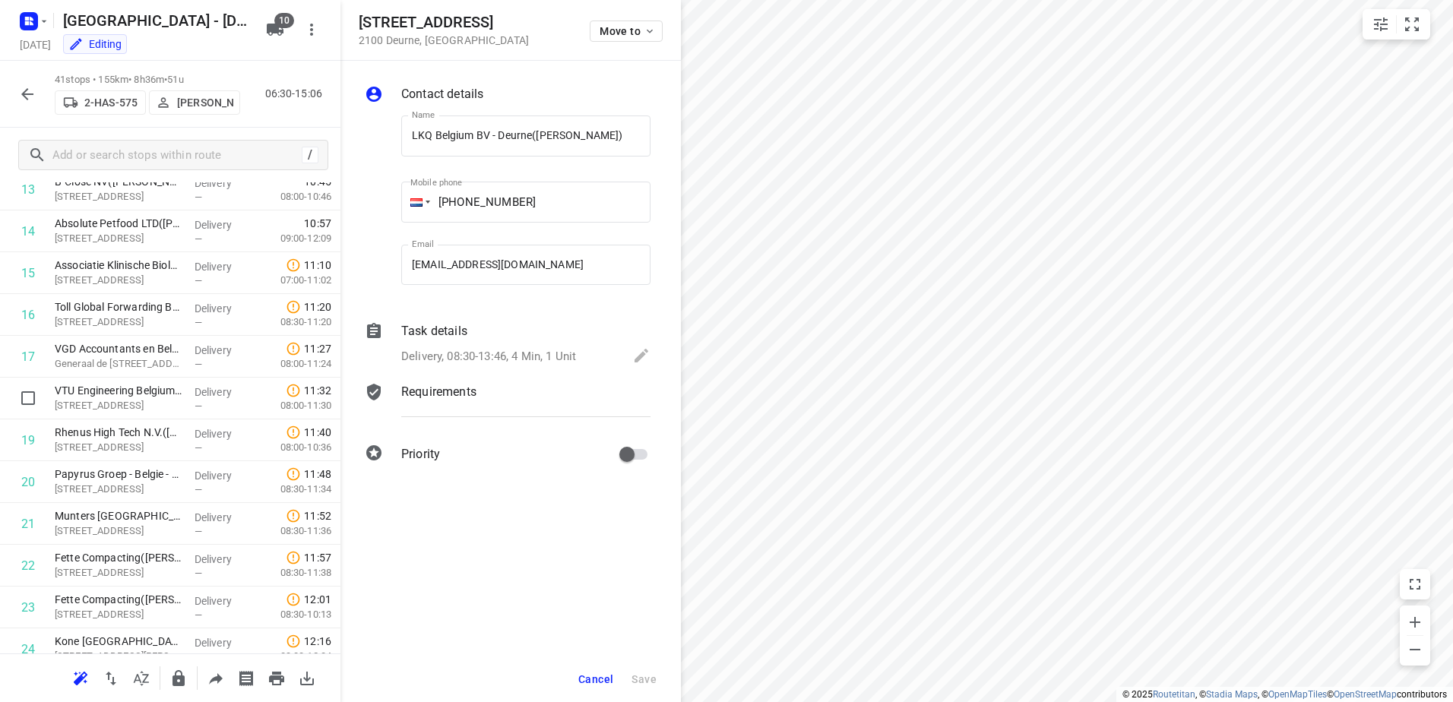
scroll to position [608, 0]
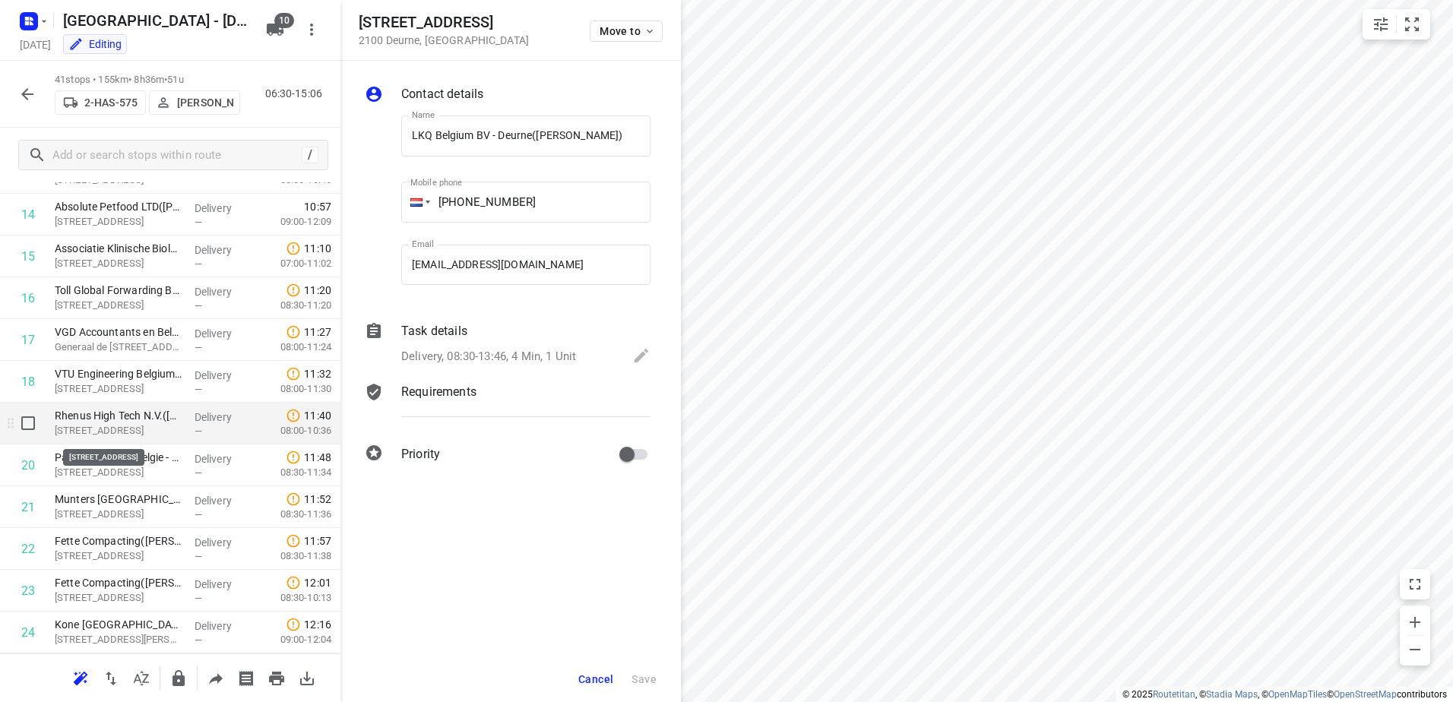
click at [127, 426] on p "[STREET_ADDRESS]" at bounding box center [119, 430] width 128 height 15
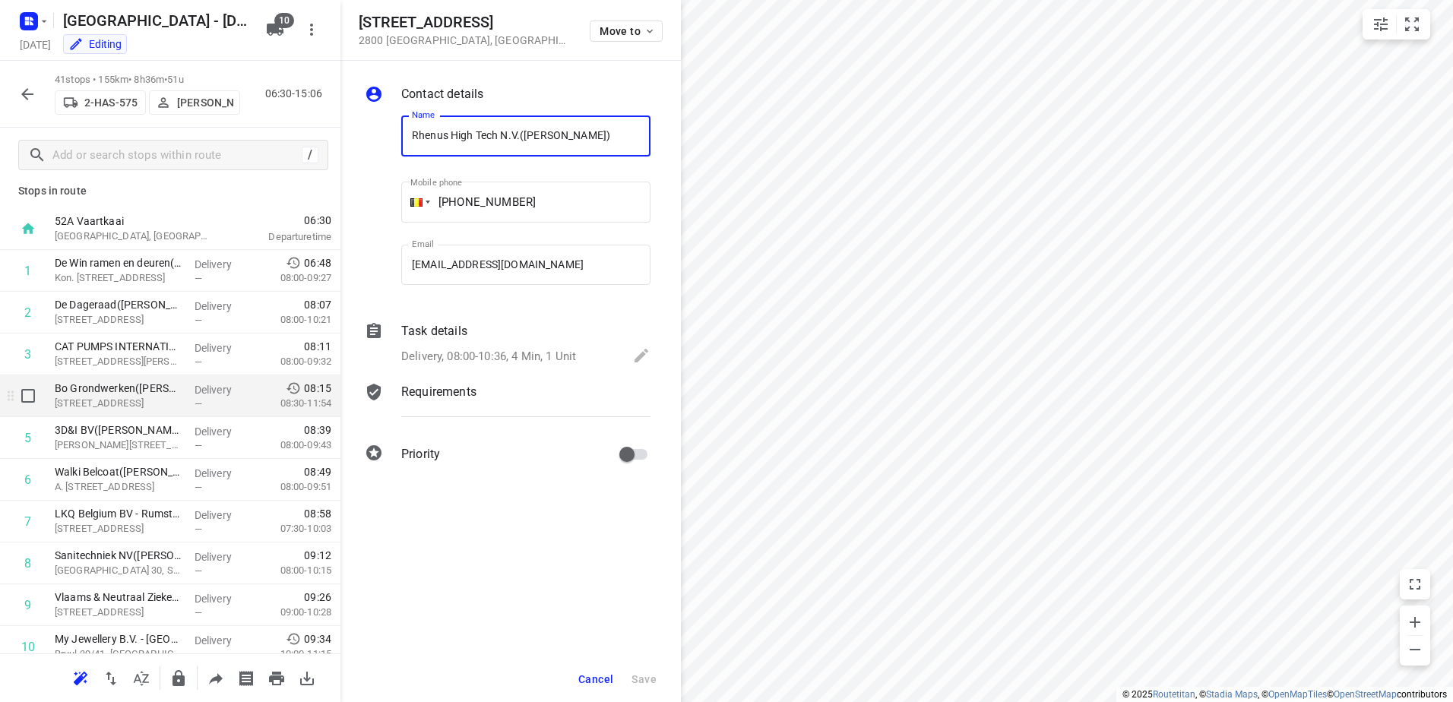
scroll to position [0, 0]
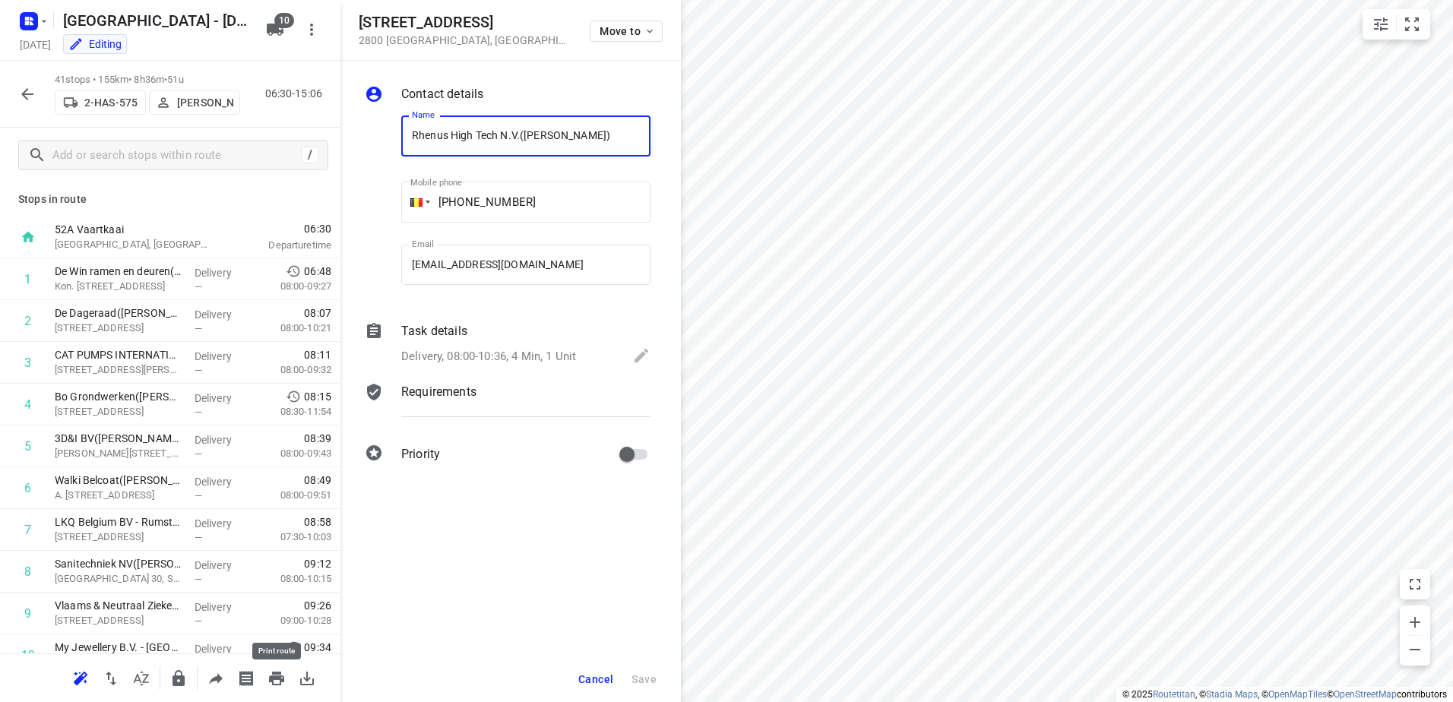
click at [275, 677] on icon "button" at bounding box center [276, 679] width 15 height 14
